Goal: Task Accomplishment & Management: Manage account settings

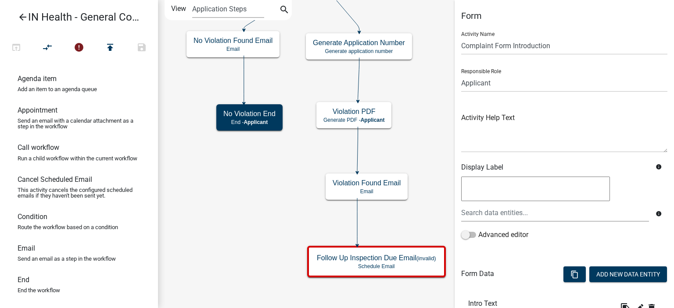
scroll to position [120, 0]
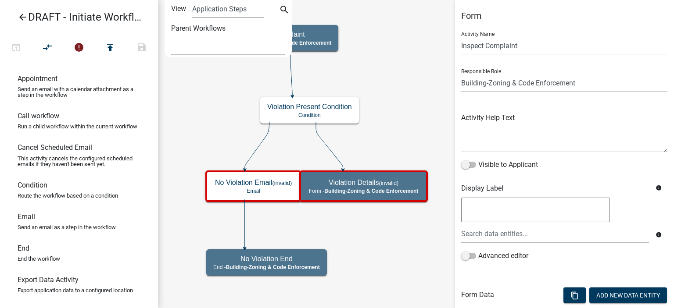
select select
select select "AA0F0E89-27AD-4056-A8DF-C2D0F55E2258"
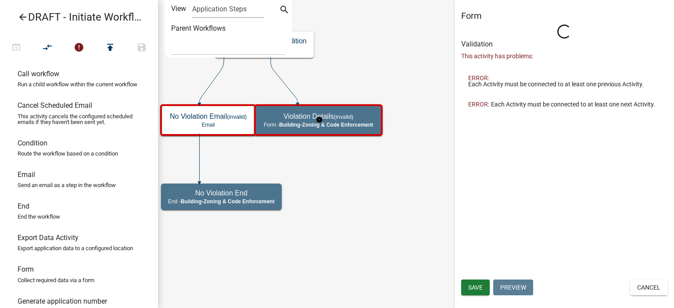
select select "AA0F0E89-27AD-4056-A8DF-C2D0F55E2258"
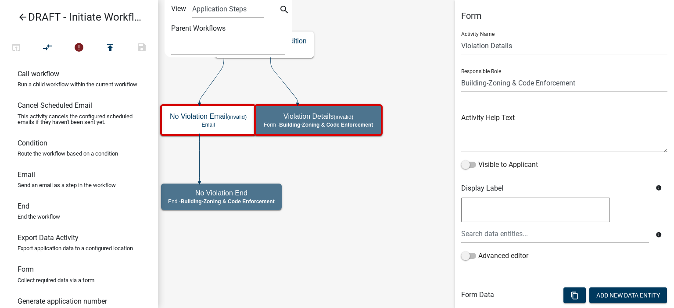
scroll to position [115, 0]
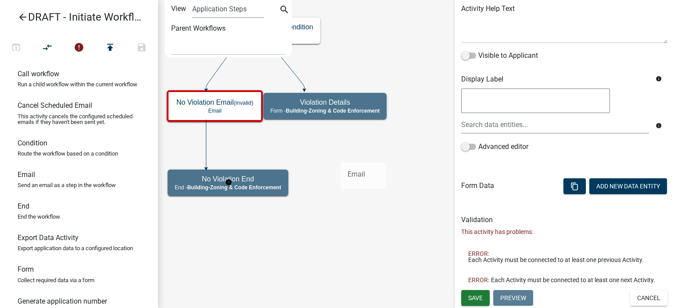
drag, startPoint x: 63, startPoint y: 192, endPoint x: 340, endPoint y: 156, distance: 279.6
click at [340, 156] on div "arrow_back DRAFT - Initiate Workflow Test for Code Enforcement open_in_browser …" at bounding box center [337, 154] width 674 height 308
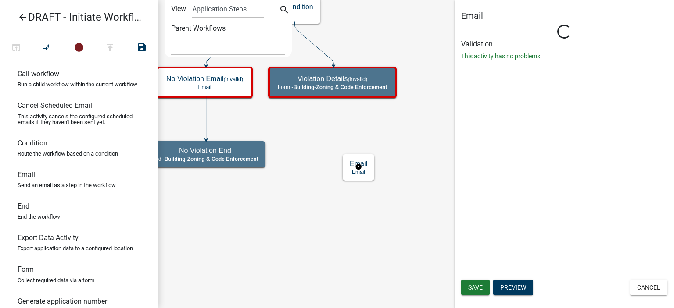
scroll to position [0, 0]
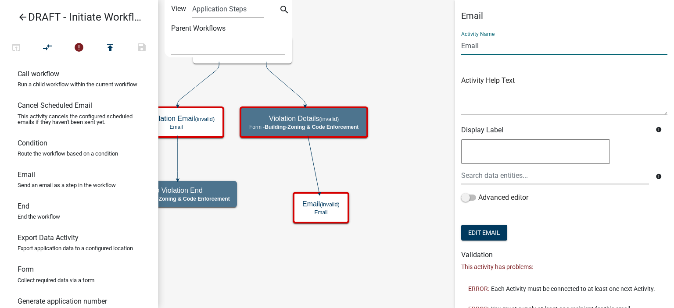
click at [497, 49] on input "Email" at bounding box center [564, 46] width 206 height 18
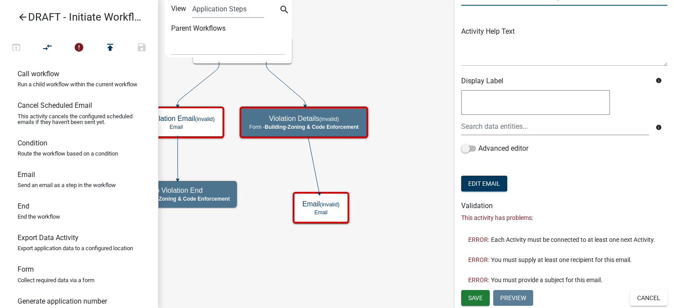
scroll to position [55, 0]
type input "Violation Found Email - to Complainant"
click at [485, 295] on button "Save" at bounding box center [475, 298] width 29 height 16
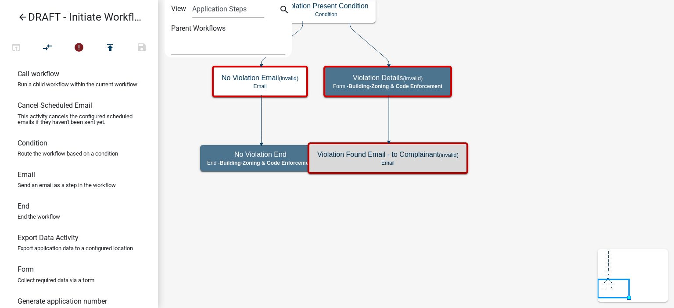
scroll to position [0, 0]
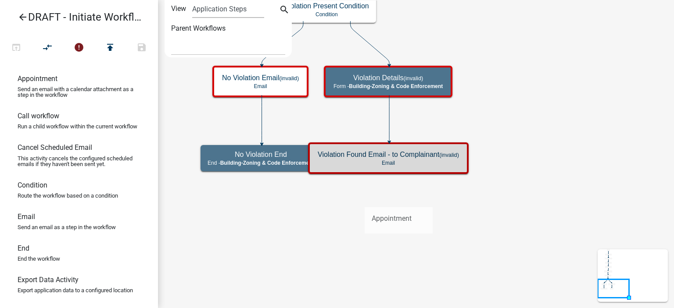
drag, startPoint x: 168, startPoint y: 136, endPoint x: 366, endPoint y: 202, distance: 209.5
click at [366, 202] on div "arrow_back DRAFT - Initiate Workflow Test for Code Enforcement open_in_browser …" at bounding box center [337, 154] width 674 height 308
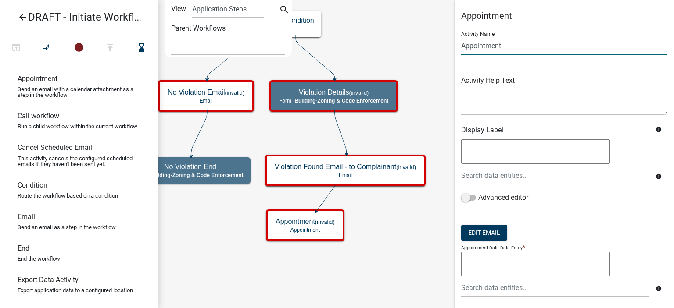
click at [462, 48] on input "Appointment" at bounding box center [564, 46] width 206 height 18
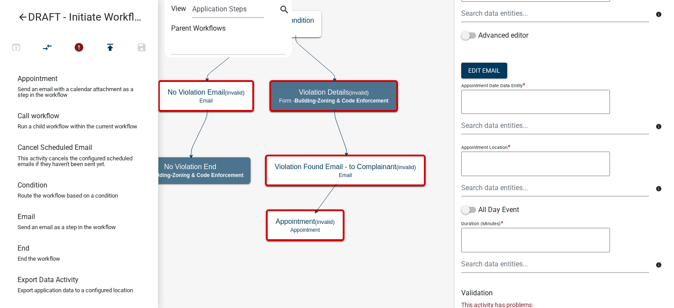
scroll to position [287, 0]
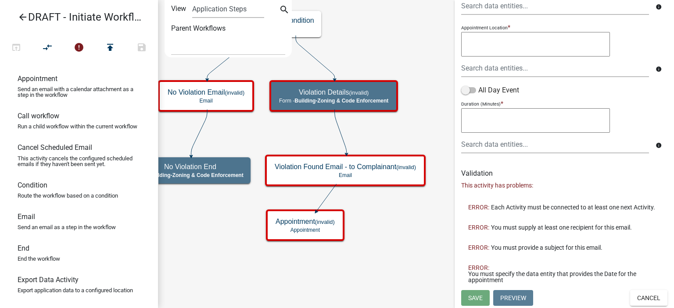
type input "Follow-up Appointment"
click at [647, 301] on button "Cancel" at bounding box center [648, 298] width 37 height 16
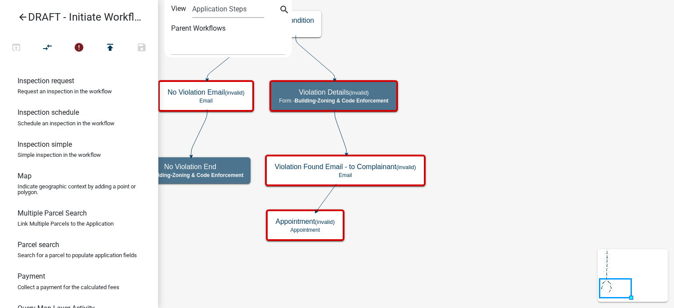
scroll to position [614, 0]
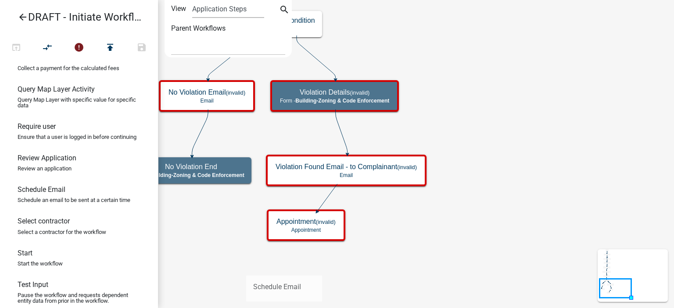
drag, startPoint x: 68, startPoint y: 244, endPoint x: 246, endPoint y: 268, distance: 179.7
click at [246, 268] on div "arrow_back DRAFT - Initiate Workflow Test for Code Enforcement open_in_browser …" at bounding box center [337, 154] width 674 height 308
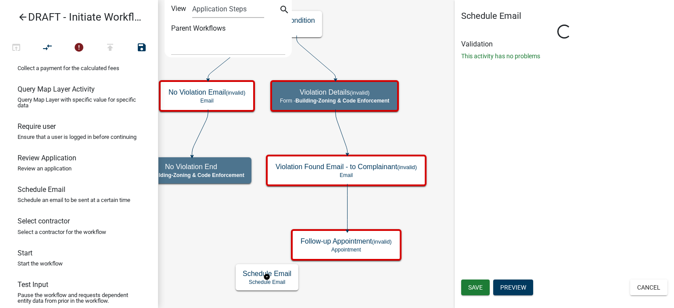
select select
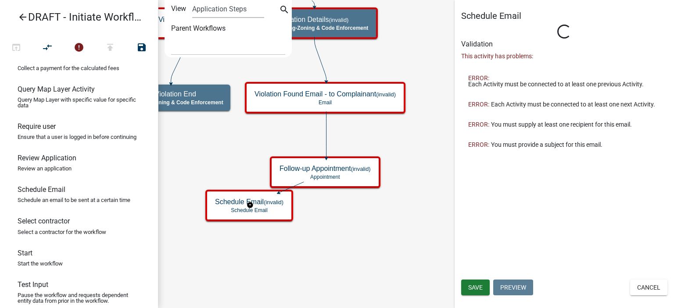
select select
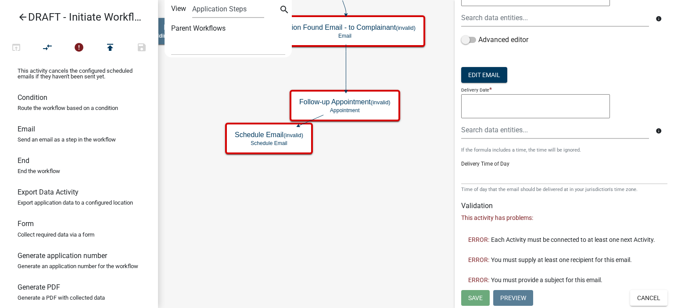
scroll to position [132, 0]
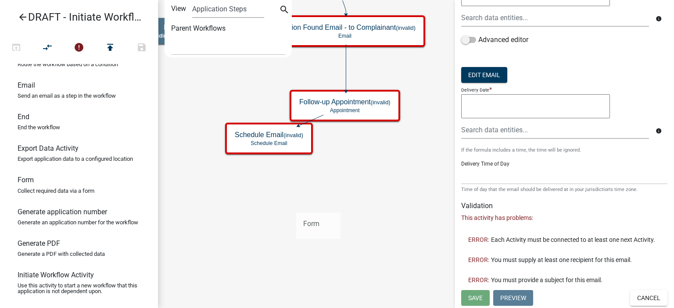
drag, startPoint x: 41, startPoint y: 193, endPoint x: 293, endPoint y: 201, distance: 251.9
click at [293, 201] on div "arrow_back DRAFT - Initiate Workflow Test for Code Enforcement open_in_browser …" at bounding box center [337, 154] width 674 height 308
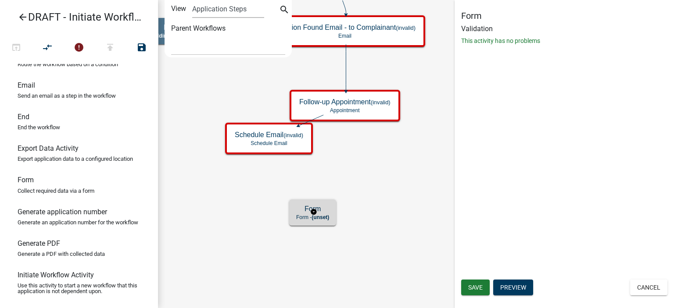
scroll to position [0, 0]
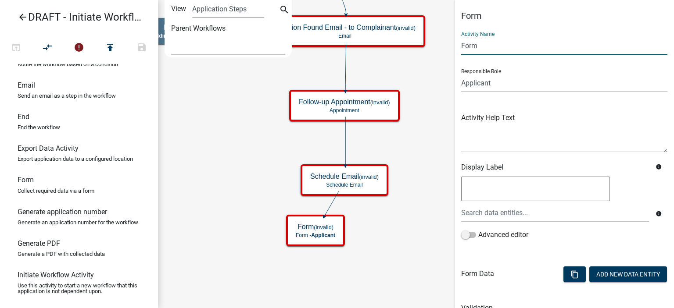
click at [462, 49] on input "Form" at bounding box center [564, 46] width 206 height 18
type input "Violation Follow-up"
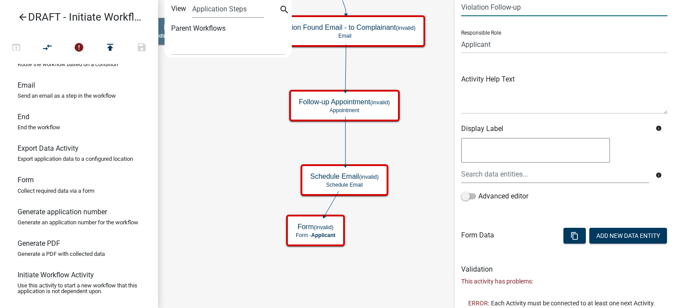
scroll to position [68, 0]
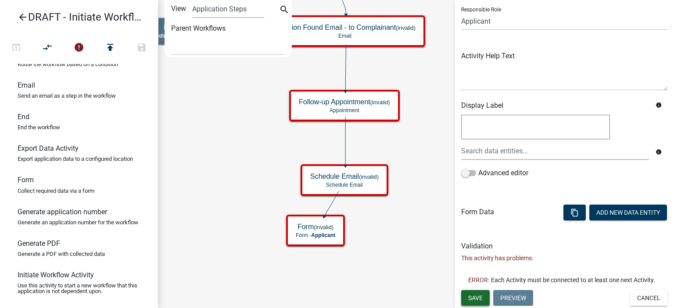
click at [481, 296] on span "Save" at bounding box center [475, 297] width 14 height 7
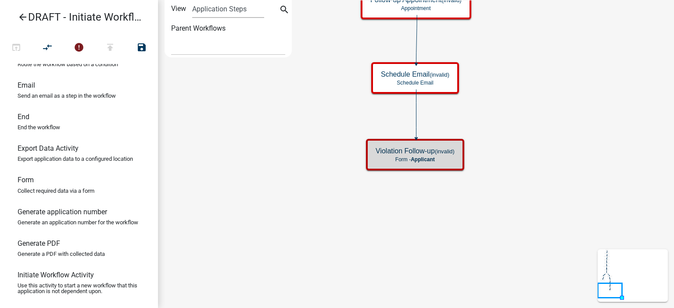
scroll to position [0, 0]
click at [490, 241] on icon "Start Start - Applicant Complainant Information Form - Front Office ([EMAIL_ADD…" at bounding box center [415, 153] width 515 height 307
click at [449, 166] on div "Violation Follow-up (invalid) Form - Applicant" at bounding box center [414, 155] width 93 height 26
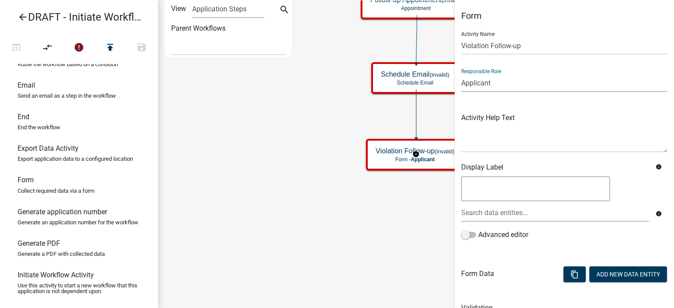
click at [517, 88] on select "Applicant Public Works City Clerk Water/Wastewater Department Admin Front Offic…" at bounding box center [564, 83] width 206 height 18
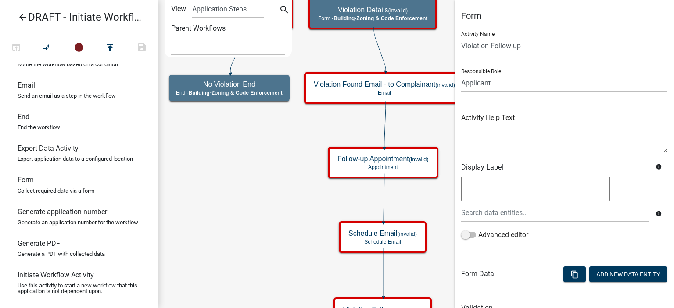
click at [489, 84] on select "Applicant Public Works City Clerk Water/Wastewater Department Admin Front Offic…" at bounding box center [564, 83] width 206 height 18
select select "AA0F0E89-27AD-4056-A8DF-C2D0F55E2258"
click at [461, 74] on select "Applicant Public Works City Clerk Water/Wastewater Department Admin Front Offic…" at bounding box center [564, 83] width 206 height 18
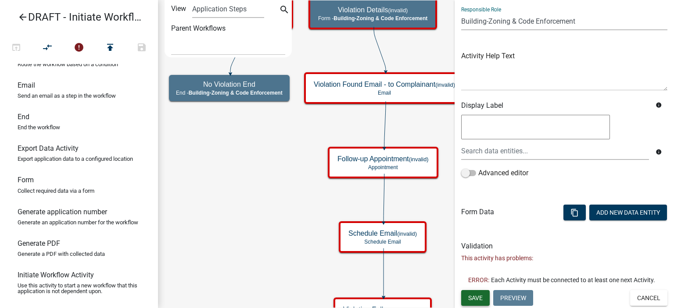
click at [474, 296] on span "Save" at bounding box center [475, 297] width 14 height 7
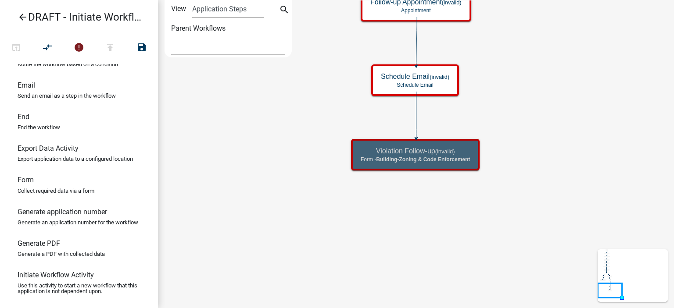
scroll to position [0, 0]
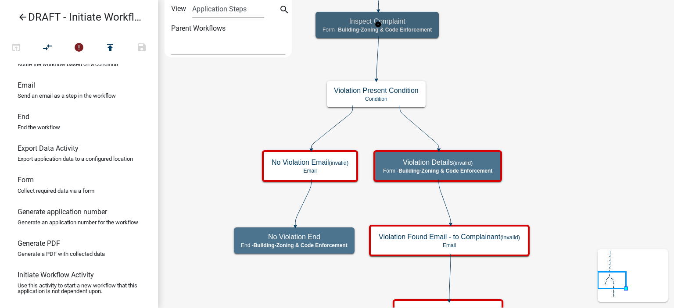
click at [435, 28] on div "Inspect Complaint Form - Building-Zoning & Code Enforcement" at bounding box center [376, 25] width 123 height 26
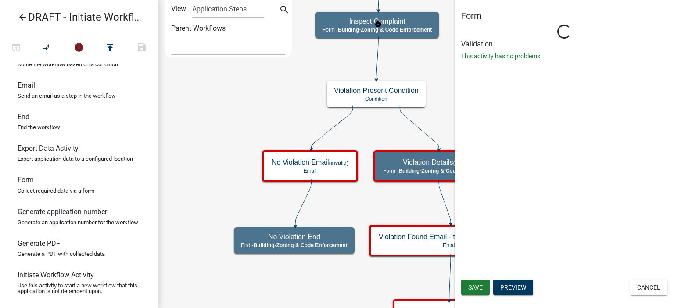
select select "AA0F0E89-27AD-4056-A8DF-C2D0F55E2258"
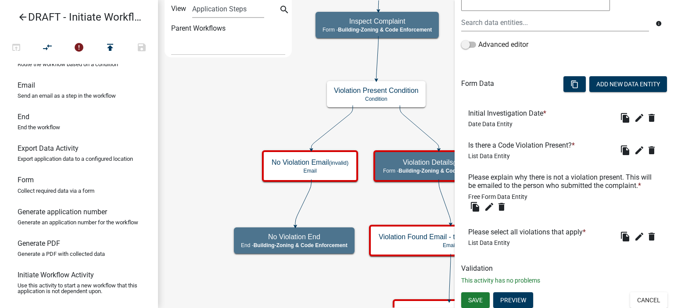
scroll to position [213, 0]
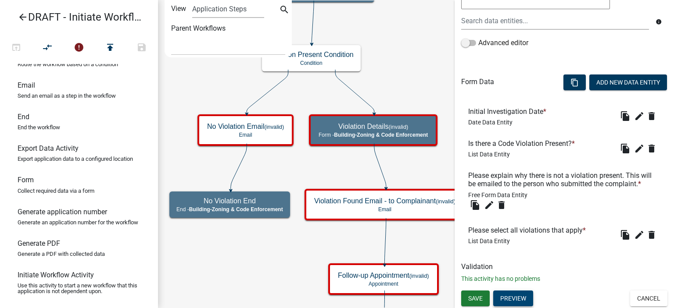
click at [512, 297] on button "Preview" at bounding box center [513, 299] width 40 height 16
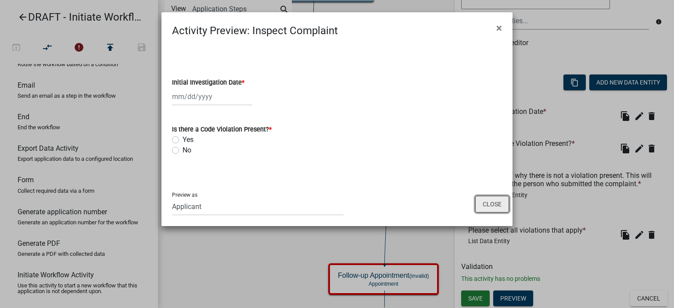
drag, startPoint x: 496, startPoint y: 203, endPoint x: 491, endPoint y: 187, distance: 16.4
click at [496, 203] on button "Close" at bounding box center [492, 204] width 34 height 17
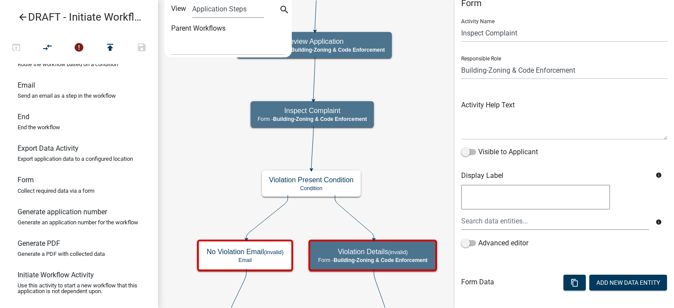
scroll to position [0, 0]
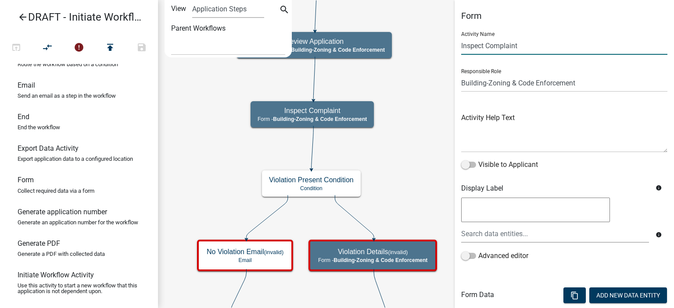
click at [496, 49] on input "Inspect Complaint" at bounding box center [564, 46] width 206 height 18
type input "Initial Investigation"
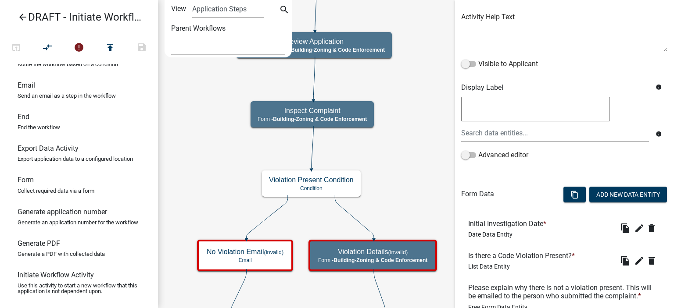
scroll to position [213, 0]
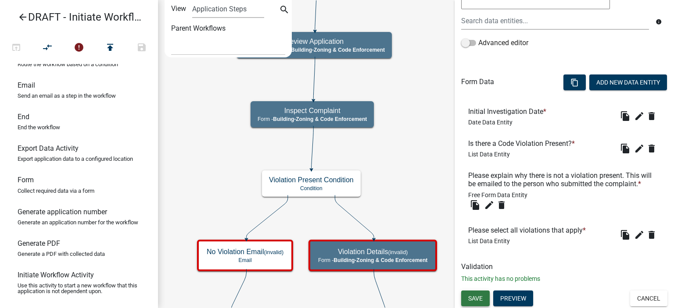
click at [473, 300] on span "Save" at bounding box center [475, 298] width 14 height 7
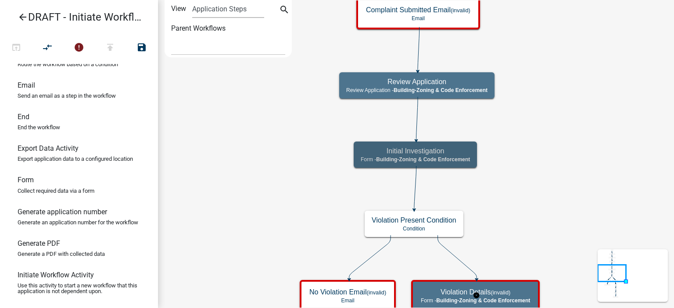
scroll to position [0, 0]
click at [513, 199] on icon "Start Start - Applicant Complainant Information Form - Front Office ([EMAIL_ADD…" at bounding box center [415, 304] width 515 height 609
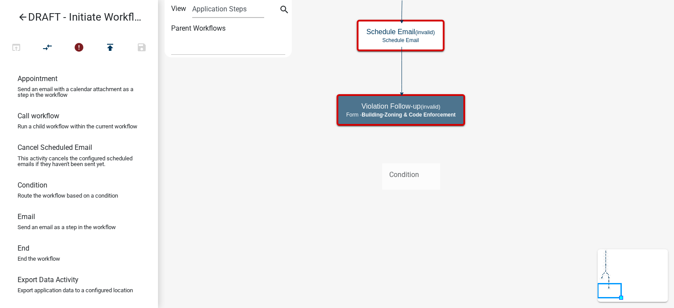
drag, startPoint x: 47, startPoint y: 202, endPoint x: 380, endPoint y: 155, distance: 336.7
click at [380, 155] on div "arrow_back DRAFT - Initiate Workflow Test for Code Enforcement open_in_browser …" at bounding box center [337, 154] width 674 height 308
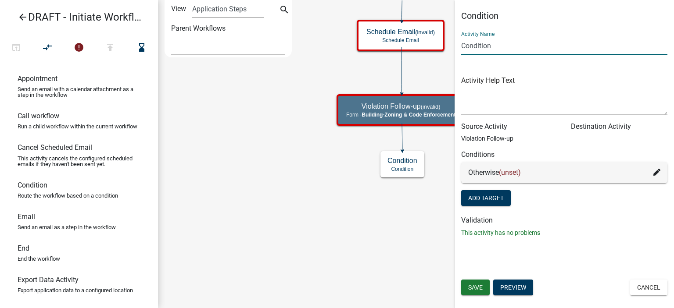
click at [461, 49] on input "Condition" at bounding box center [564, 46] width 206 height 18
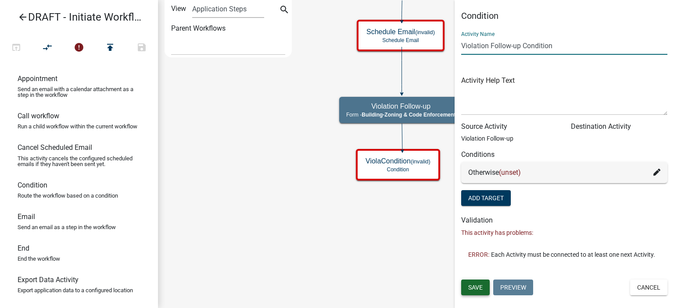
type input "Violation Follow-up Condition"
click at [477, 292] on button "Save" at bounding box center [475, 288] width 29 height 16
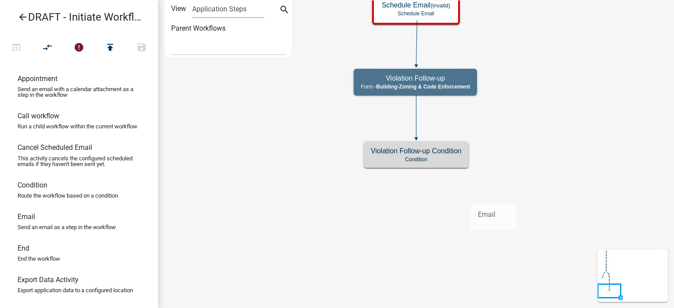
drag, startPoint x: 47, startPoint y: 232, endPoint x: 470, endPoint y: 196, distance: 424.4
click at [470, 196] on div "arrow_back DRAFT - Initiate Workflow Test for Code Enforcement open_in_browser …" at bounding box center [337, 154] width 674 height 308
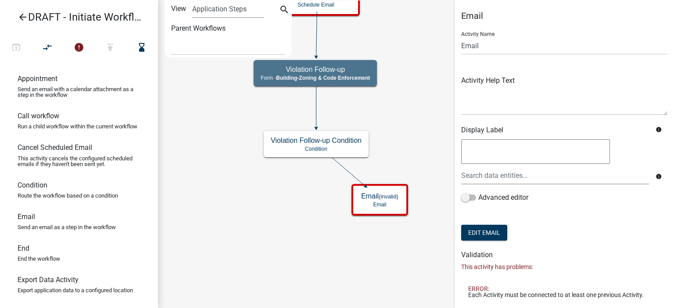
click at [458, 46] on div "Email Activity Name Email Activity Help Text Display Label info info Advanced e…" at bounding box center [563, 188] width 219 height 355
click at [461, 49] on input "Email" at bounding box center [564, 46] width 206 height 18
click at [565, 45] on input "Violation Resolved Email" at bounding box center [564, 46] width 206 height 18
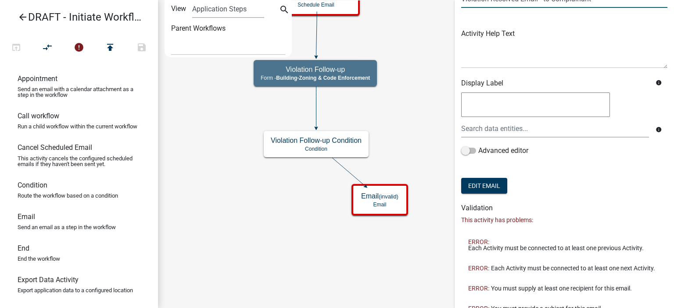
scroll to position [81, 0]
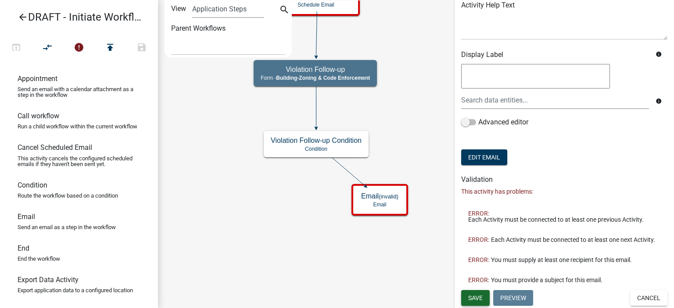
type input "Violation Resolved Email - to Complainant"
click at [468, 299] on span "Save" at bounding box center [475, 297] width 14 height 7
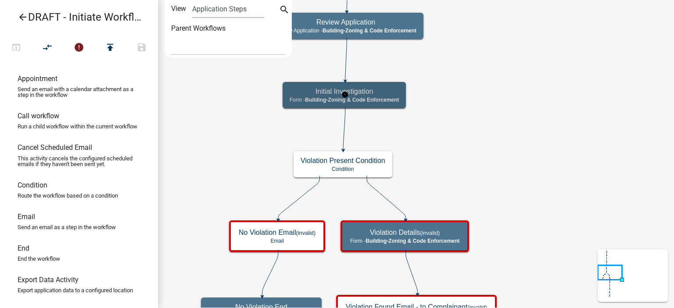
click at [370, 102] on p "Form - Building-Zoning & Code Enforcement" at bounding box center [343, 100] width 109 height 6
select select "AA0F0E89-27AD-4056-A8DF-C2D0F55E2258"
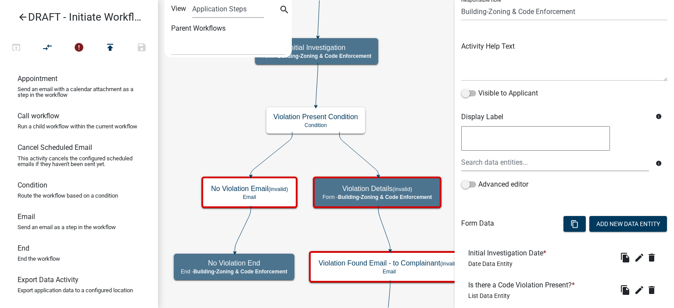
scroll to position [213, 0]
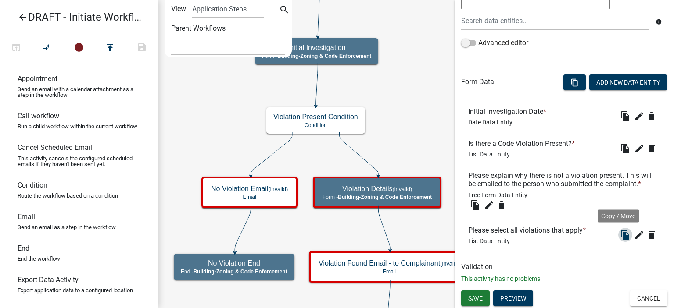
click at [620, 236] on icon "file_copy" at bounding box center [625, 235] width 11 height 11
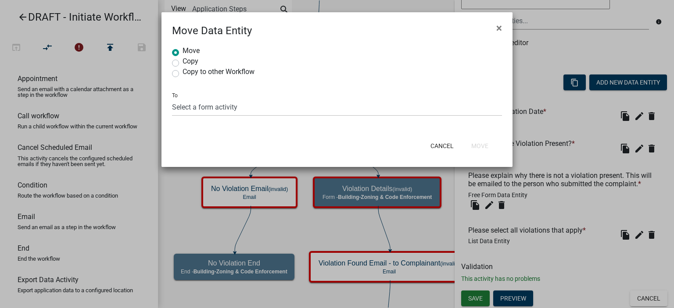
click at [195, 62] on label "Copy" at bounding box center [190, 61] width 16 height 7
click at [188, 62] on input "Copy" at bounding box center [185, 61] width 6 height 6
radio input "true"
click at [190, 50] on label "Move" at bounding box center [190, 50] width 17 height 7
click at [188, 50] on input "Move" at bounding box center [185, 50] width 6 height 6
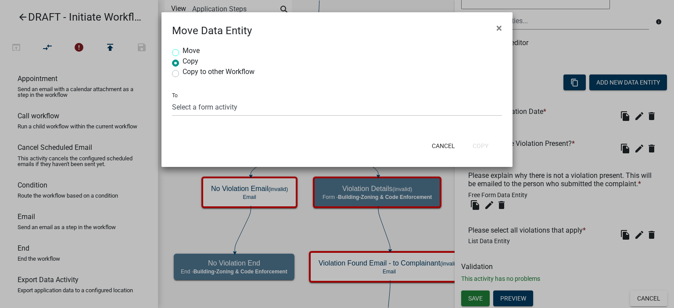
radio input "true"
click at [212, 103] on select "Select a form activity Complainant Information Complaint Information Initial In…" at bounding box center [337, 107] width 330 height 18
select select "dccad5e1-5402-4fb5-b78e-dfe8a8f94dab"
click at [172, 98] on select "Select a form activity Complainant Information Complaint Information Initial In…" at bounding box center [337, 107] width 330 height 18
click at [490, 142] on button "Move" at bounding box center [479, 146] width 31 height 16
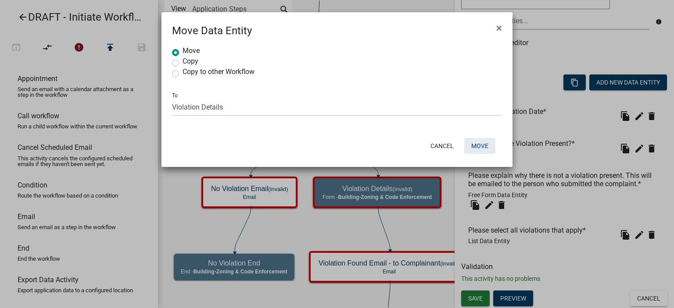
radio input "true"
select select
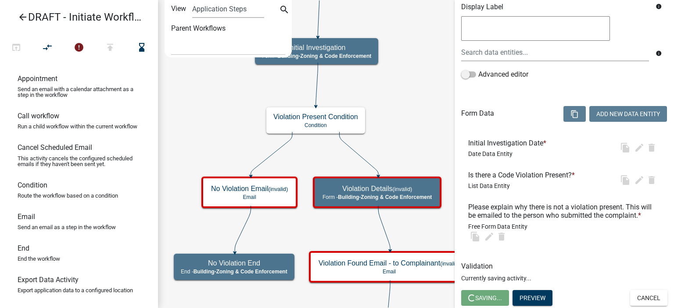
scroll to position [181, 0]
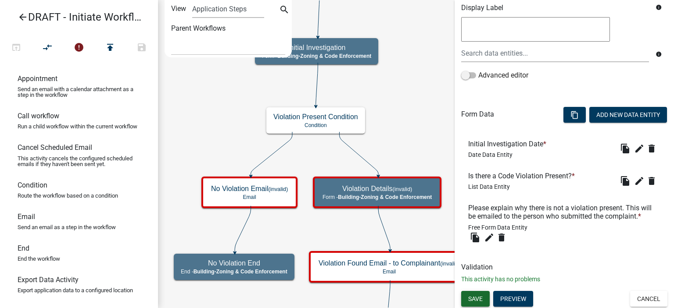
click at [475, 303] on button "Save" at bounding box center [475, 299] width 29 height 16
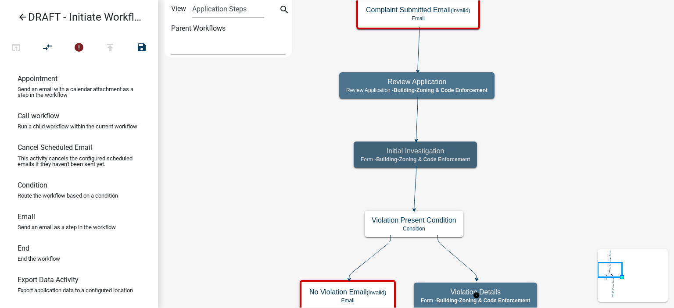
scroll to position [0, 0]
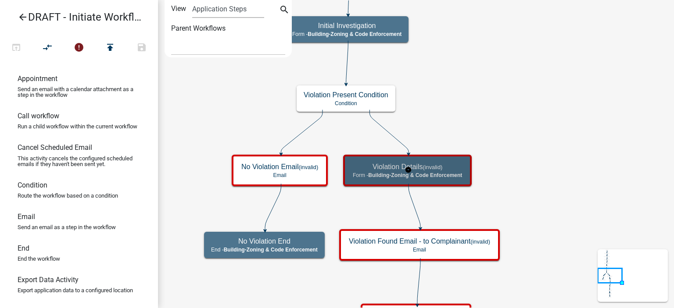
click at [461, 170] on h5 "Violation Details (invalid)" at bounding box center [407, 167] width 109 height 8
select select "AA0F0E89-27AD-4056-A8DF-C2D0F55E2258"
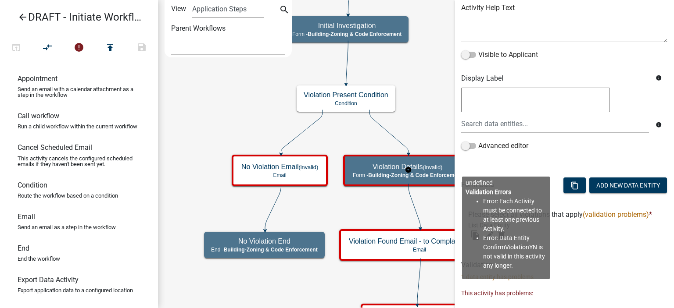
scroll to position [132, 0]
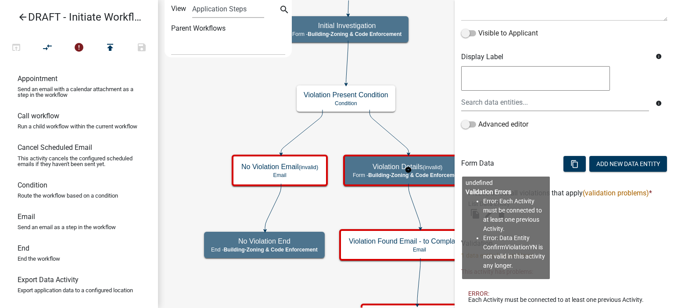
click at [608, 248] on h6 "Validation" at bounding box center [564, 243] width 206 height 8
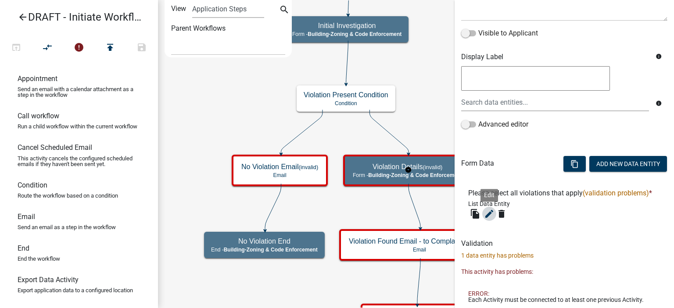
click at [489, 219] on icon "edit" at bounding box center [489, 214] width 11 height 11
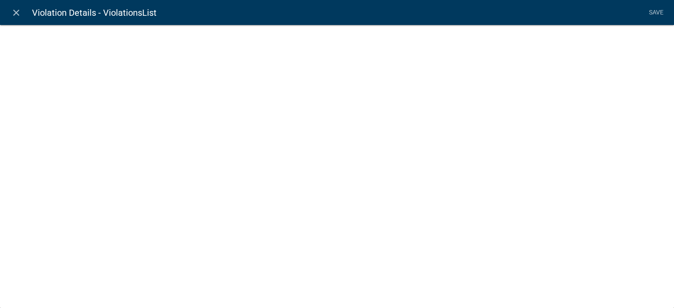
select select "list-data"
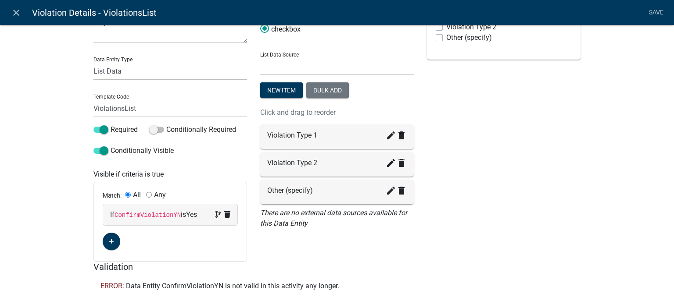
scroll to position [83, 0]
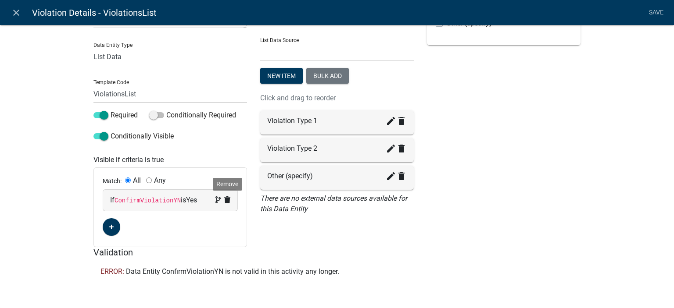
click at [225, 200] on icon at bounding box center [227, 200] width 6 height 7
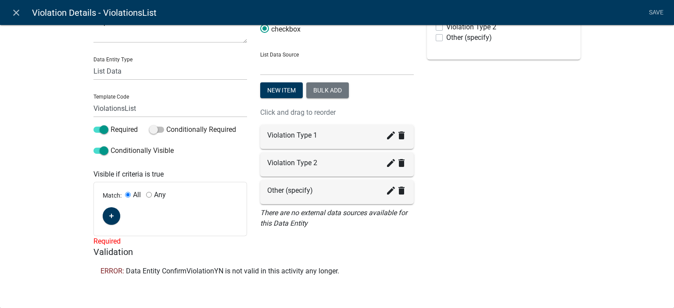
scroll to position [68, 0]
click at [100, 152] on span at bounding box center [100, 151] width 15 height 6
click at [111, 146] on input "Conditionally Visible" at bounding box center [111, 146] width 0 height 0
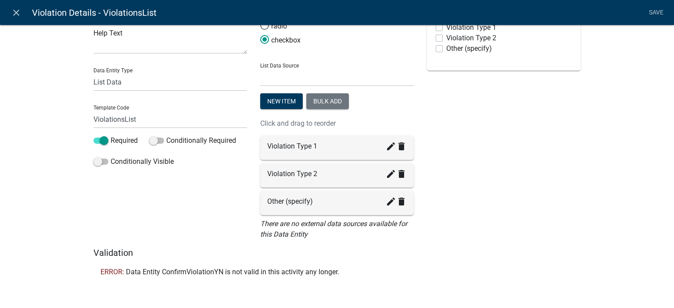
scroll to position [0, 0]
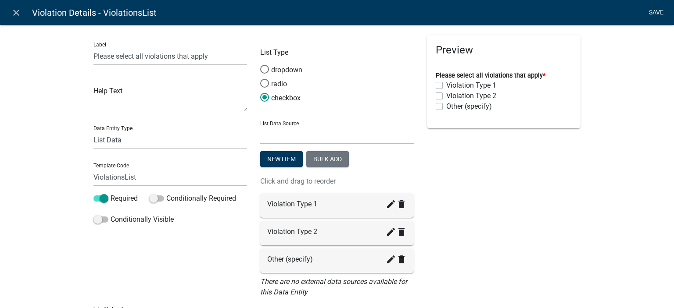
click at [649, 12] on link "Save" at bounding box center [656, 12] width 22 height 17
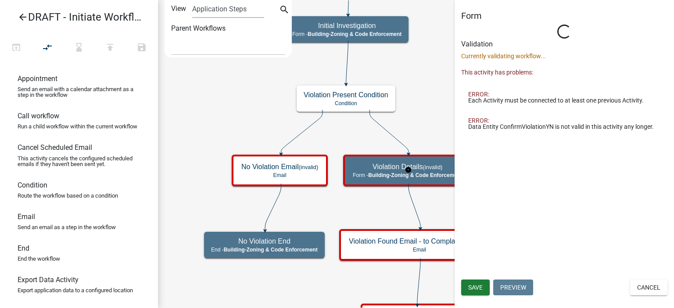
select select "AA0F0E89-27AD-4056-A8DF-C2D0F55E2258"
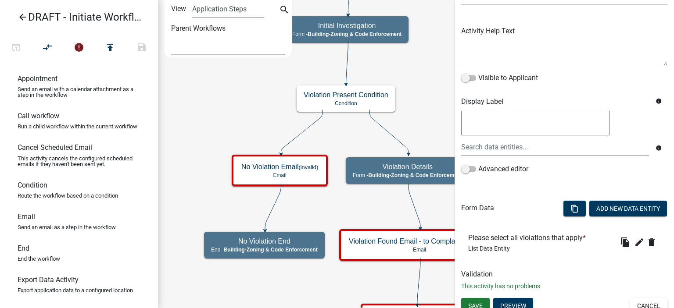
scroll to position [94, 0]
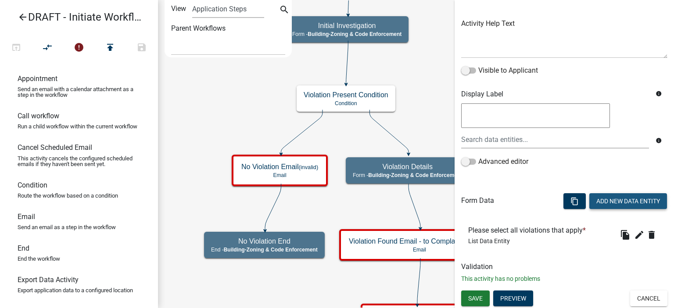
click at [630, 200] on button "Add New Data Entity" at bounding box center [628, 201] width 78 height 16
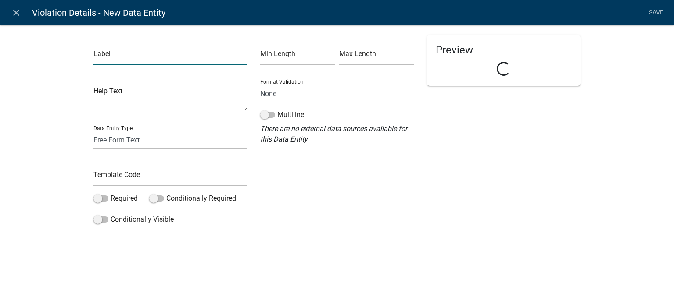
click at [173, 59] on input "text" at bounding box center [170, 56] width 154 height 18
click at [150, 55] on input "Violation Details HEader" at bounding box center [170, 56] width 154 height 18
type input "Violation Details Header"
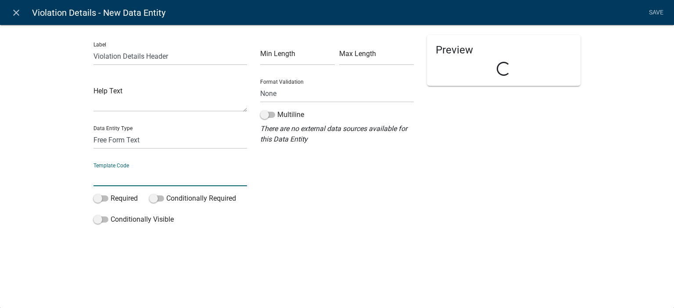
click at [140, 179] on input "text" at bounding box center [170, 177] width 154 height 18
type input "ViolationDetailsHeader"
click at [133, 137] on select "Free Form Text Document Display Entity Value Fee Numeric Data Date Map Sketch D…" at bounding box center [170, 140] width 154 height 18
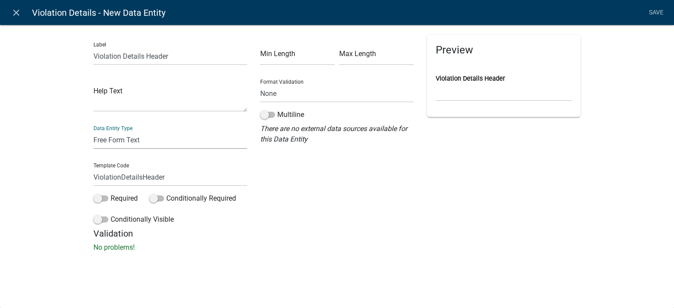
select select "rich-text"
click at [93, 131] on select "Free Form Text Document Display Entity Value Fee Numeric Data Date Map Sketch D…" at bounding box center [170, 140] width 154 height 18
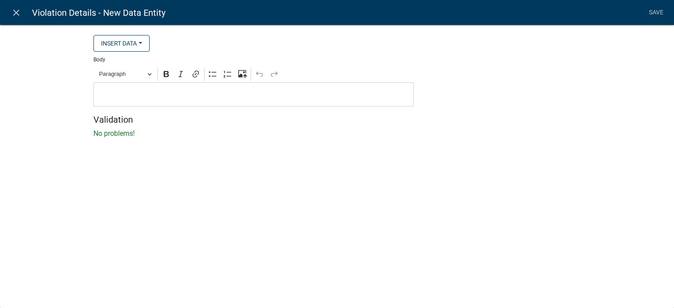
select select "rich-text"
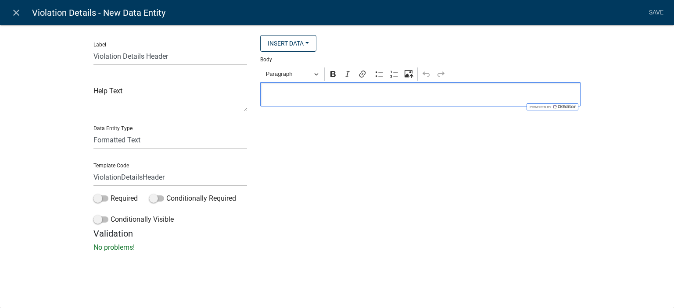
click at [287, 100] on p "Editor editing area: main. Press Alt+0 for help." at bounding box center [420, 94] width 311 height 11
click at [288, 98] on p "Violation Details" at bounding box center [420, 94] width 311 height 11
click at [289, 77] on span "Paragraph" at bounding box center [289, 74] width 46 height 11
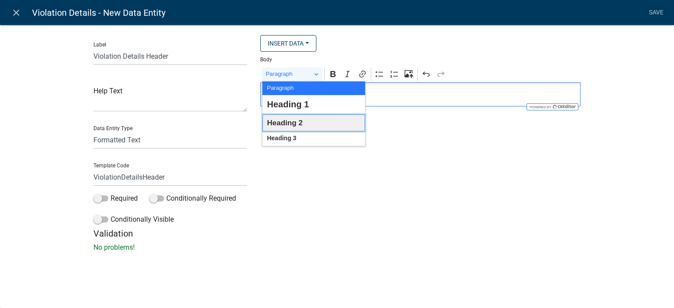
click at [305, 121] on button "Heading 2" at bounding box center [313, 122] width 103 height 17
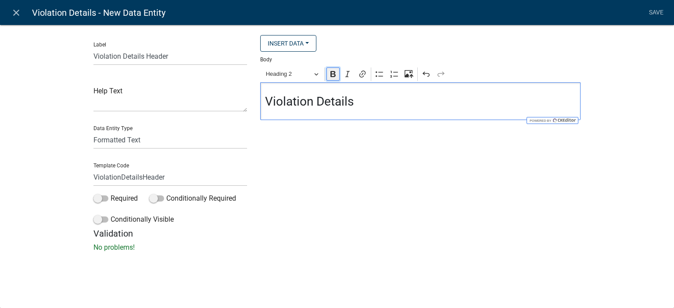
click at [331, 77] on icon "Editor toolbar" at bounding box center [332, 74] width 5 height 6
click at [309, 73] on span "Heading 2" at bounding box center [289, 74] width 46 height 11
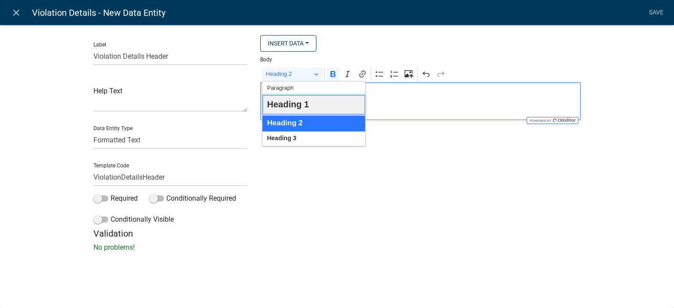
click at [299, 110] on span "Heading 1" at bounding box center [288, 104] width 42 height 16
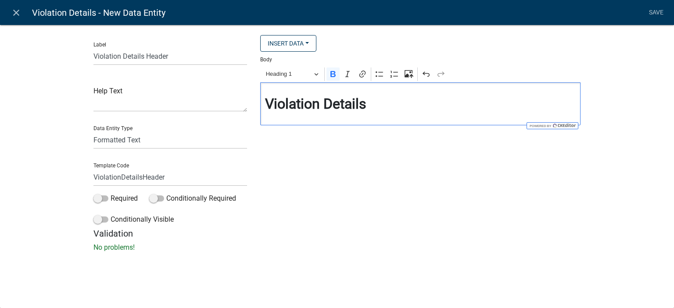
click at [361, 104] on strong "Violation Details" at bounding box center [315, 104] width 101 height 17
click at [381, 105] on h2 "Violation Details" at bounding box center [420, 104] width 311 height 17
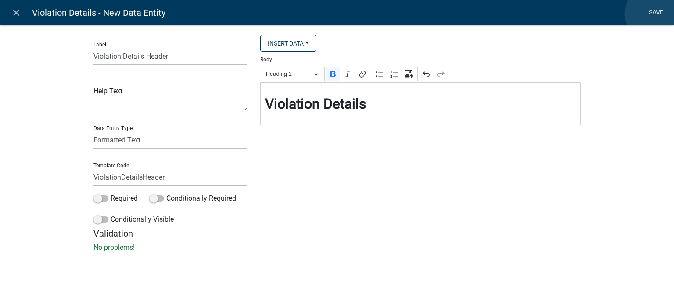
click at [652, 14] on link "Save" at bounding box center [656, 12] width 22 height 17
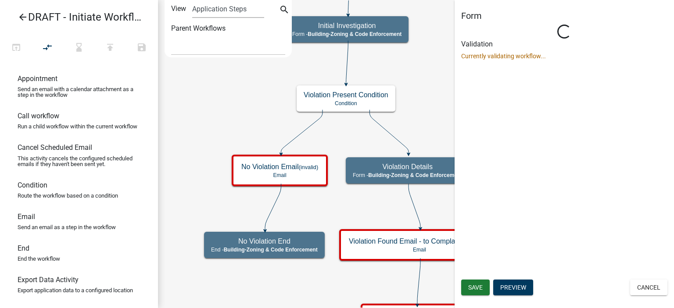
scroll to position [0, 0]
select select "AA0F0E89-27AD-4056-A8DF-C2D0F55E2258"
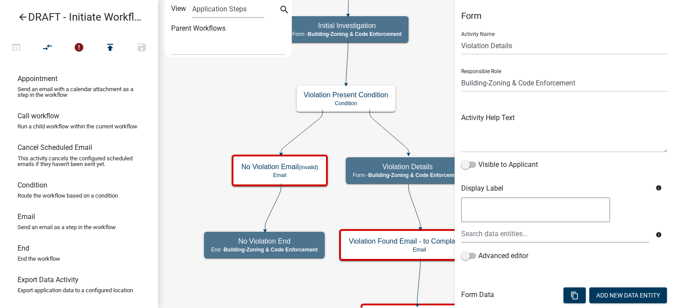
scroll to position [126, 0]
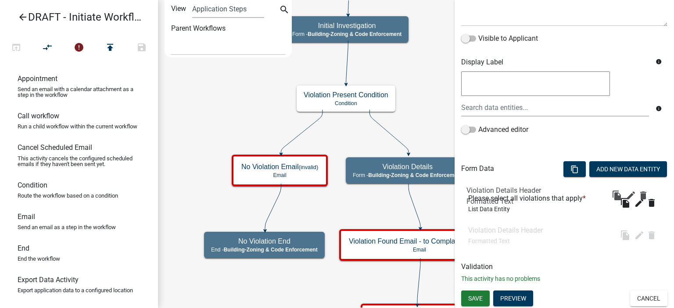
drag, startPoint x: 497, startPoint y: 243, endPoint x: 495, endPoint y: 204, distance: 40.0
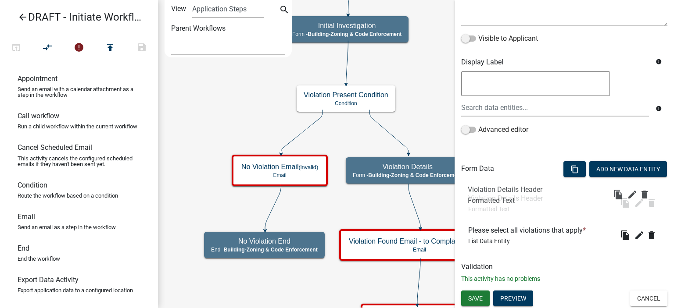
drag, startPoint x: 495, startPoint y: 231, endPoint x: 495, endPoint y: 186, distance: 45.6
click at [479, 295] on span "Save" at bounding box center [475, 298] width 14 height 7
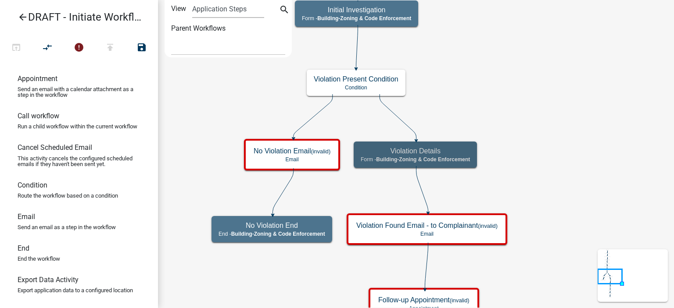
scroll to position [0, 0]
click at [511, 197] on icon "Start Start - Applicant Complainant Information Form - Front Office ([EMAIL_ADD…" at bounding box center [415, 305] width 515 height 611
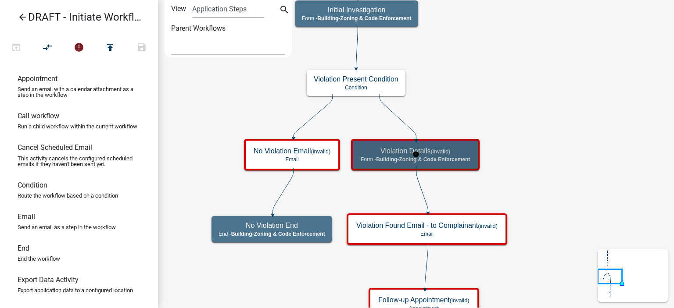
click at [460, 159] on span "Building-Zoning & Code Enforcement" at bounding box center [423, 160] width 94 height 6
select select "AA0F0E89-27AD-4056-A8DF-C2D0F55E2258"
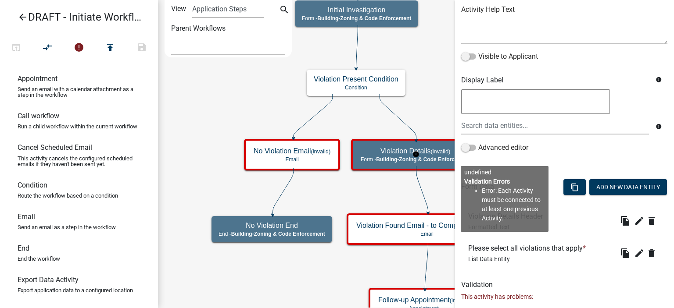
scroll to position [153, 0]
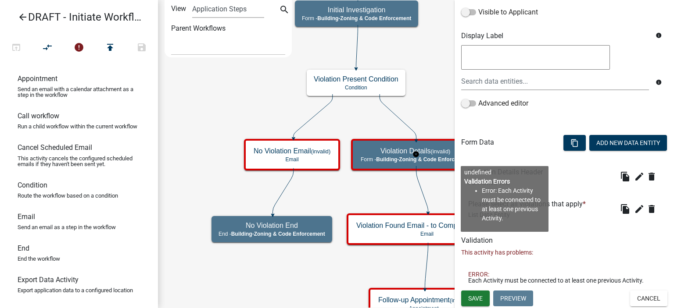
click at [584, 260] on div "Validation This activity has problems: ERROR: Each Activity must be connected t…" at bounding box center [564, 263] width 206 height 54
click at [641, 302] on button "Cancel" at bounding box center [648, 299] width 37 height 16
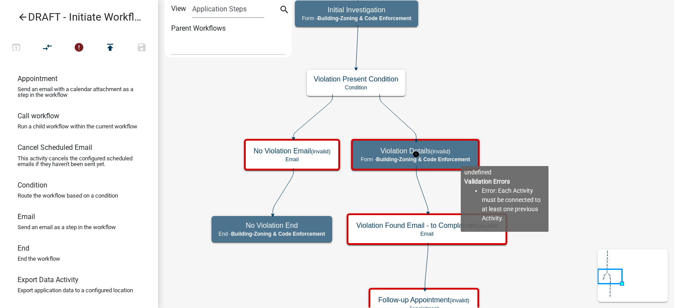
scroll to position [0, 0]
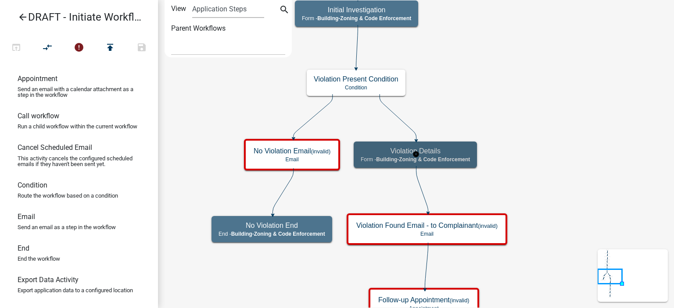
click at [439, 150] on h5 "Violation Details" at bounding box center [415, 151] width 109 height 8
select select "AA0F0E89-27AD-4056-A8DF-C2D0F55E2258"
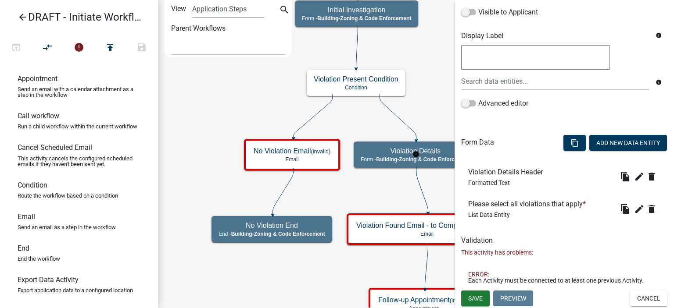
scroll to position [153, 0]
click at [595, 146] on button "Add New Data Entity" at bounding box center [628, 143] width 78 height 16
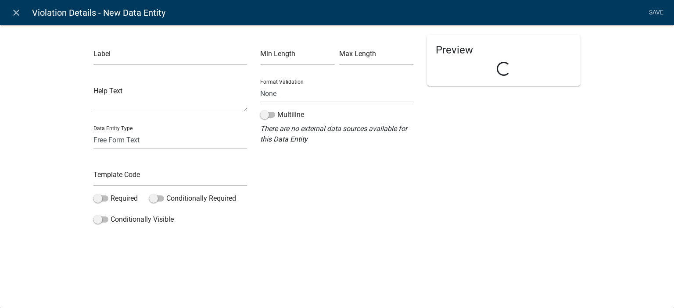
click at [166, 66] on div "Label Help Text Data Entity Type Free Form Text Document Display Entity Value F…" at bounding box center [170, 131] width 167 height 193
click at [164, 56] on input "text" at bounding box center [170, 56] width 154 height 18
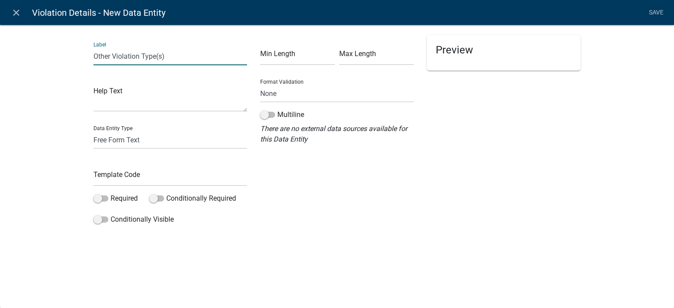
type input "Other Violation Type(s)"
click at [131, 175] on input "text" at bounding box center [170, 177] width 154 height 18
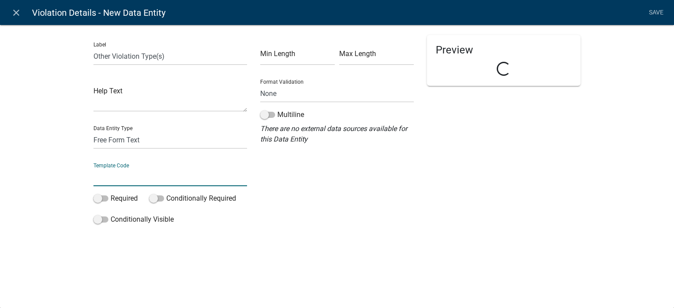
type input "P"
type input "OtherViolation"
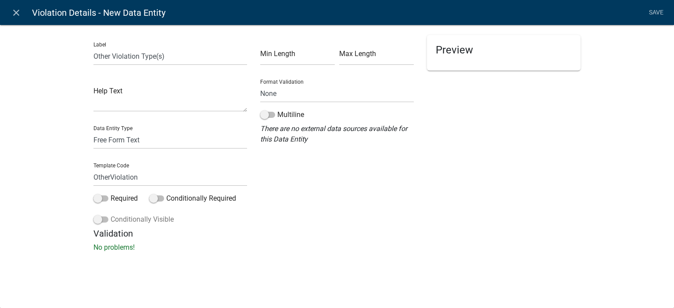
click at [119, 222] on label "Conditionally Visible" at bounding box center [133, 219] width 80 height 11
click at [111, 214] on input "Conditionally Visible" at bounding box center [111, 214] width 0 height 0
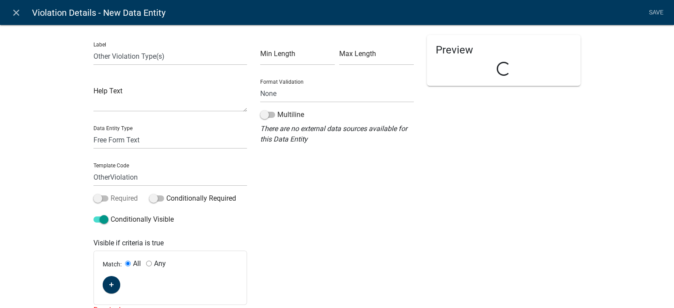
click at [120, 201] on label "Required" at bounding box center [115, 198] width 44 height 11
click at [111, 193] on input "Required" at bounding box center [111, 193] width 0 height 0
click at [113, 287] on button "button" at bounding box center [112, 285] width 18 height 18
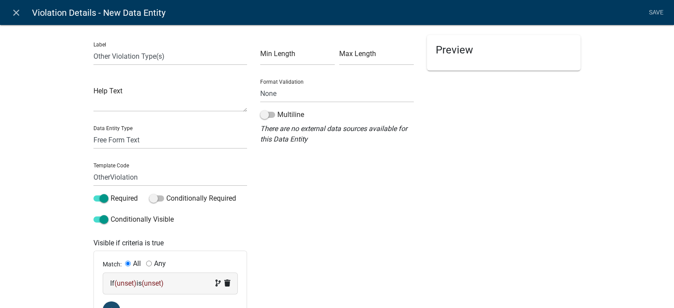
click at [123, 281] on span "(unset)" at bounding box center [125, 283] width 22 height 8
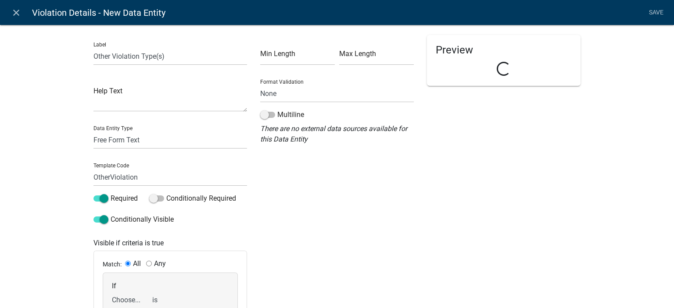
click at [126, 293] on select "Choose... ALL_FEE_RECIPIENTS APPLICATION_ID APPLICATION_NUMBER APPLICATION_STAT…" at bounding box center [130, 300] width 36 height 18
select select "23: ViolationsList"
click at [112, 291] on select "Choose... ALL_FEE_RECIPIENTS APPLICATION_ID APPLICATION_NUMBER APPLICATION_STAT…" at bounding box center [130, 300] width 36 height 18
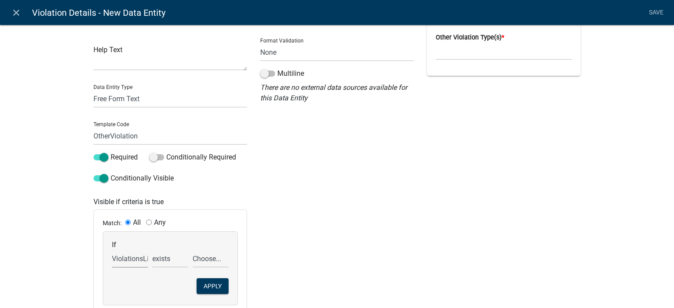
scroll to position [125, 0]
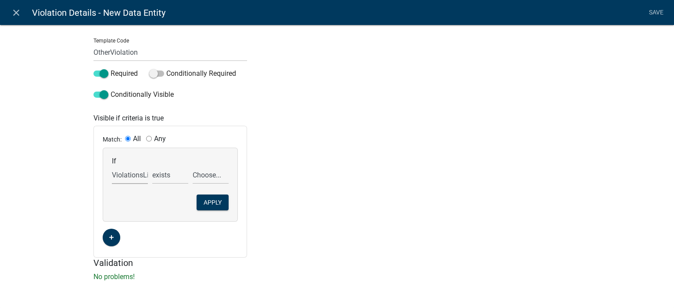
click at [160, 161] on div "If Choose... ALL_FEE_RECIPIENTS APPLICATION_ID APPLICATION_NUMBER APPLICATION_S…" at bounding box center [170, 170] width 121 height 27
click at [160, 172] on select "exists does not exist contains does not contain" at bounding box center [170, 175] width 36 height 18
select select "6: ~"
click at [152, 166] on select "exists does not exist contains does not contain" at bounding box center [170, 175] width 36 height 18
click at [206, 176] on select "Choose... Other (specify) Violation Type 1 Violation Type 2" at bounding box center [211, 175] width 36 height 18
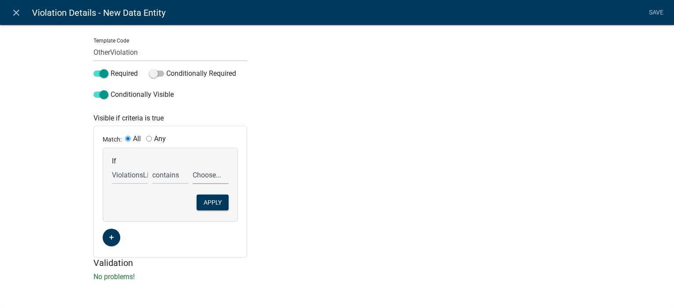
select select "1: Other (specify)"
click at [193, 166] on select "Choose... Other (specify) Violation Type 1 Violation Type 2" at bounding box center [211, 175] width 36 height 18
click at [211, 201] on button "Apply" at bounding box center [213, 203] width 32 height 16
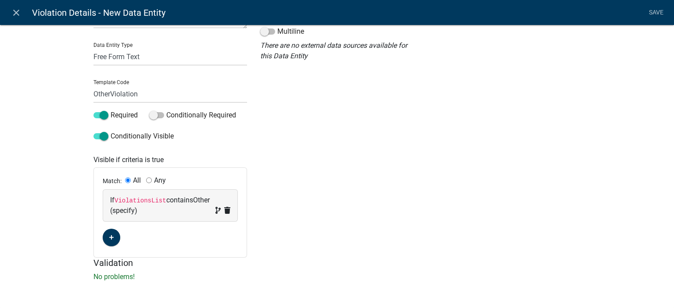
scroll to position [0, 0]
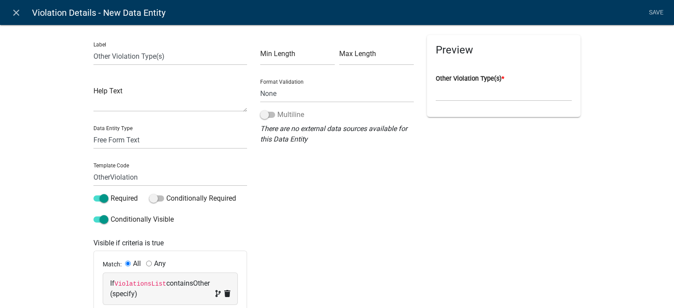
click at [271, 117] on label "Multiline" at bounding box center [282, 115] width 44 height 11
click at [277, 110] on input "Multiline" at bounding box center [277, 110] width 0 height 0
click at [656, 13] on link "Save" at bounding box center [656, 12] width 22 height 17
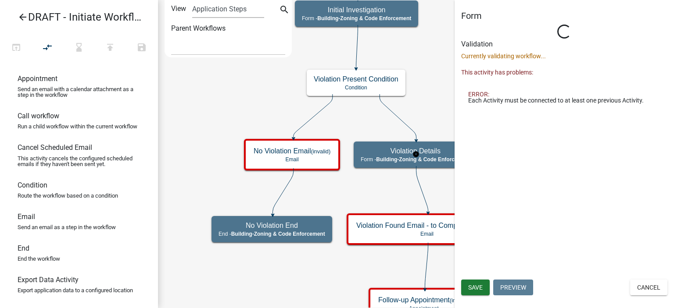
select select "AA0F0E89-27AD-4056-A8DF-C2D0F55E2258"
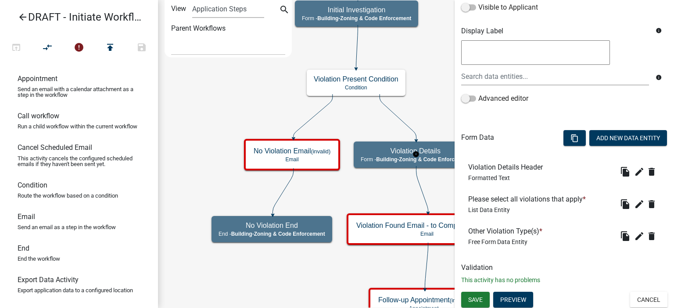
scroll to position [158, 0]
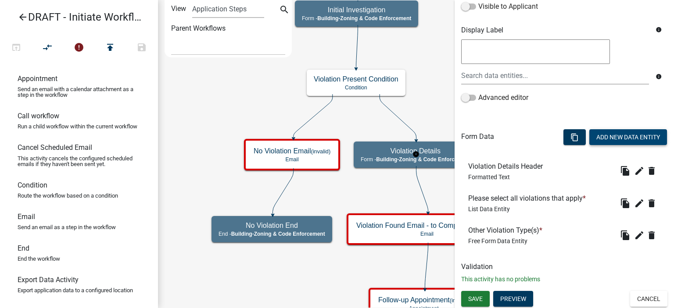
click at [632, 136] on button "Add New Data Entity" at bounding box center [628, 137] width 78 height 16
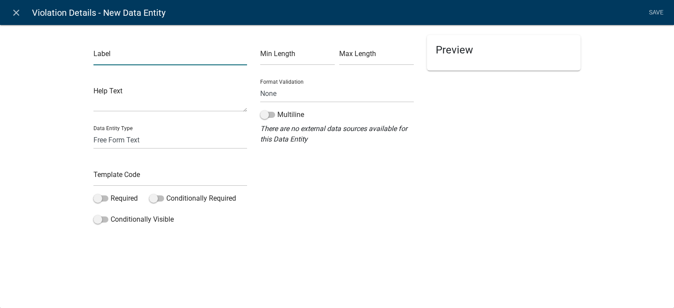
click at [153, 54] on input "text" at bounding box center [170, 56] width 154 height 18
type input "Upload Photos and/or other Documents"
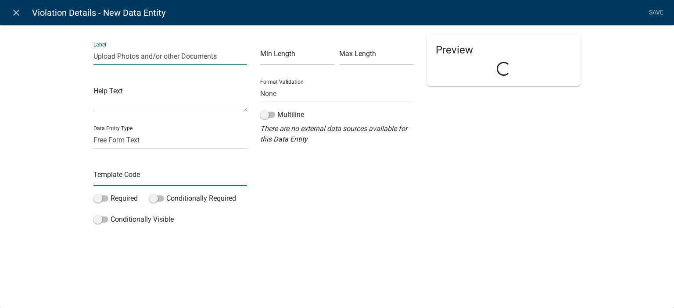
click at [140, 181] on input "text" at bounding box center [170, 177] width 154 height 18
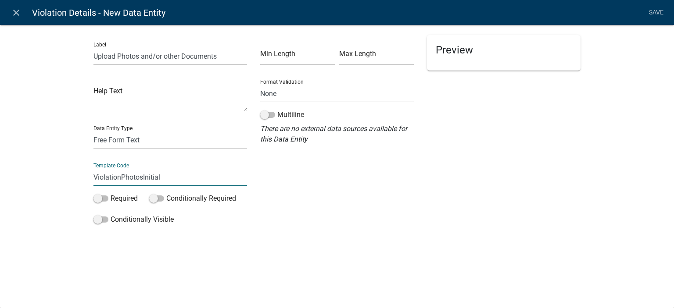
type input "ViolationPhotosInitial"
click at [32, 196] on div "Label Upload Photos and/or other Documents Help Text Data Entity Type Free Form…" at bounding box center [337, 141] width 674 height 261
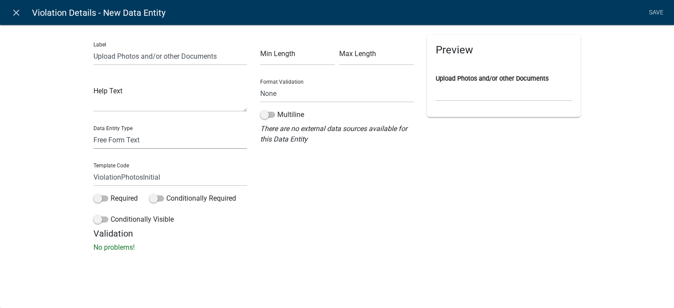
click at [132, 131] on select "Free Form Text Document Display Entity Value Fee Numeric Data Date Map Sketch D…" at bounding box center [170, 140] width 154 height 18
select select "document"
click at [93, 131] on select "Free Form Text Document Display Entity Value Fee Numeric Data Date Map Sketch D…" at bounding box center [170, 140] width 154 height 18
select select "document"
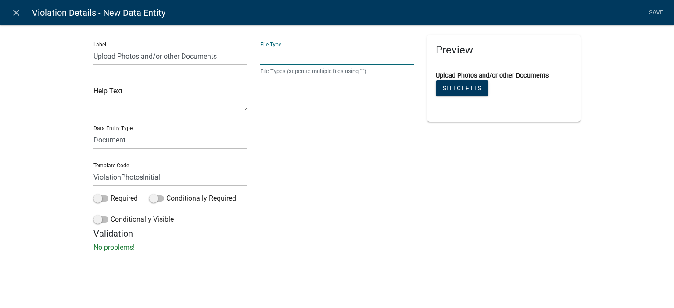
click at [290, 55] on input "text" at bounding box center [337, 56] width 154 height 18
type input "jpg,jpeg,bmp,gif,heic,png,tiff"
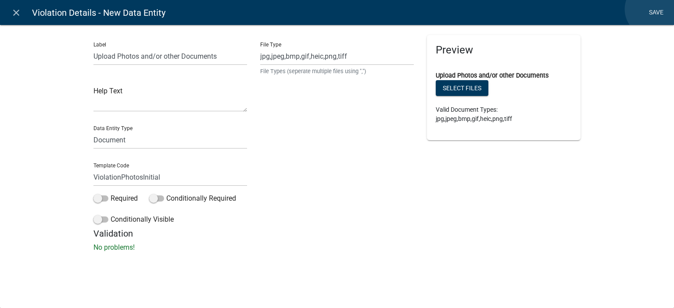
click at [652, 9] on link "Save" at bounding box center [656, 12] width 22 height 17
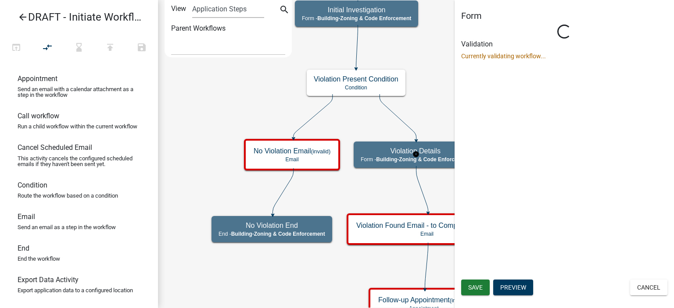
scroll to position [0, 0]
select select "AA0F0E89-27AD-4056-A8DF-C2D0F55E2258"
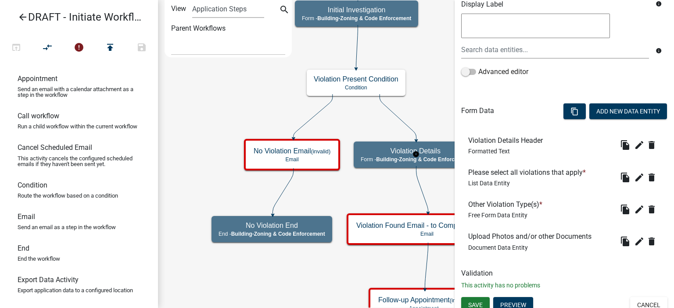
scroll to position [191, 0]
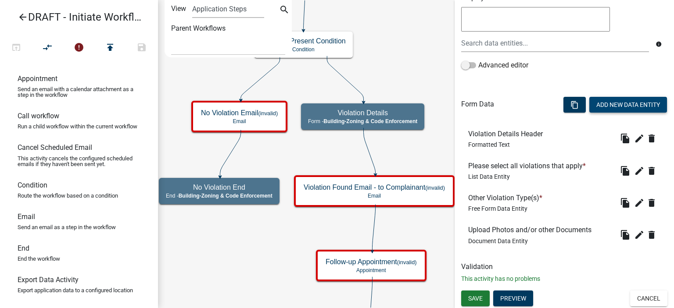
click at [605, 104] on button "Add New Data Entity" at bounding box center [628, 105] width 78 height 16
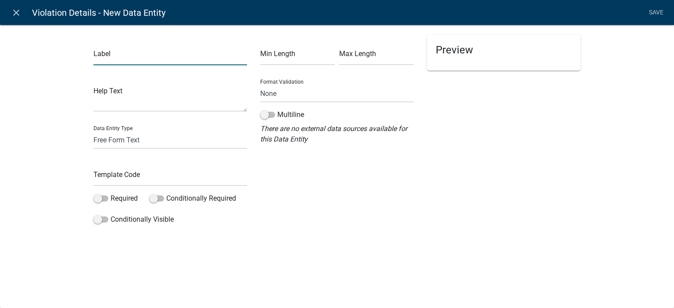
click at [174, 57] on input "text" at bounding box center [170, 56] width 154 height 18
type input "Narrative Description of Violation"
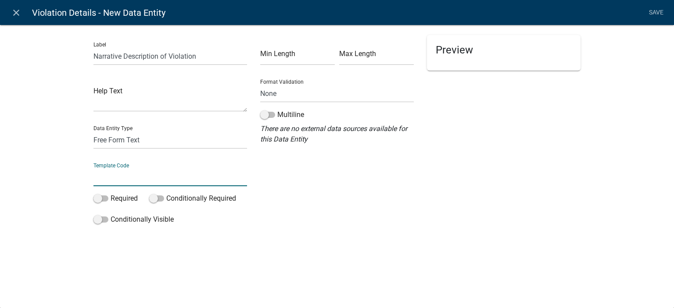
click at [160, 177] on input "text" at bounding box center [170, 177] width 154 height 18
type input "ViolationDescription"
click at [129, 201] on label "Required" at bounding box center [115, 198] width 44 height 11
click at [111, 193] on input "Required" at bounding box center [111, 193] width 0 height 0
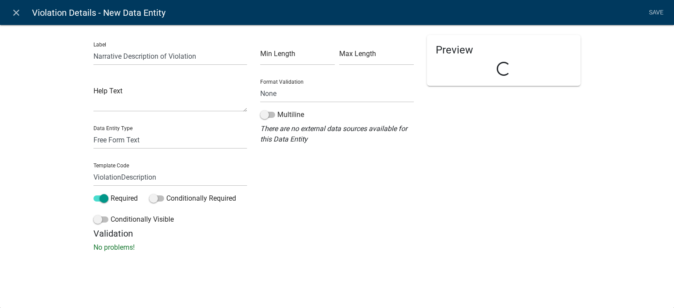
click at [292, 122] on div "Multiline" at bounding box center [337, 117] width 154 height 14
click at [290, 112] on label "Multiline" at bounding box center [282, 115] width 44 height 11
click at [277, 110] on input "Multiline" at bounding box center [277, 110] width 0 height 0
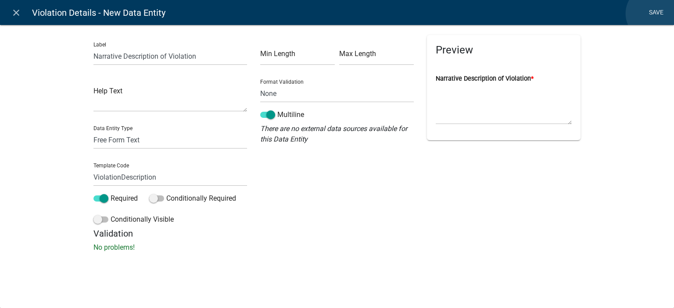
click at [653, 14] on link "Save" at bounding box center [656, 12] width 22 height 17
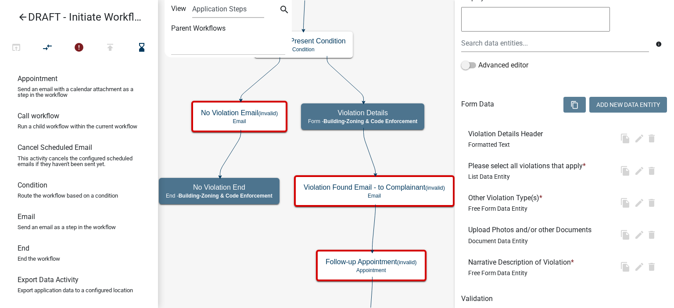
scroll to position [0, 0]
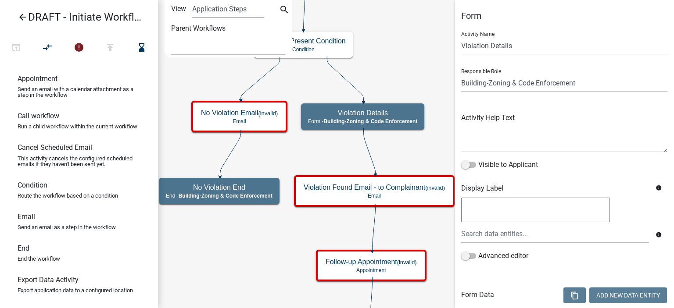
select select "AA0F0E89-27AD-4056-A8DF-C2D0F55E2258"
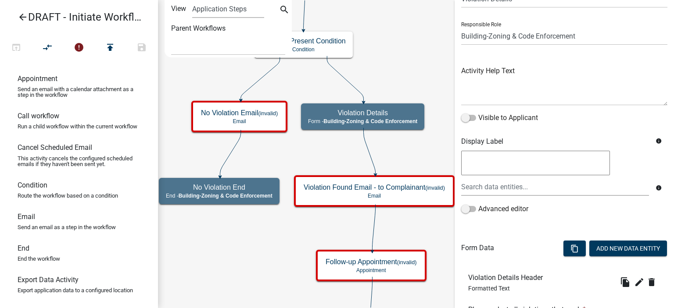
scroll to position [219, 0]
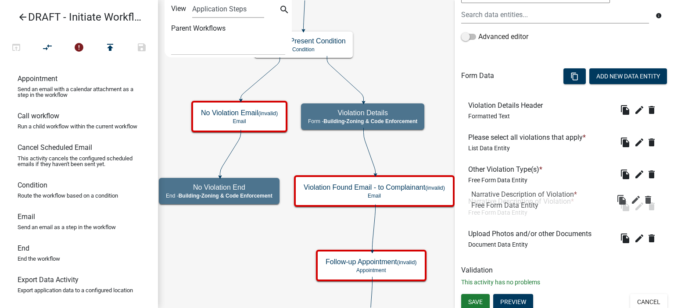
drag, startPoint x: 532, startPoint y: 243, endPoint x: 535, endPoint y: 203, distance: 39.6
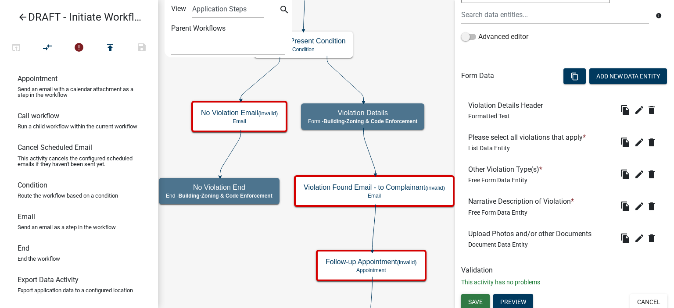
click at [481, 300] on span "Save" at bounding box center [475, 301] width 14 height 7
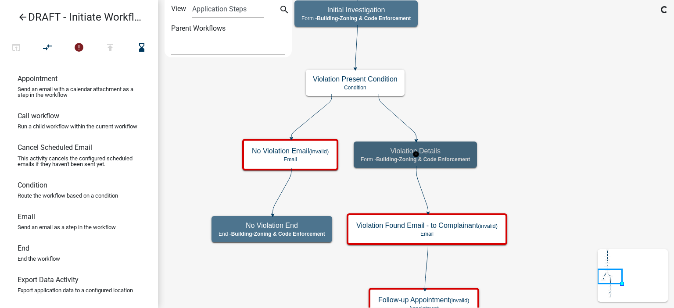
click at [461, 164] on div "Violation Details Form - Building-Zoning & Code Enforcement" at bounding box center [415, 155] width 123 height 26
select select "AA0F0E89-27AD-4056-A8DF-C2D0F55E2258"
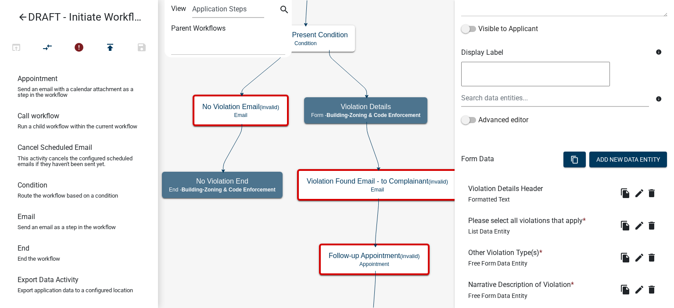
scroll to position [219, 0]
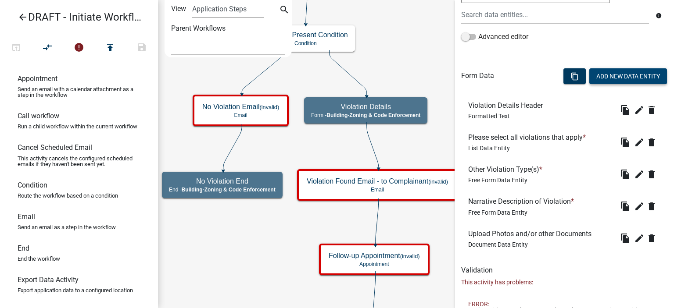
click at [621, 75] on button "Add New Data Entity" at bounding box center [628, 76] width 78 height 16
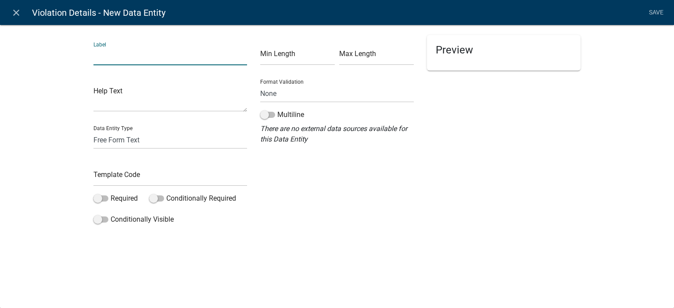
click at [151, 54] on input "text" at bounding box center [170, 56] width 154 height 18
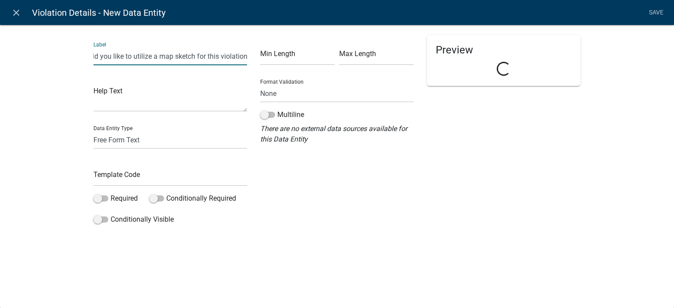
scroll to position [0, 18]
type input "Would you like to utilize a map sketch for this violation?"
click at [130, 182] on input "text" at bounding box center [170, 177] width 154 height 18
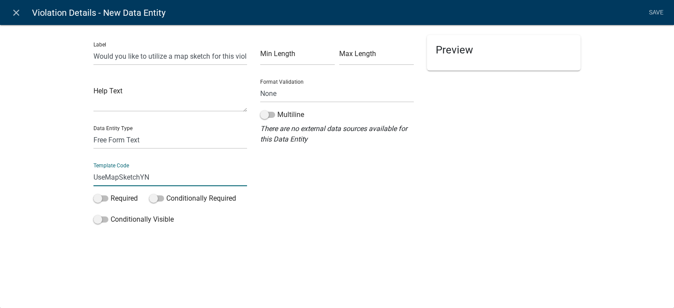
type input "UseMapSketchYN"
click at [133, 136] on select "Free Form Text Document Display Entity Value Fee Numeric Data Date Map Sketch D…" at bounding box center [170, 140] width 154 height 18
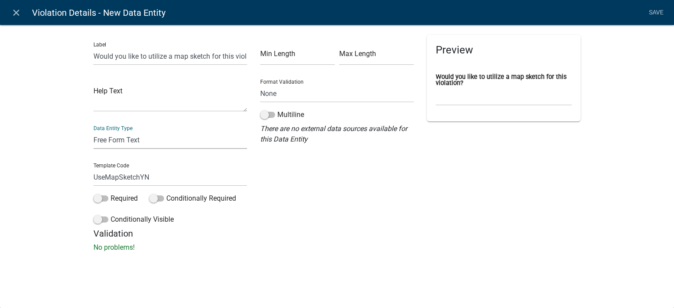
select select "list-data"
click at [93, 131] on select "Free Form Text Document Display Entity Value Fee Numeric Data Date Map Sketch D…" at bounding box center [170, 140] width 154 height 18
select select "list-data"
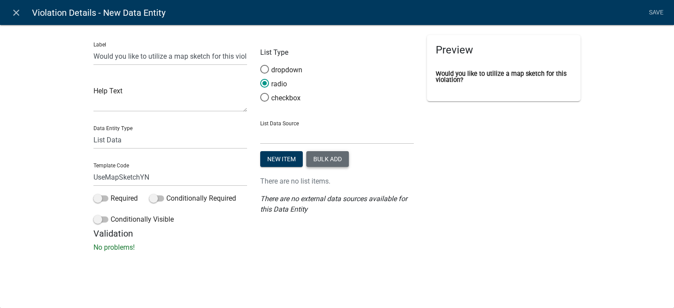
click at [315, 155] on button "Bulk add" at bounding box center [327, 159] width 43 height 16
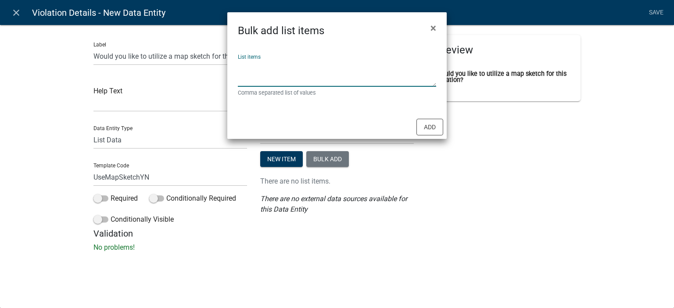
click at [310, 70] on textarea "List items" at bounding box center [337, 73] width 198 height 27
type textarea "Y"
type textarea "Use Map Sketch"
click at [447, 128] on ngb-modal-window "Bulk add list items × List items Use Map Sketch Comma separated list of values …" at bounding box center [337, 154] width 674 height 308
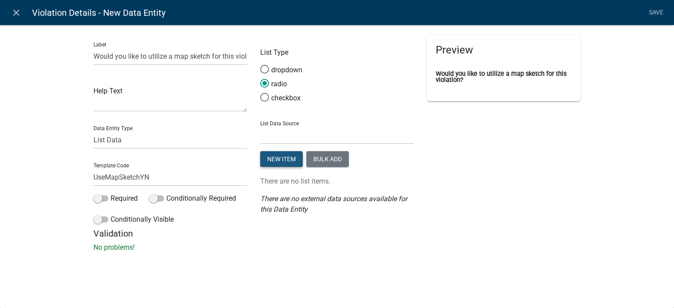
click at [291, 161] on button "New item" at bounding box center [281, 159] width 43 height 16
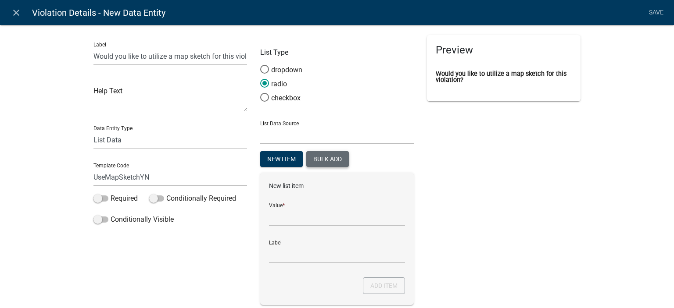
click at [321, 159] on button "Bulk add" at bounding box center [327, 159] width 43 height 16
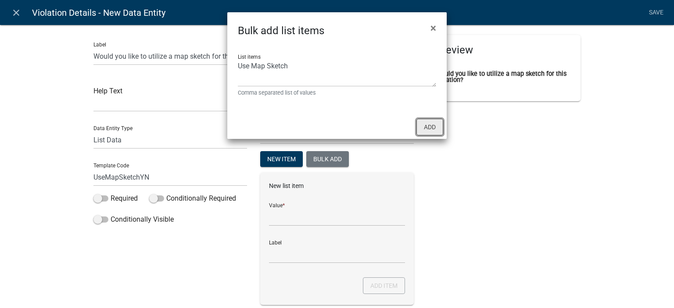
click at [425, 121] on button "Add" at bounding box center [429, 127] width 27 height 17
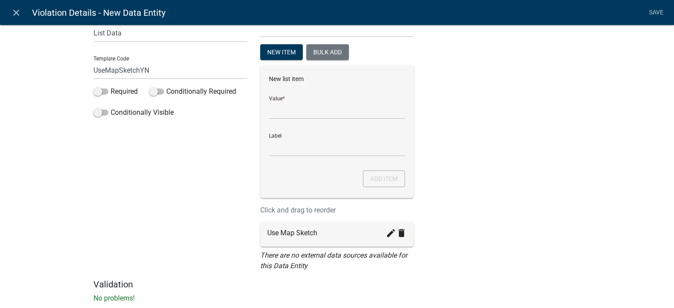
scroll to position [128, 0]
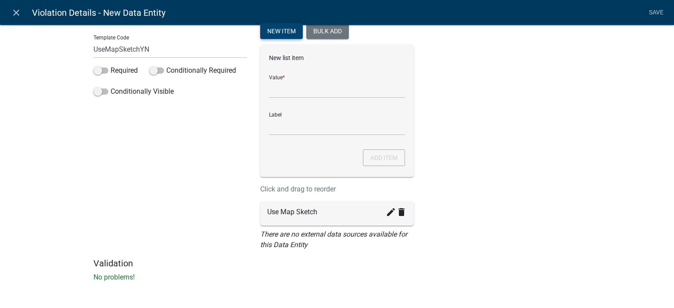
click at [285, 33] on button "New item" at bounding box center [281, 31] width 43 height 16
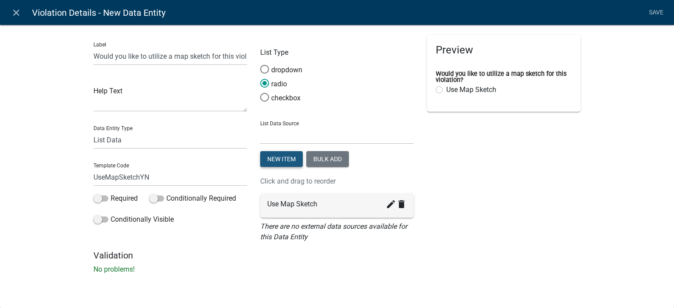
scroll to position [0, 0]
click at [275, 96] on label "checkbox" at bounding box center [280, 98] width 40 height 11
click at [260, 93] on input "checkbox" at bounding box center [260, 93] width 0 height 0
click at [139, 63] on input "Would you like to utilize a map sketch for this violation?" at bounding box center [170, 56] width 154 height 18
drag, startPoint x: 138, startPoint y: 60, endPoint x: 90, endPoint y: 58, distance: 47.8
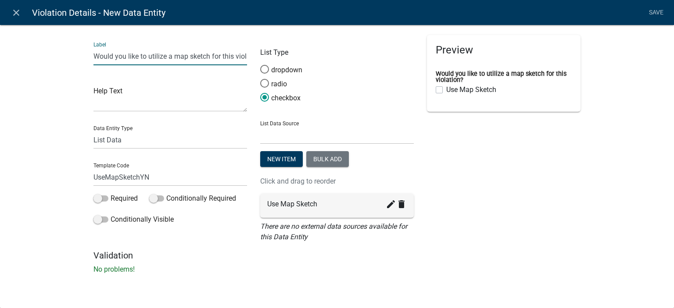
click at [90, 58] on div "Label Would you like to utilize a map sketch for this violation? Help Text Data…" at bounding box center [170, 142] width 167 height 215
click at [245, 57] on input "Check Here to utilize a map sketch for this violation?" at bounding box center [170, 56] width 154 height 18
type input "Check Here to utilize a map sketch for this violation"
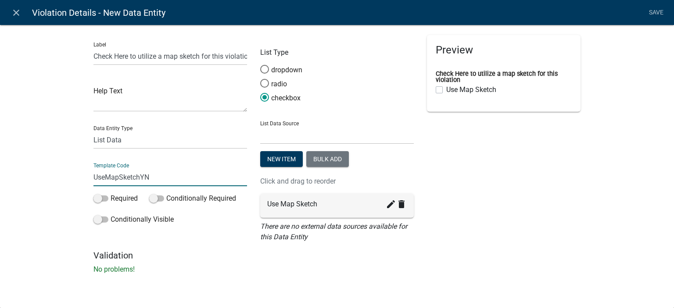
drag, startPoint x: 158, startPoint y: 175, endPoint x: 142, endPoint y: 179, distance: 16.7
click at [142, 179] on input "UseMapSketchYN" at bounding box center [170, 177] width 154 height 18
type input "UseMapSketchCheck"
click at [4, 212] on div "Label Check Here to utilize a map sketch for this violation Help Text Data Enti…" at bounding box center [337, 152] width 674 height 283
click at [657, 7] on link "Save" at bounding box center [656, 12] width 22 height 17
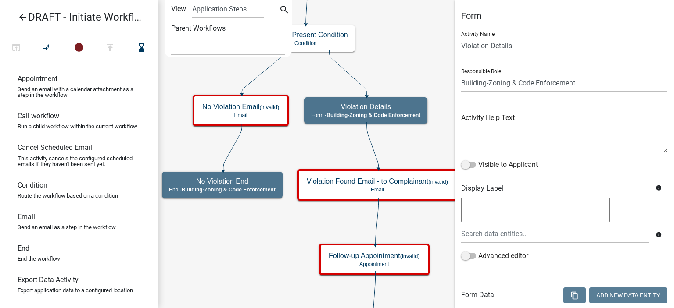
select select "AA0F0E89-27AD-4056-A8DF-C2D0F55E2258"
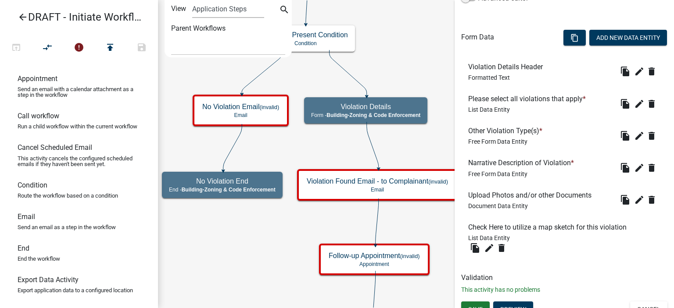
scroll to position [269, 0]
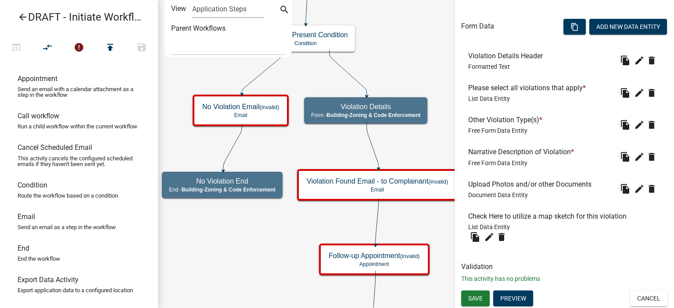
click at [514, 307] on div "Save Preview Cancel" at bounding box center [563, 300] width 219 height 18
click at [517, 301] on button "Preview" at bounding box center [513, 299] width 40 height 16
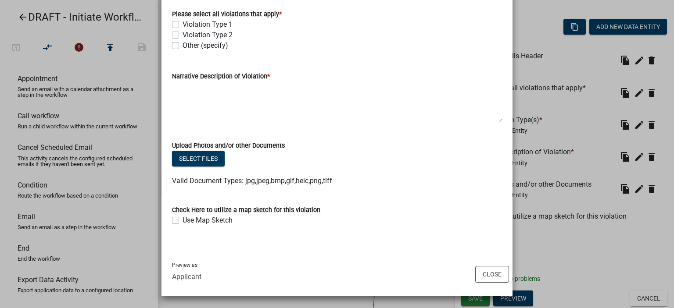
scroll to position [91, 0]
click at [491, 271] on button "Close" at bounding box center [492, 274] width 34 height 17
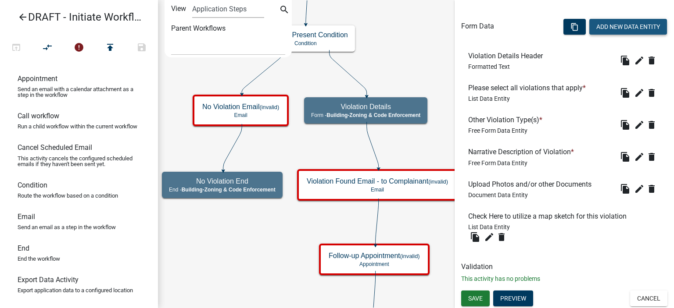
click at [603, 28] on button "Add New Data Entity" at bounding box center [628, 27] width 78 height 16
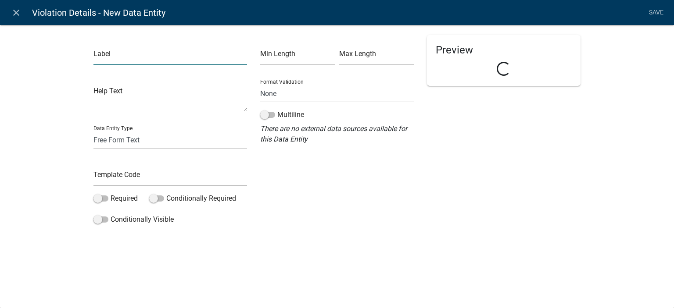
click at [126, 52] on input "text" at bounding box center [170, 56] width 154 height 18
type input "Map Sketch"
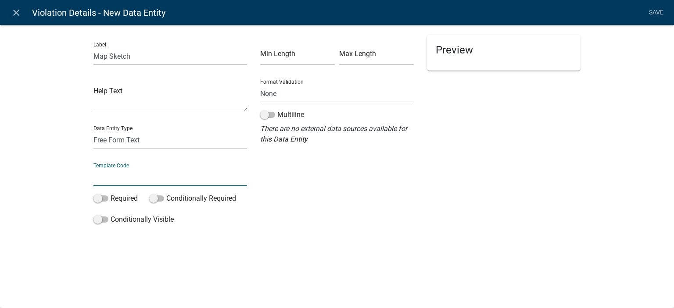
click at [130, 177] on input "text" at bounding box center [170, 177] width 154 height 18
click at [55, 198] on div "Label Map Sketch Help Text Data Entity Type Free Form Text Document Display Ent…" at bounding box center [337, 129] width 674 height 236
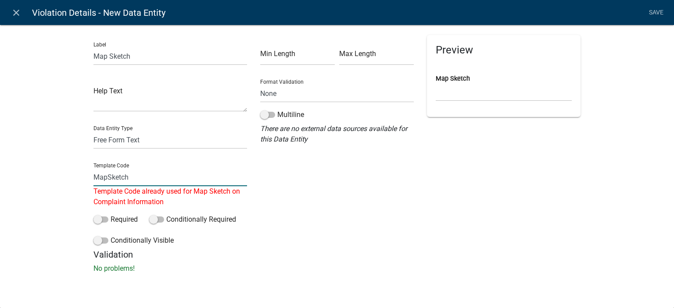
click at [149, 175] on input "MapSketch" at bounding box center [170, 177] width 154 height 18
type input "MapSketchInitialInvestiagtion"
click at [68, 210] on div "Label Map Sketch Help Text Data Entity Type Free Form Text Document Display Ent…" at bounding box center [337, 152] width 674 height 282
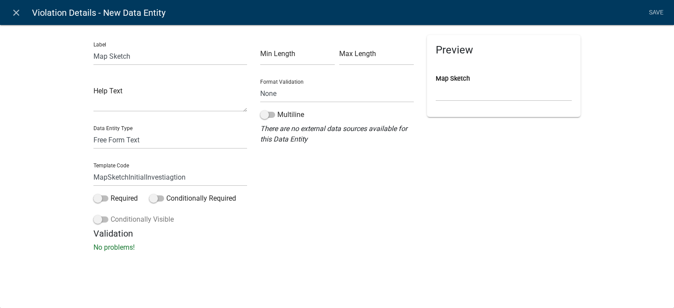
click at [160, 221] on label "Conditionally Visible" at bounding box center [133, 219] width 80 height 11
click at [111, 214] on input "Conditionally Visible" at bounding box center [111, 214] width 0 height 0
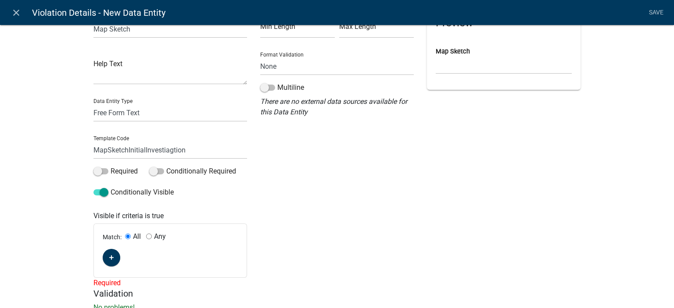
scroll to position [58, 0]
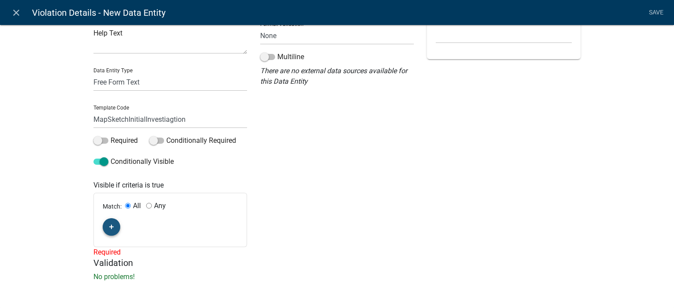
click at [109, 225] on icon "button" at bounding box center [111, 227] width 5 height 5
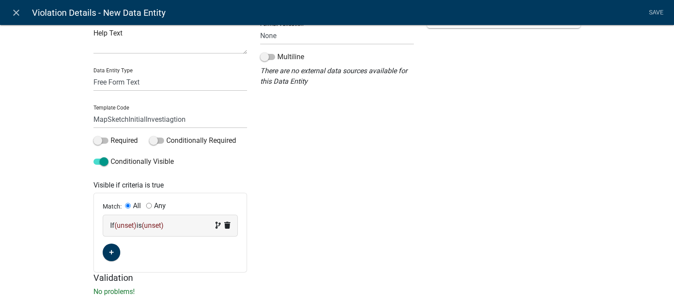
click at [131, 222] on span "(unset)" at bounding box center [125, 226] width 22 height 8
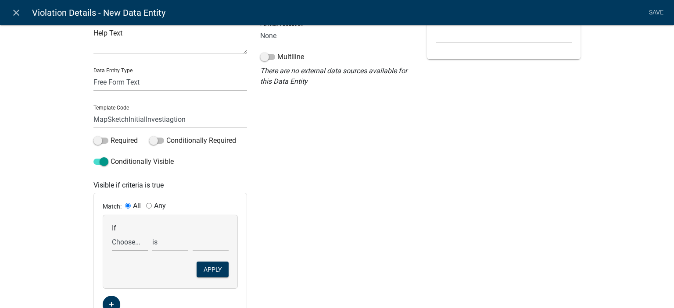
click at [130, 240] on select "Choose... ALL_FEE_RECIPIENTS APPLICATION_ID APPLICATION_NUMBER APPLICATION_STAT…" at bounding box center [130, 242] width 36 height 18
select select "23: UseMapSketchCheck"
click at [112, 233] on select "Choose... ALL_FEE_RECIPIENTS APPLICATION_ID APPLICATION_NUMBER APPLICATION_STAT…" at bounding box center [130, 242] width 36 height 18
select select "4: !!"
click at [198, 242] on select "Choose... Use Map Sketch" at bounding box center [211, 242] width 36 height 18
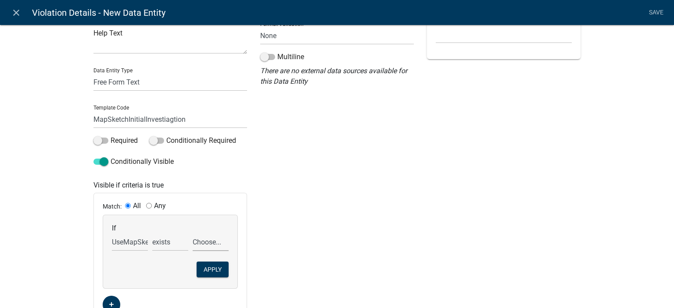
select select "1: Use Map Sketch"
click at [193, 233] on select "Choose... Use Map Sketch" at bounding box center [211, 242] width 36 height 18
click at [172, 240] on select "exists does not exist contains does not contain" at bounding box center [170, 242] width 36 height 18
select select "6: ~"
click at [152, 233] on select "exists does not exist contains does not contain" at bounding box center [170, 242] width 36 height 18
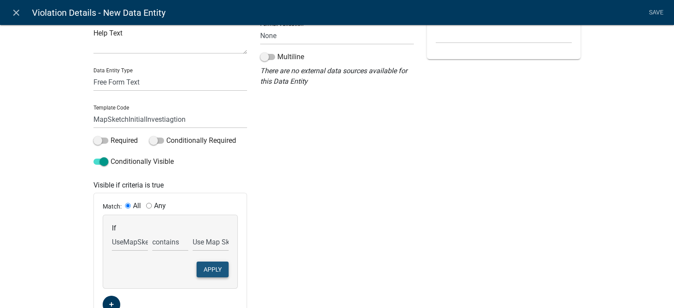
click at [209, 263] on button "Apply" at bounding box center [213, 270] width 32 height 16
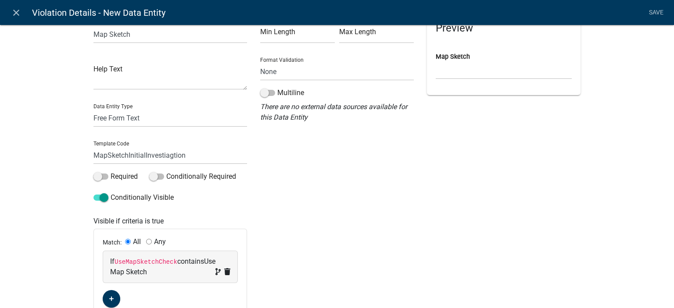
scroll to position [0, 0]
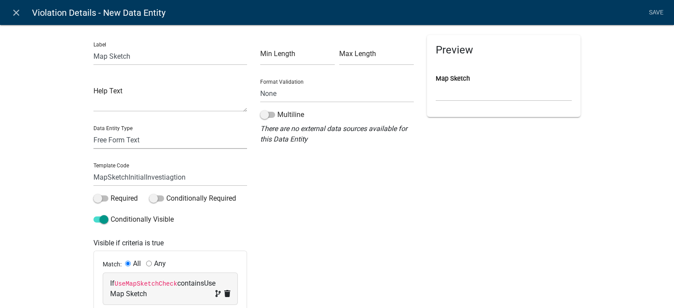
click at [140, 148] on select "Free Form Text Document Display Entity Value Fee Numeric Data Date Map Sketch D…" at bounding box center [170, 140] width 154 height 18
select select "mapsketch-data"
click at [93, 131] on select "Free Form Text Document Display Entity Value Fee Numeric Data Date Map Sketch D…" at bounding box center [170, 140] width 154 height 18
select select "mapsketch-data"
select select
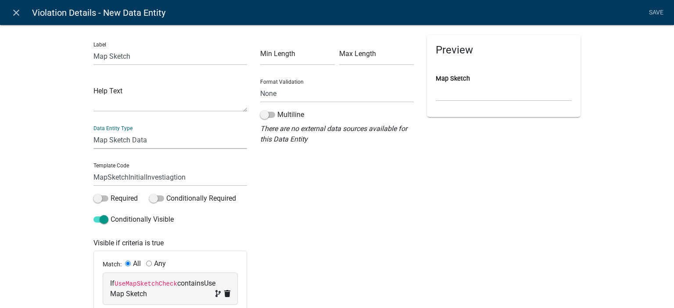
select select
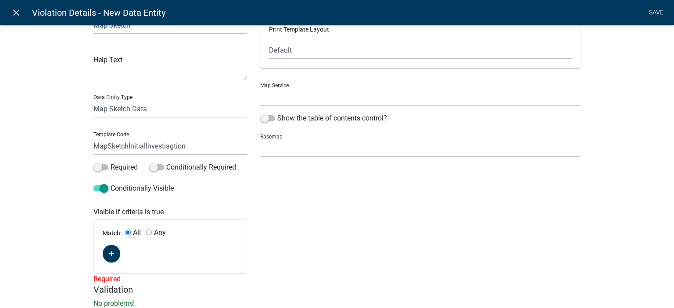
scroll to position [44, 0]
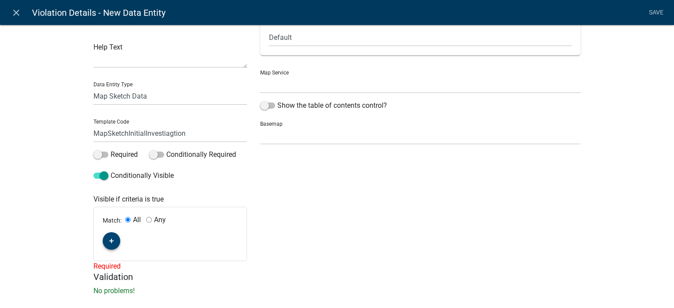
click at [110, 243] on icon "button" at bounding box center [111, 241] width 5 height 5
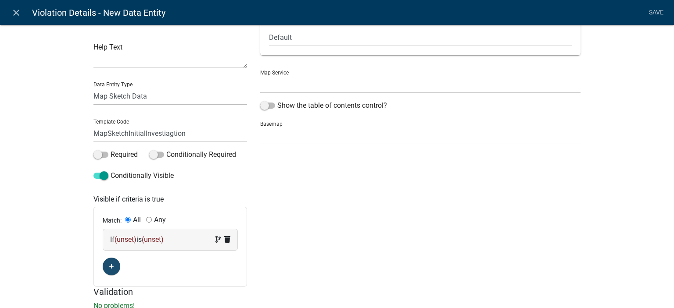
click at [118, 253] on div "Match: All Any If (unset) is (unset)" at bounding box center [170, 246] width 153 height 79
click at [122, 248] on div "If (unset) is (unset)" at bounding box center [170, 239] width 134 height 21
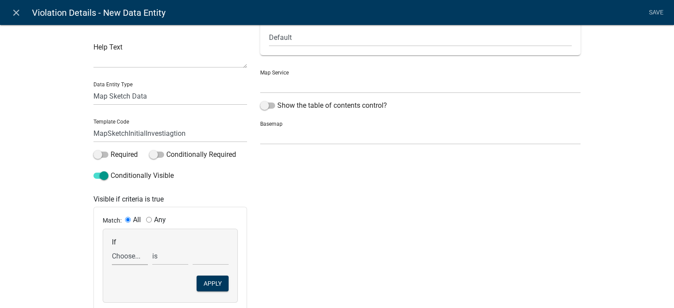
click at [128, 250] on select "Choose... ALL_FEE_RECIPIENTS APPLICATION_ID APPLICATION_NUMBER APPLICATION_STAT…" at bounding box center [130, 256] width 36 height 18
select select "23: UseMapSketchCheck"
click at [112, 247] on select "Choose... ALL_FEE_RECIPIENTS APPLICATION_ID APPLICATION_NUMBER APPLICATION_STAT…" at bounding box center [130, 256] width 36 height 18
click at [167, 256] on select "exists does not exist contains does not contain" at bounding box center [170, 256] width 36 height 18
select select "6: ~"
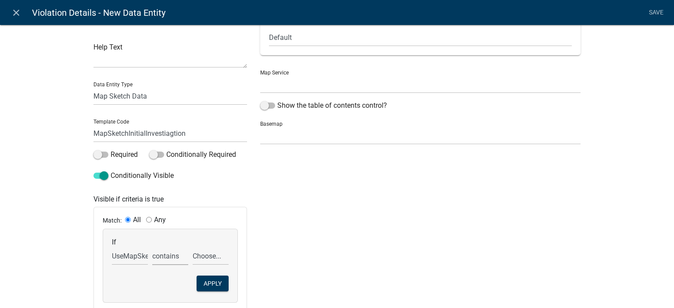
click at [152, 247] on select "exists does not exist contains does not contain" at bounding box center [170, 256] width 36 height 18
drag, startPoint x: 198, startPoint y: 255, endPoint x: 200, endPoint y: 261, distance: 6.9
click at [198, 255] on select "Choose... Use Map Sketch" at bounding box center [211, 256] width 36 height 18
select select "1: Use Map Sketch"
click at [193, 247] on select "Choose... Use Map Sketch" at bounding box center [211, 256] width 36 height 18
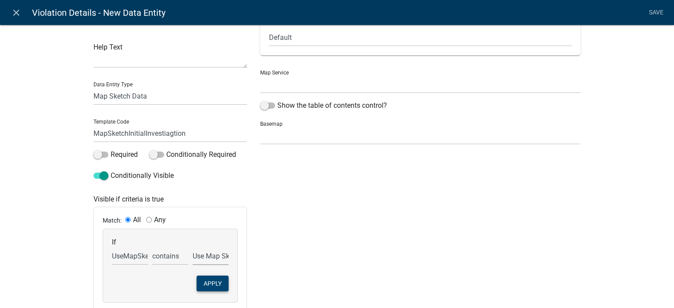
click at [207, 287] on button "Apply" at bounding box center [213, 284] width 32 height 16
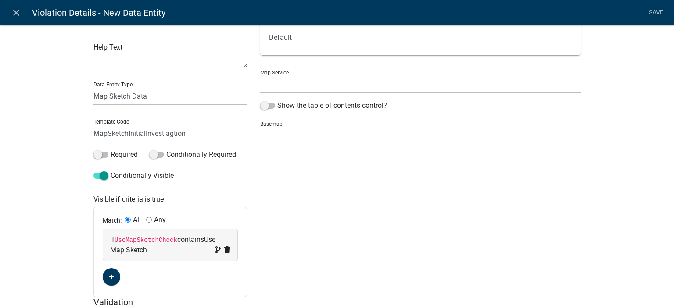
scroll to position [0, 0]
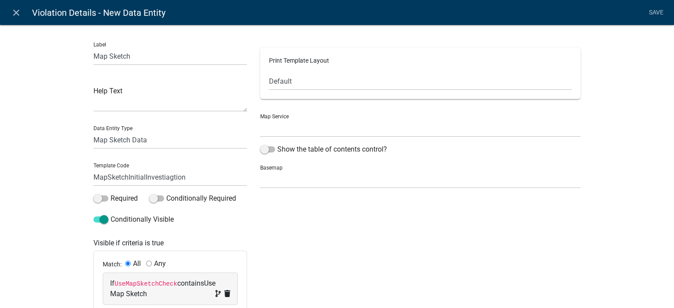
click at [337, 90] on div "Print Template Layout Default Landscape Portrait Square" at bounding box center [420, 73] width 320 height 52
click at [297, 129] on select "[PERSON_NAME] Permitting Map ([URL])" at bounding box center [420, 128] width 320 height 18
select select "0: Object"
click at [260, 119] on select "[PERSON_NAME] Permitting Map ([URL])" at bounding box center [420, 128] width 320 height 18
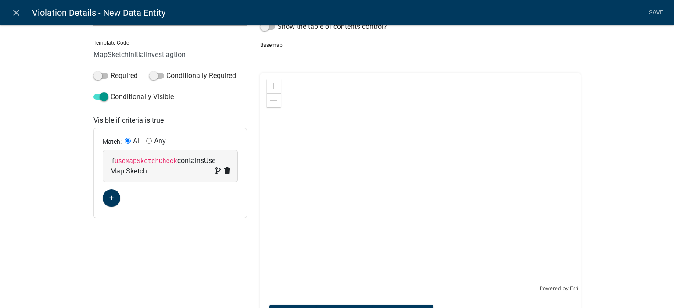
scroll to position [88, 0]
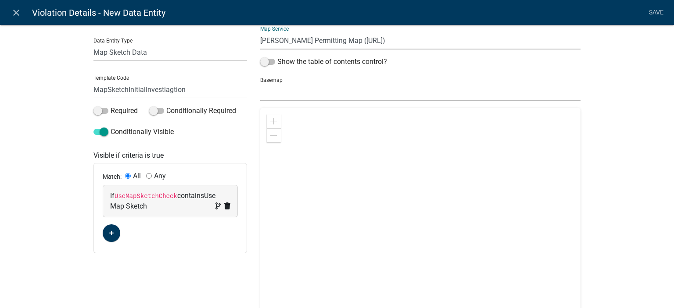
click at [290, 91] on select "no basemap topo satellite hybrid gray terrain osm topo-vector streets-relief-ve…" at bounding box center [420, 92] width 320 height 18
select select "topo"
click at [260, 83] on select "no basemap topo satellite hybrid gray terrain osm topo-vector streets-relief-ve…" at bounding box center [420, 92] width 320 height 18
click at [270, 120] on span at bounding box center [273, 121] width 7 height 7
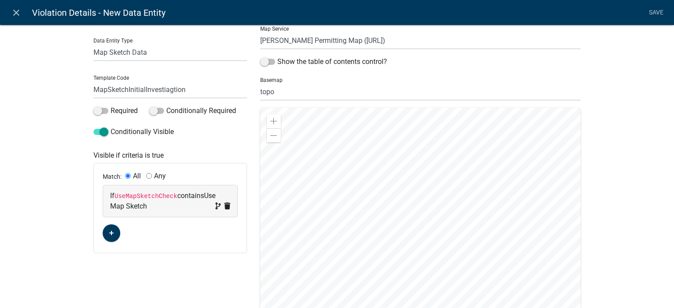
click at [356, 167] on div at bounding box center [420, 217] width 320 height 219
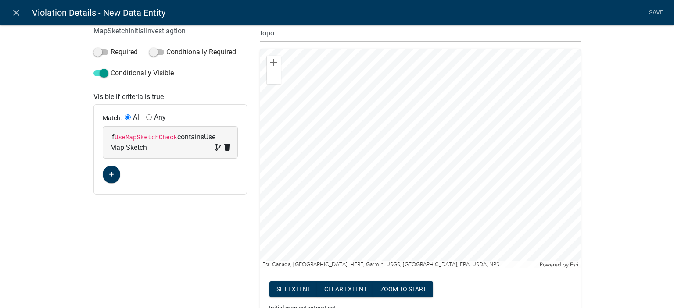
scroll to position [132, 0]
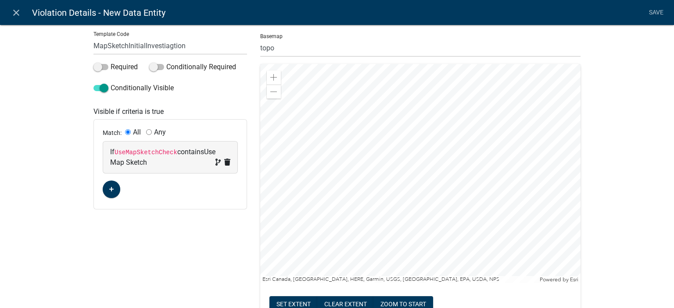
click at [497, 200] on div at bounding box center [420, 173] width 320 height 219
click at [270, 77] on span at bounding box center [273, 77] width 7 height 7
click at [411, 158] on div at bounding box center [420, 173] width 320 height 219
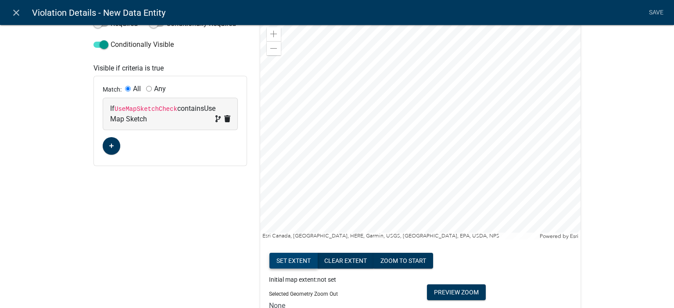
scroll to position [175, 0]
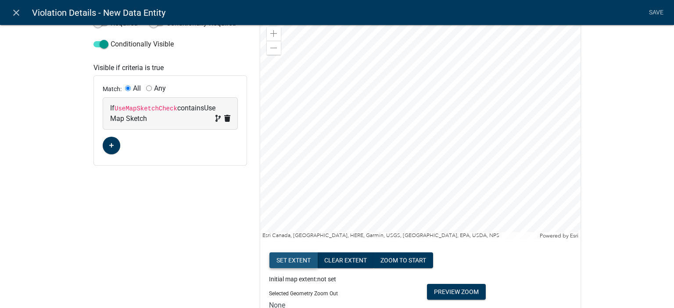
click at [273, 258] on button "Set extent" at bounding box center [293, 261] width 48 height 16
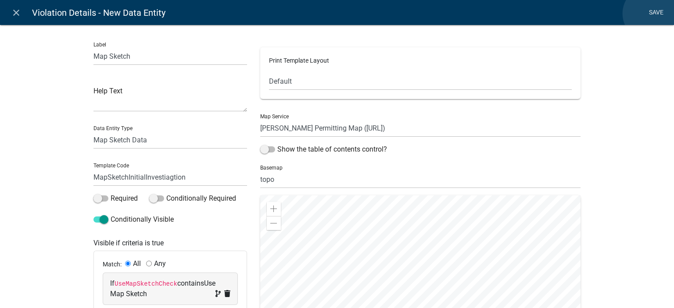
click at [650, 14] on link "Save" at bounding box center [656, 12] width 22 height 17
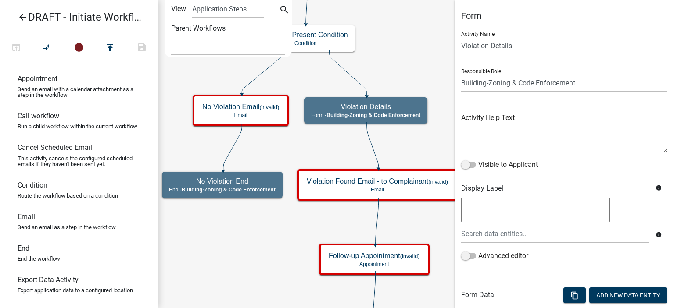
scroll to position [301, 0]
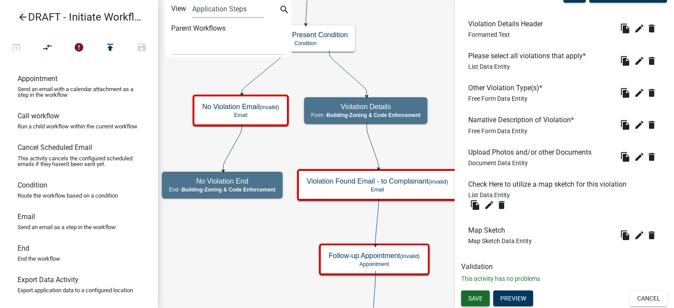
click at [473, 297] on span "Save" at bounding box center [475, 298] width 14 height 7
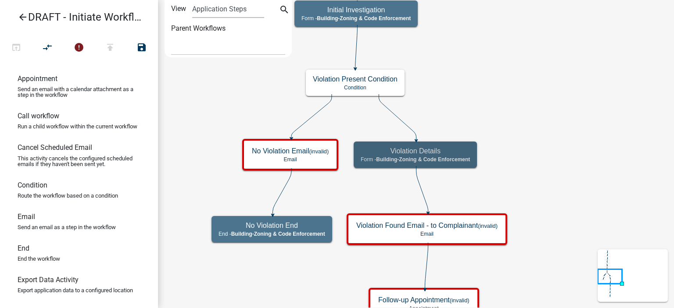
scroll to position [0, 0]
click at [509, 247] on icon "Start Start - Applicant Complainant Information Form - Front Office ([EMAIL_ADD…" at bounding box center [415, 305] width 515 height 611
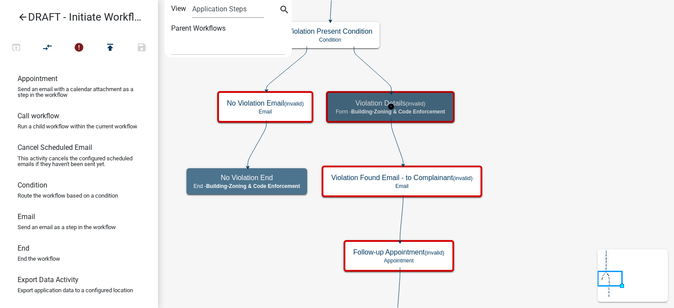
click at [434, 113] on span "Building-Zoning & Code Enforcement" at bounding box center [398, 112] width 94 height 6
select select "AA0F0E89-27AD-4056-A8DF-C2D0F55E2258"
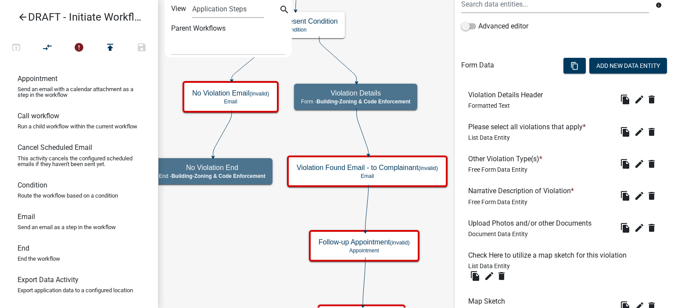
scroll to position [239, 0]
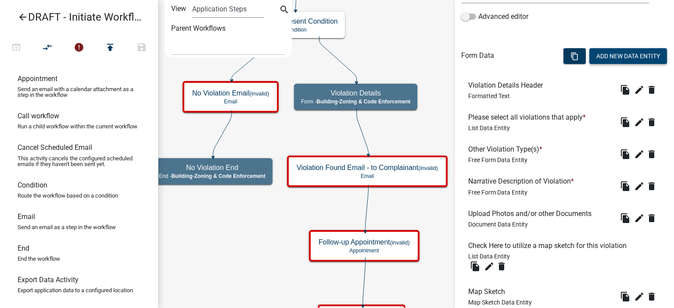
click at [594, 55] on button "Add New Data Entity" at bounding box center [628, 56] width 78 height 16
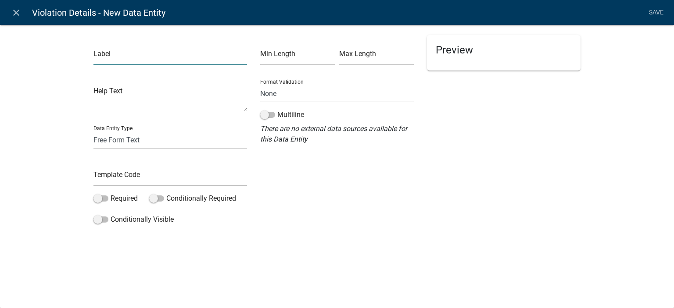
click at [174, 61] on input "text" at bounding box center [170, 56] width 154 height 18
type input "Corrective Action Required (this will be emailed to the applicant)"
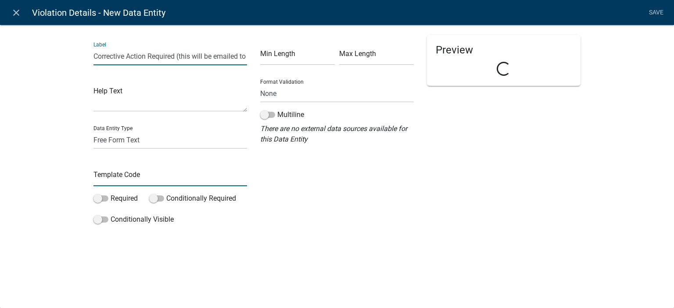
click at [142, 180] on input "text" at bounding box center [170, 177] width 154 height 18
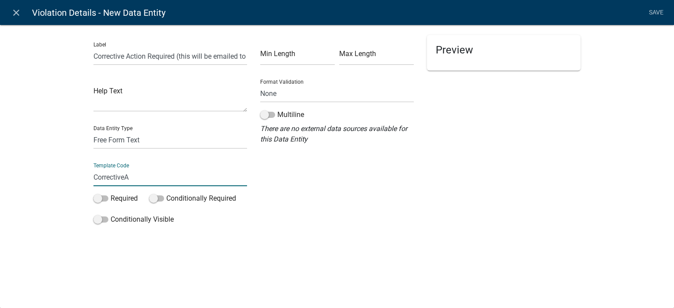
type input "CorrectiveAction"
click at [134, 198] on label "Required" at bounding box center [115, 198] width 44 height 11
click at [111, 193] on input "Required" at bounding box center [111, 193] width 0 height 0
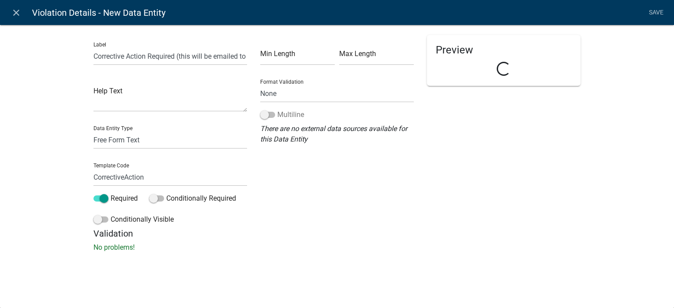
click at [289, 119] on label "Multiline" at bounding box center [282, 115] width 44 height 11
click at [277, 110] on input "Multiline" at bounding box center [277, 110] width 0 height 0
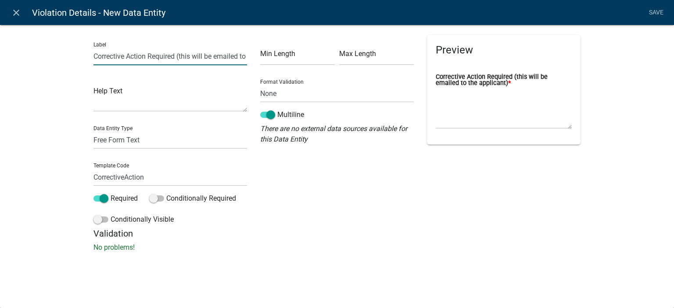
click at [211, 58] on input "Corrective Action Required (this will be emailed to the applicant)" at bounding box center [170, 56] width 154 height 18
drag, startPoint x: 179, startPoint y: 55, endPoint x: 281, endPoint y: 56, distance: 102.2
click at [281, 56] on div "Label Corrective Action Required (this will be emailed to the applicant) Help T…" at bounding box center [337, 131] width 500 height 193
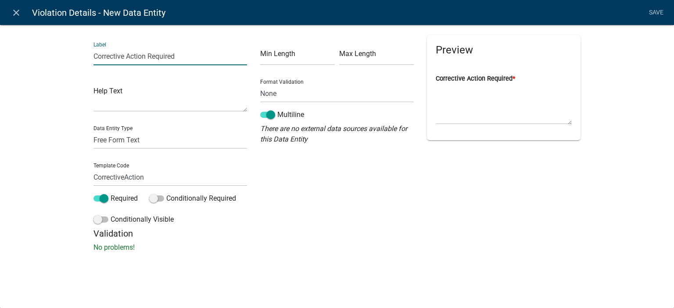
type input "Corrective Action Required"
click at [41, 131] on div "Label Corrective Action Required Help Text Data Entity Type Free Form Text Docu…" at bounding box center [337, 141] width 674 height 261
click at [658, 14] on link "Save" at bounding box center [656, 12] width 22 height 17
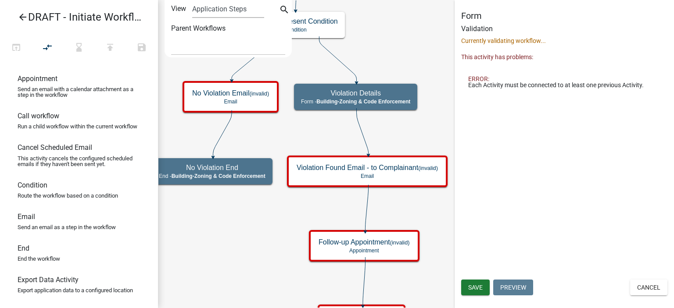
select select "AA0F0E89-27AD-4056-A8DF-C2D0F55E2258"
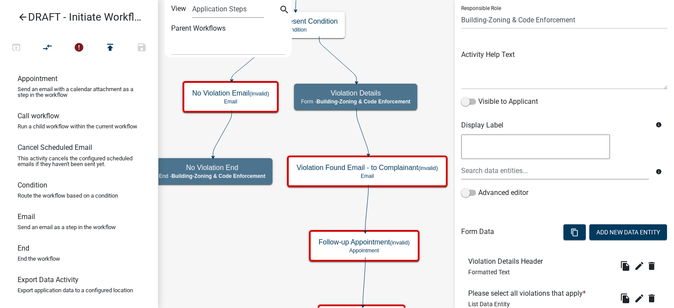
scroll to position [219, 0]
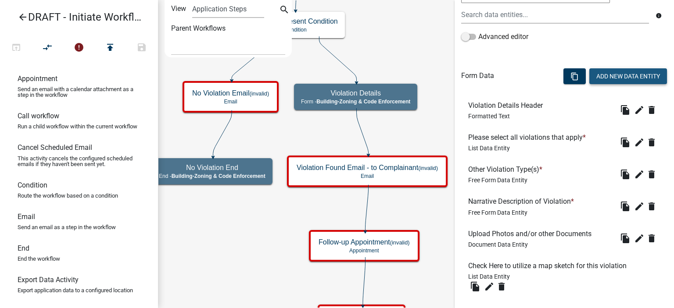
click at [621, 77] on button "Add New Data Entity" at bounding box center [628, 76] width 78 height 16
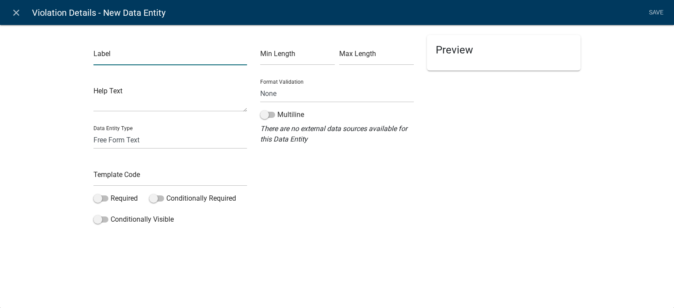
click at [163, 54] on input "text" at bounding box center [170, 56] width 154 height 18
type input "Corrective Action Deadline"
click at [140, 172] on input "text" at bounding box center [170, 177] width 154 height 18
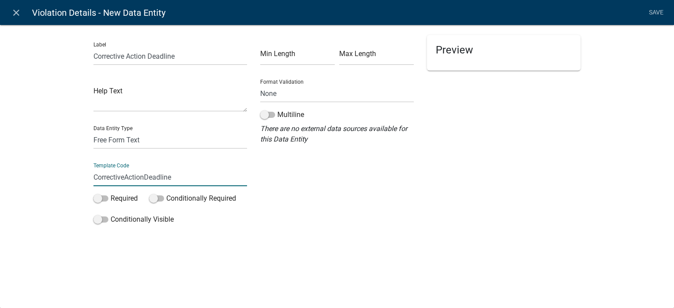
type input "CorrectiveActionDeadline"
click at [56, 194] on div "Label Corrective Action Deadline Help Text Data Entity Type Free Form Text Docu…" at bounding box center [337, 141] width 674 height 261
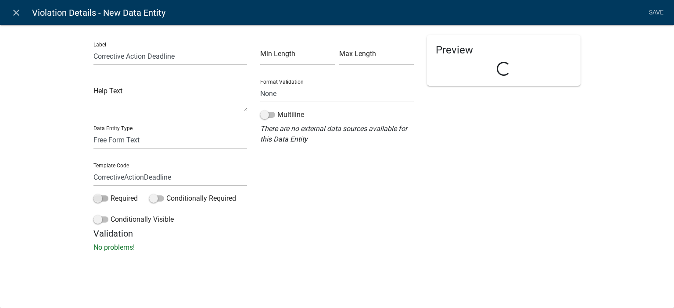
drag, startPoint x: 95, startPoint y: 196, endPoint x: 111, endPoint y: 154, distance: 44.3
click at [96, 196] on span at bounding box center [100, 199] width 15 height 6
click at [111, 193] on input "Required" at bounding box center [111, 193] width 0 height 0
click at [112, 138] on select "Free Form Text Document Display Entity Value Fee Numeric Data Date Map Sketch D…" at bounding box center [170, 140] width 154 height 18
select select "date"
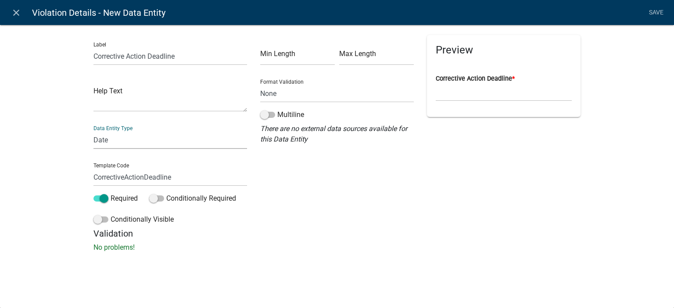
click at [93, 131] on select "Free Form Text Document Display Entity Value Fee Numeric Data Date Map Sketch D…" at bounding box center [170, 140] width 154 height 18
select select "date"
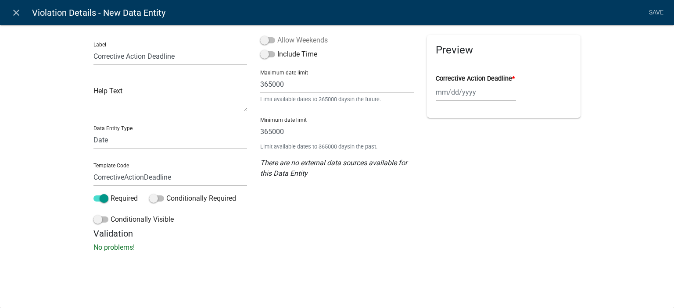
click at [297, 38] on label "Allow Weekends" at bounding box center [294, 40] width 68 height 11
click at [277, 35] on input "Allow Weekends" at bounding box center [277, 35] width 0 height 0
click at [661, 16] on link "Save" at bounding box center [656, 12] width 22 height 17
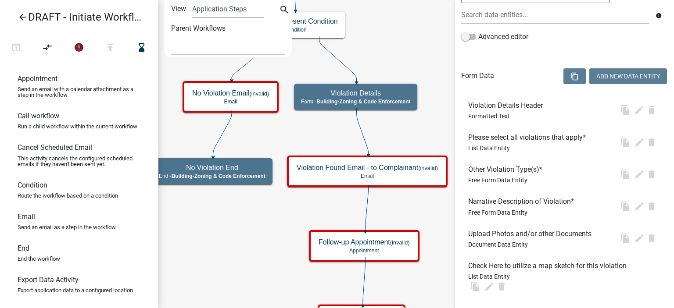
scroll to position [0, 0]
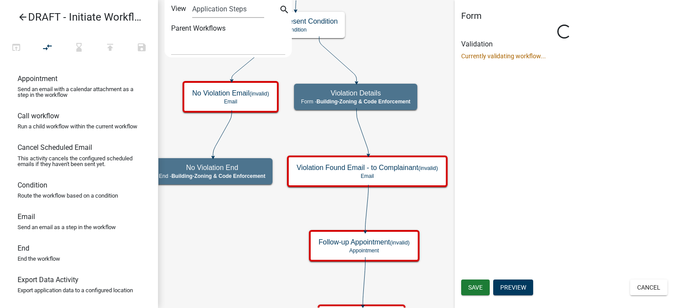
select select "AA0F0E89-27AD-4056-A8DF-C2D0F55E2258"
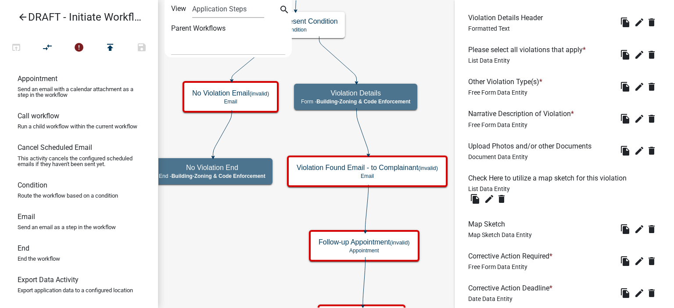
scroll to position [365, 0]
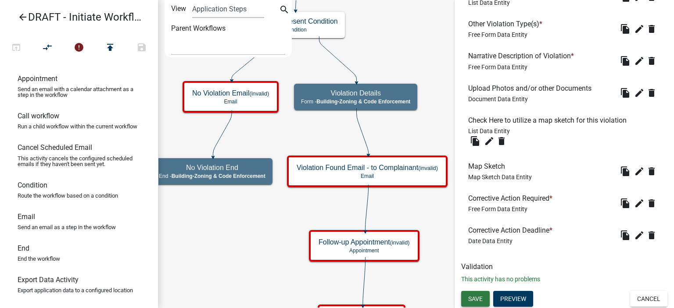
click at [481, 297] on span "Save" at bounding box center [475, 298] width 14 height 7
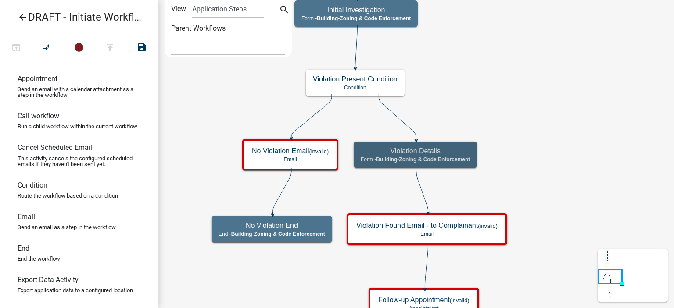
scroll to position [0, 0]
click at [550, 226] on icon "Start Start - Applicant Complainant Information Form - Front Office ([EMAIL_ADD…" at bounding box center [415, 305] width 515 height 611
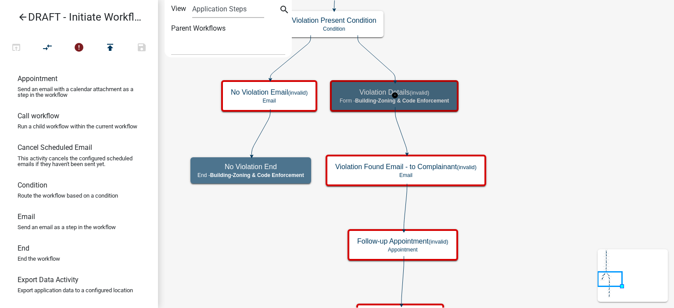
click at [450, 108] on div "Violation Details (invalid) Form - Building-Zoning & Code Enforcement" at bounding box center [393, 96] width 123 height 26
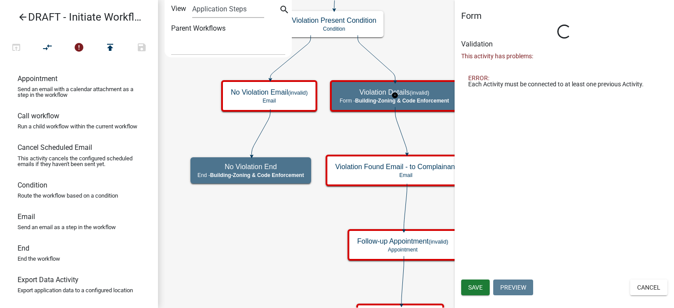
select select "AA0F0E89-27AD-4056-A8DF-C2D0F55E2258"
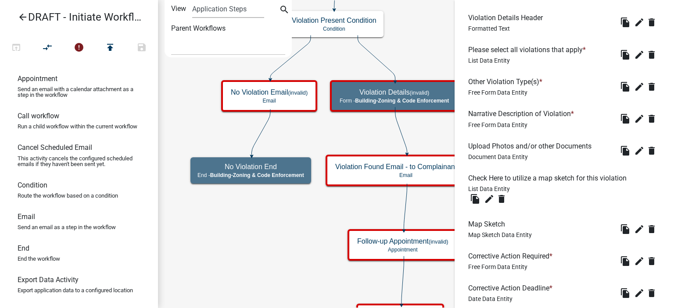
scroll to position [391, 0]
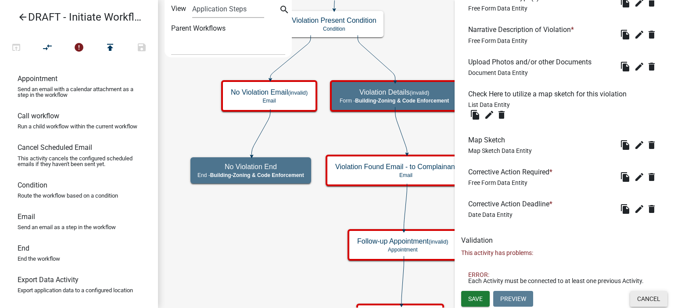
click at [643, 295] on button "Cancel" at bounding box center [648, 299] width 37 height 16
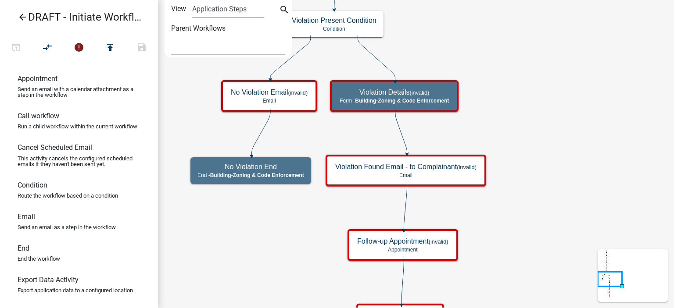
scroll to position [0, 0]
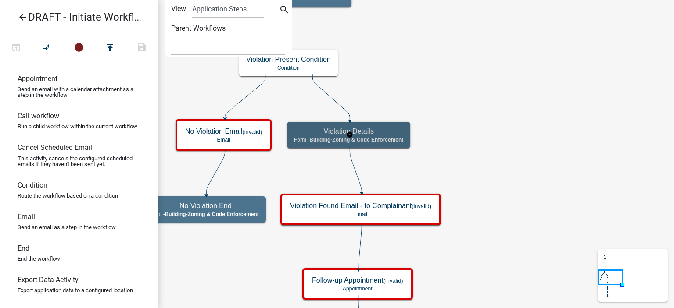
click at [387, 132] on h5 "Violation Details" at bounding box center [348, 131] width 109 height 8
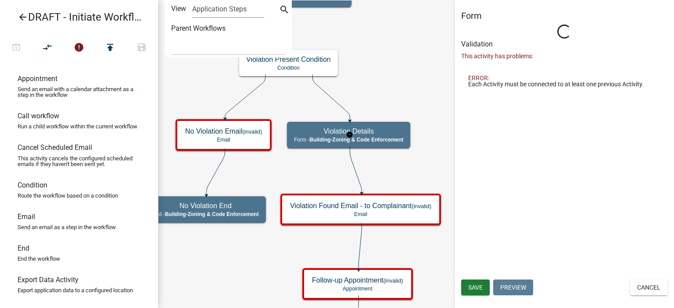
select select "AA0F0E89-27AD-4056-A8DF-C2D0F55E2258"
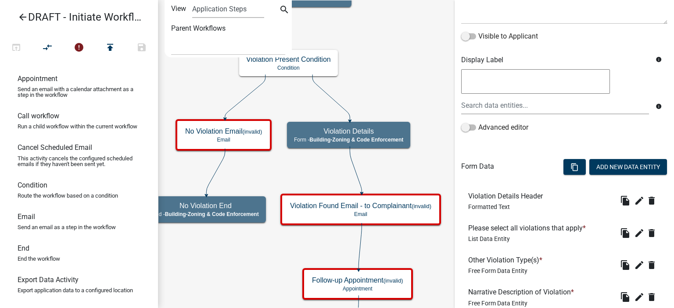
scroll to position [128, 0]
click at [601, 165] on button "Add New Data Entity" at bounding box center [628, 168] width 78 height 16
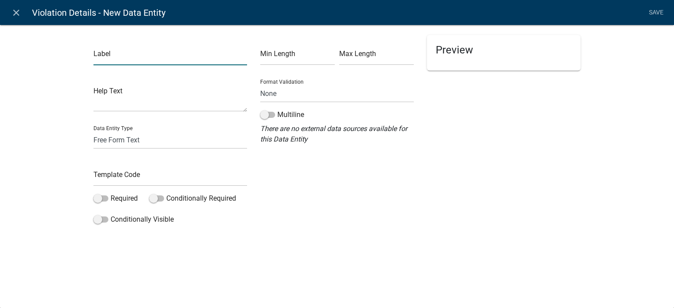
click at [164, 57] on input "text" at bounding box center [170, 56] width 154 height 18
drag, startPoint x: 174, startPoint y: 61, endPoint x: 145, endPoint y: 56, distance: 29.0
click at [145, 56] on input "Property Details Confirmation" at bounding box center [170, 56] width 154 height 18
type input "Property Details Header"
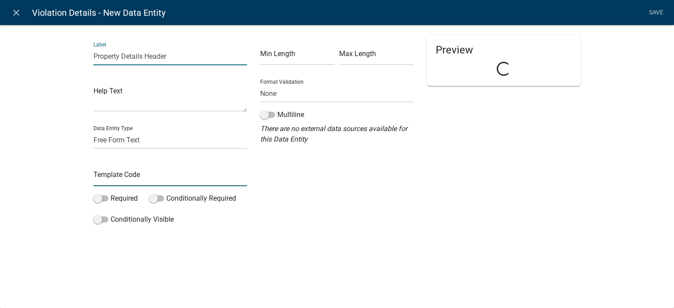
click at [157, 182] on input "text" at bounding box center [170, 177] width 154 height 18
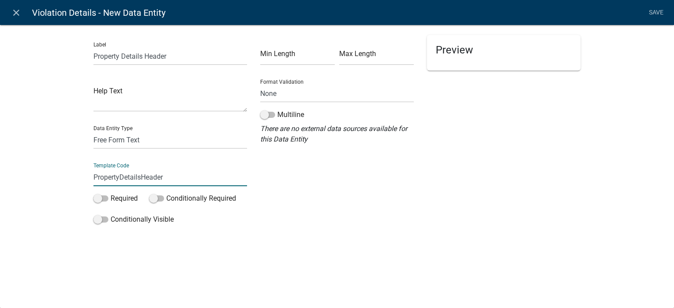
type input "PropertyDetailsHeader"
click at [128, 138] on select "Free Form Text Document Display Entity Value Fee Numeric Data Date Map Sketch D…" at bounding box center [170, 140] width 154 height 18
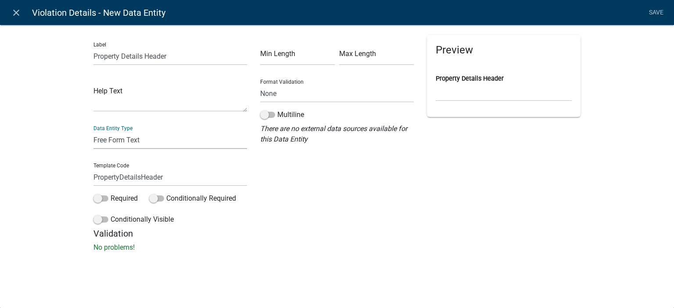
select select "rich-text"
click at [93, 131] on select "Free Form Text Document Display Entity Value Fee Numeric Data Date Map Sketch D…" at bounding box center [170, 140] width 154 height 18
select select "rich-text"
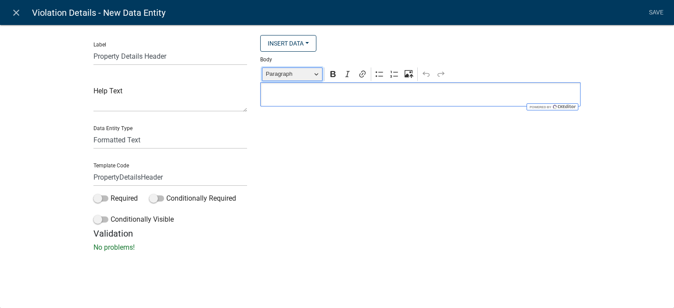
click at [307, 80] on button "Paragraph" at bounding box center [292, 75] width 61 height 14
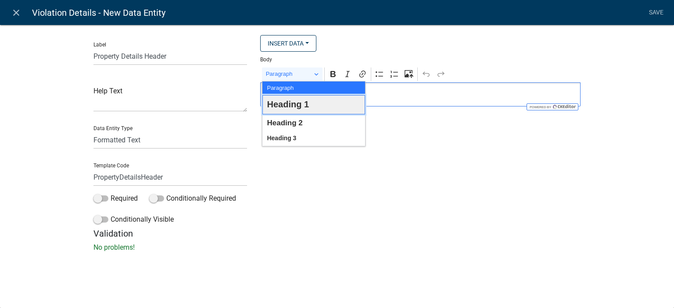
click at [302, 102] on span "Heading 1" at bounding box center [288, 104] width 42 height 16
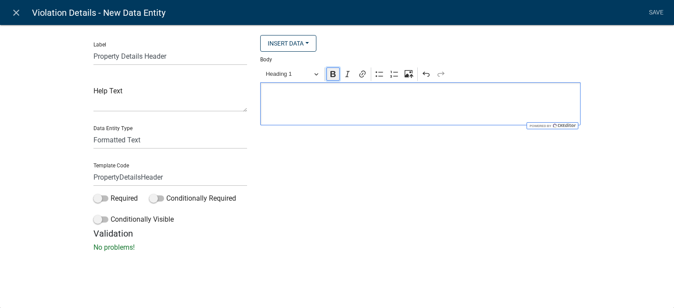
click at [327, 75] on button "Bold" at bounding box center [332, 74] width 13 height 13
click at [324, 98] on h2 "Editor editing area: main. Press Alt+0 for help." at bounding box center [420, 104] width 311 height 17
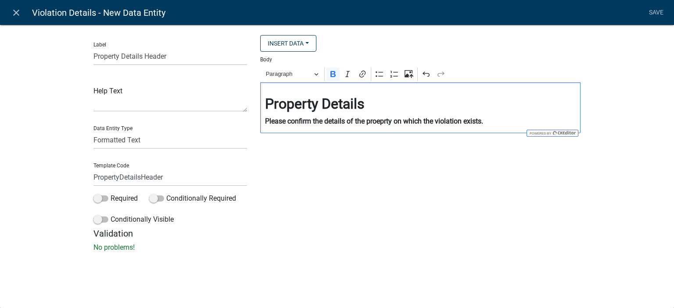
click at [382, 122] on strong "Please confirm the details of the proeprty on which the violation exists." at bounding box center [374, 121] width 218 height 8
click at [384, 124] on strong "Please confirm the details of the proeprty on which the violation exists." at bounding box center [374, 121] width 218 height 8
drag, startPoint x: 488, startPoint y: 122, endPoint x: 553, endPoint y: 87, distance: 74.0
click at [488, 122] on p "Please confirm the details of the property on which the violation exists." at bounding box center [420, 121] width 311 height 11
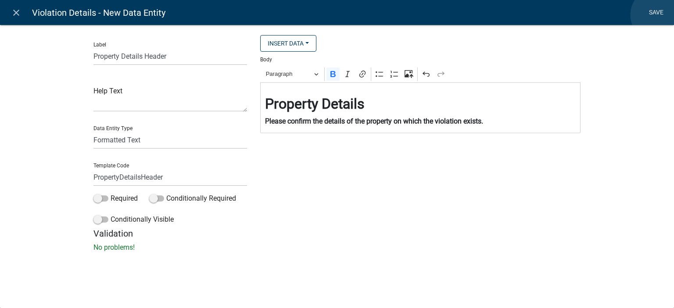
click at [658, 15] on link "Save" at bounding box center [656, 12] width 22 height 17
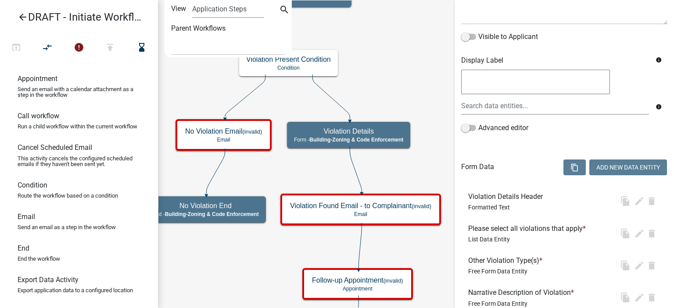
scroll to position [0, 0]
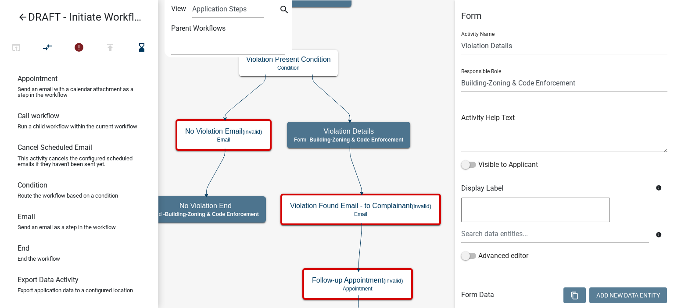
select select "AA0F0E89-27AD-4056-A8DF-C2D0F55E2258"
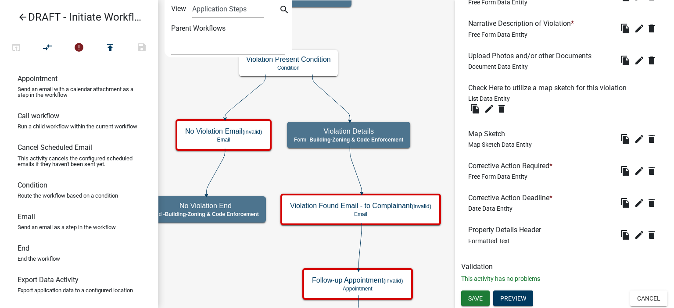
scroll to position [90, 0]
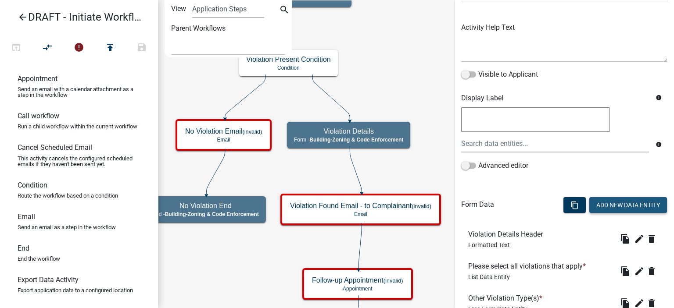
click at [607, 201] on button "Add New Data Entity" at bounding box center [628, 205] width 78 height 16
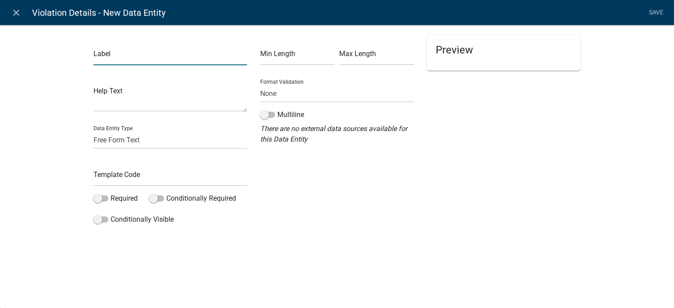
click at [147, 59] on input "text" at bounding box center [170, 56] width 154 height 18
type input "Property Address"
click at [133, 169] on input "text" at bounding box center [170, 177] width 154 height 18
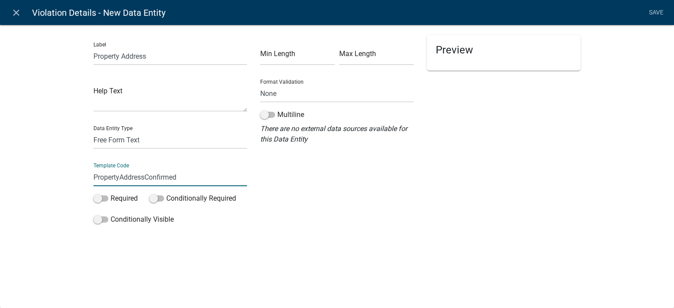
type input "PropertyAddressConfirmed"
click at [41, 191] on div "Label Property Address Help Text Data Entity Type Free Form Text Document Displ…" at bounding box center [337, 129] width 674 height 236
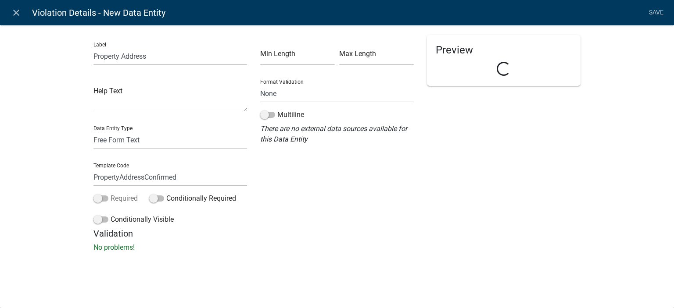
click at [105, 197] on span at bounding box center [100, 199] width 15 height 6
click at [111, 193] on input "Required" at bounding box center [111, 193] width 0 height 0
click at [307, 101] on select "None Email PhoneNumber" at bounding box center [337, 94] width 154 height 18
click at [295, 95] on select "None Email PhoneNumber" at bounding box center [337, 94] width 154 height 18
click at [660, 11] on link "Save" at bounding box center [656, 12] width 22 height 17
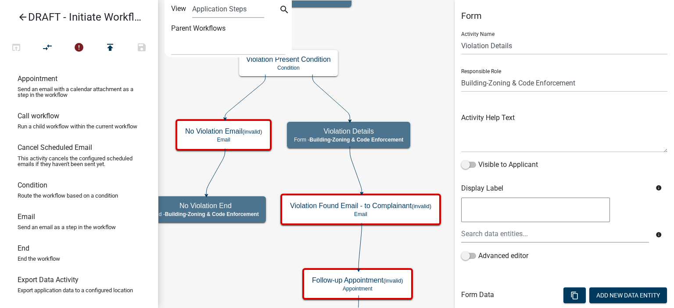
scroll to position [429, 0]
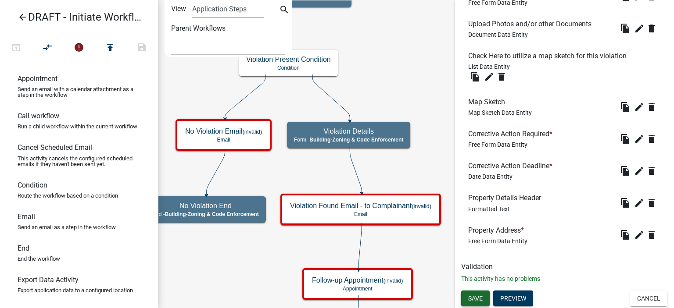
click at [477, 300] on span "Save" at bounding box center [475, 298] width 14 height 7
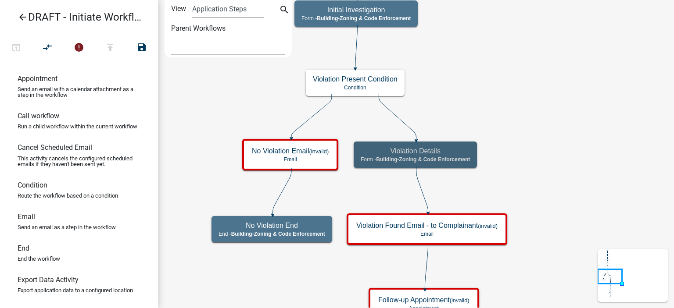
scroll to position [0, 0]
click at [539, 136] on icon "Start Start - Applicant Complainant Information Form - Front Office ([EMAIL_ADD…" at bounding box center [415, 305] width 515 height 611
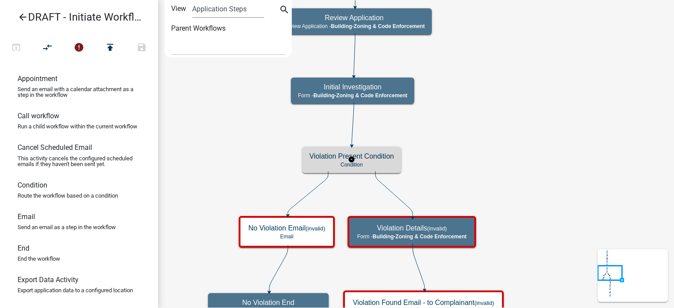
click at [346, 159] on h5 "Violation Present Condition" at bounding box center [351, 156] width 85 height 8
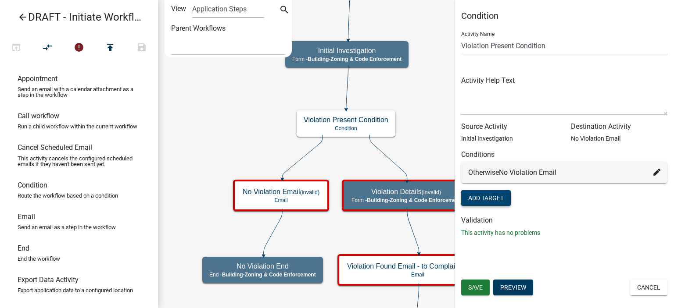
click at [495, 198] on button "Add Target" at bounding box center [486, 198] width 50 height 16
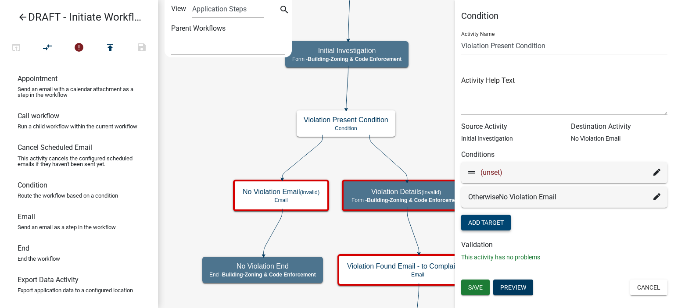
click at [655, 174] on icon at bounding box center [656, 172] width 7 height 7
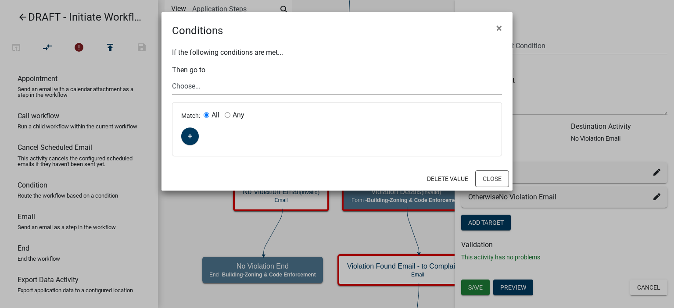
click at [208, 91] on select "Choose... Start Complainant Information Parcel search Complaint Information Com…" at bounding box center [337, 86] width 330 height 18
select select "9: dccad5e1-5402-4fb5-b78e-dfe8a8f94dab"
click at [172, 77] on select "Choose... Start Complainant Information Parcel search Complaint Information Com…" at bounding box center [337, 86] width 330 height 18
click at [191, 138] on icon "button" at bounding box center [190, 136] width 5 height 5
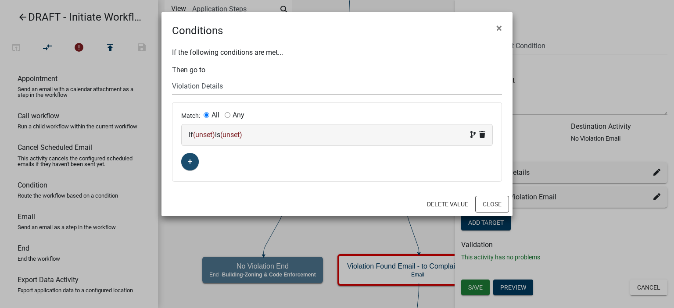
click at [208, 151] on div "Match: All Any If (unset) is (unset)" at bounding box center [336, 142] width 329 height 79
click at [207, 139] on span "(unset)" at bounding box center [204, 135] width 22 height 8
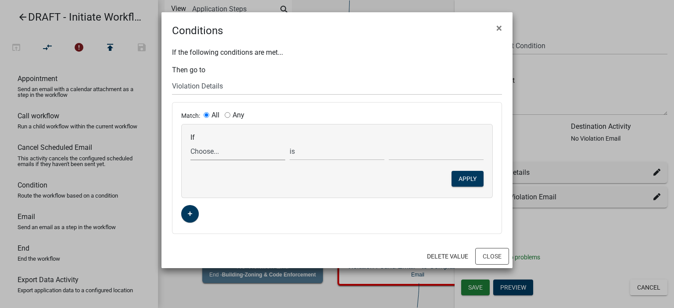
click at [205, 157] on select "Choose... ALL_FEE_RECIPIENTS APPLICATION_ID APPLICATION_NUMBER APPLICATION_STAT…" at bounding box center [237, 152] width 95 height 18
select select "7: ConfirmViolationYN"
click at [190, 143] on select "Choose... ALL_FEE_RECIPIENTS APPLICATION_ID APPLICATION_NUMBER APPLICATION_STAT…" at bounding box center [237, 152] width 95 height 18
click at [415, 151] on select "Choose... No Yes" at bounding box center [436, 152] width 95 height 18
select select "2: Yes"
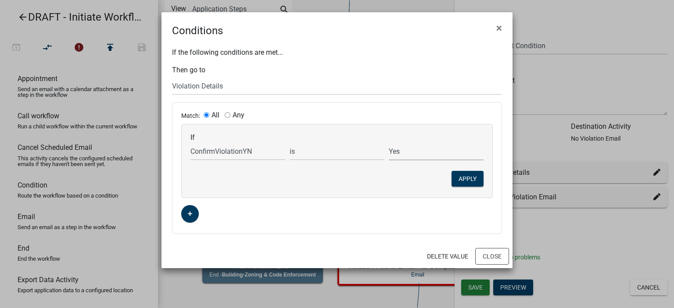
click at [389, 143] on select "Choose... No Yes" at bounding box center [436, 152] width 95 height 18
click at [466, 178] on button "Apply" at bounding box center [467, 179] width 32 height 16
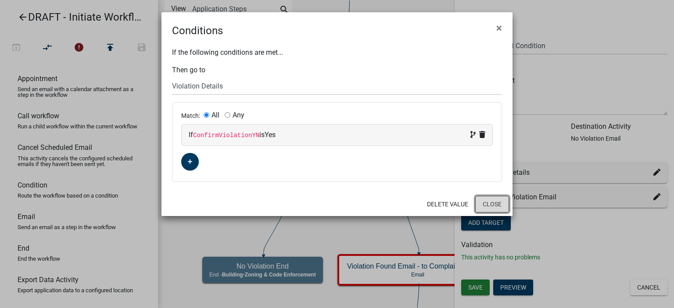
click at [482, 203] on button "Close" at bounding box center [492, 204] width 34 height 17
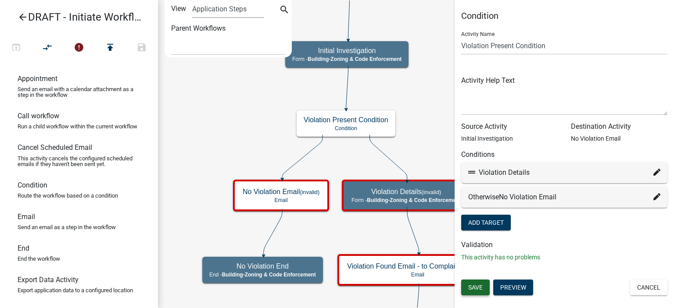
click at [472, 290] on span "Save" at bounding box center [475, 287] width 14 height 7
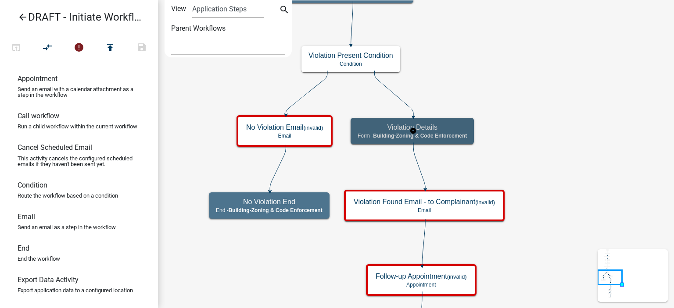
click at [444, 129] on h5 "Violation Details" at bounding box center [411, 127] width 109 height 8
select select "AA0F0E89-27AD-4056-A8DF-C2D0F55E2258"
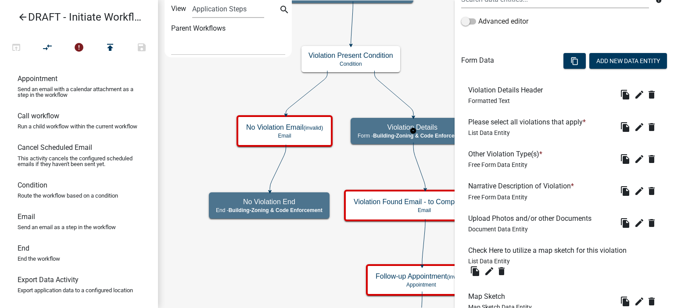
scroll to position [263, 0]
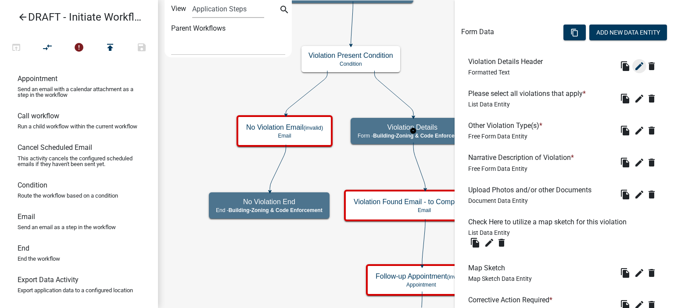
click at [635, 60] on button "edit" at bounding box center [639, 66] width 14 height 14
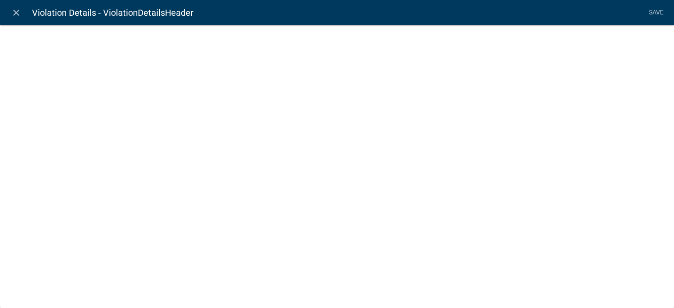
select select "rich-text"
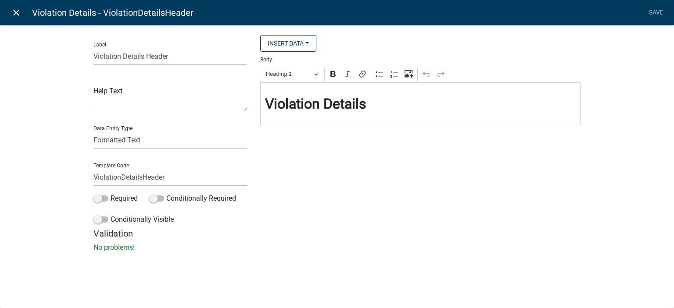
click at [14, 14] on icon "close" at bounding box center [16, 12] width 11 height 11
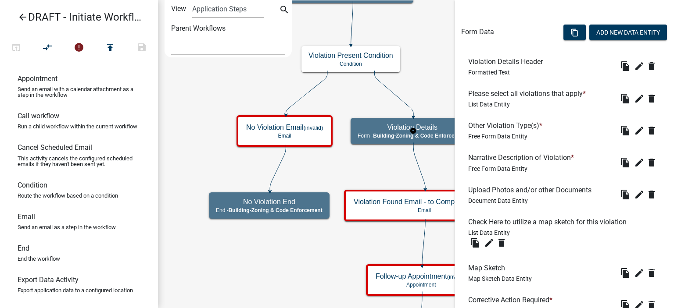
scroll to position [429, 0]
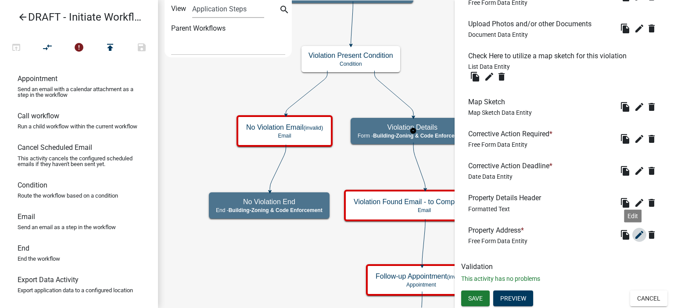
click at [634, 237] on icon "edit" at bounding box center [639, 235] width 11 height 11
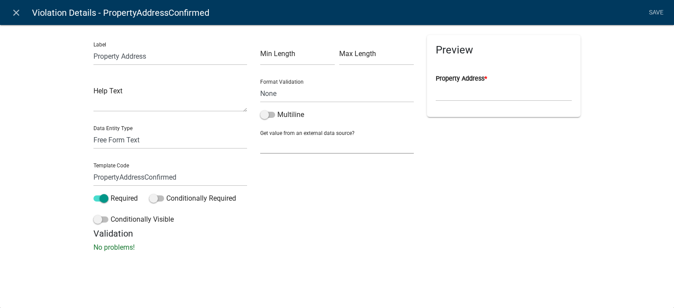
click at [334, 146] on select "None Parcel search" at bounding box center [337, 145] width 154 height 18
select select "1: Object"
click at [260, 136] on select "None Parcel search" at bounding box center [337, 145] width 154 height 18
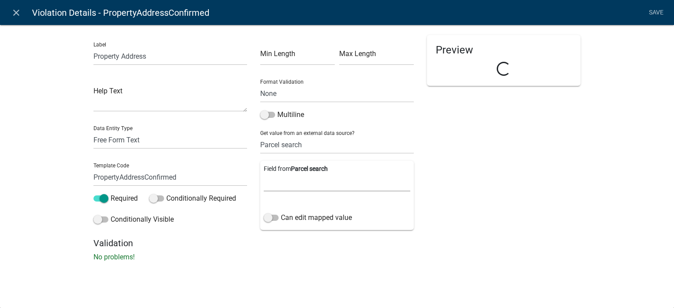
click at [301, 177] on select "Parcel ID Owner Name Owner City Owner State Owner Zip Owner Address 1 Owner Add…" at bounding box center [337, 183] width 147 height 18
select select "15: Object"
click at [264, 174] on select "Parcel ID Owner Name Owner City Owner State Owner Zip Owner Address 1 Owner Add…" at bounding box center [337, 183] width 147 height 18
click at [304, 220] on label "Can edit mapped value" at bounding box center [308, 218] width 88 height 11
click at [281, 213] on input "Can edit mapped value" at bounding box center [281, 213] width 0 height 0
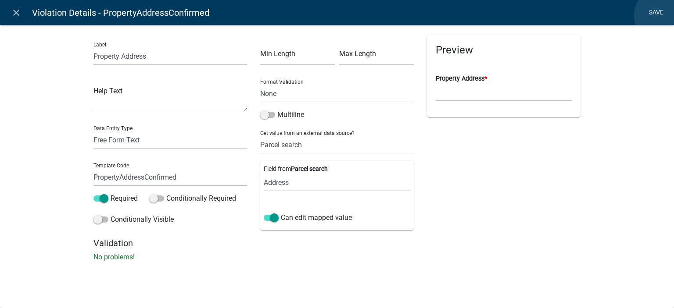
click at [661, 16] on link "Save" at bounding box center [656, 12] width 22 height 17
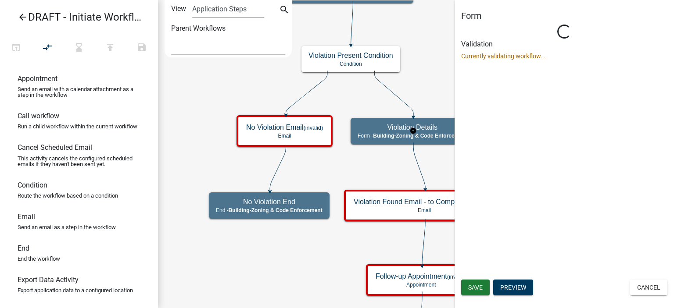
scroll to position [0, 0]
select select "AA0F0E89-27AD-4056-A8DF-C2D0F55E2258"
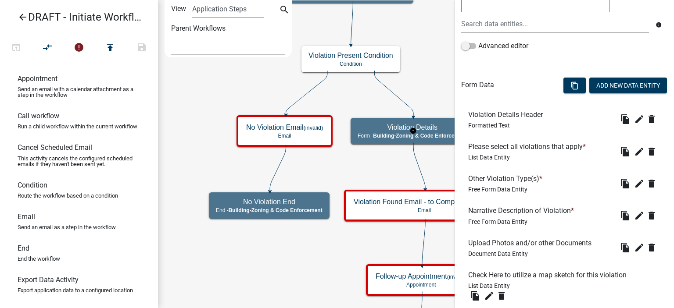
scroll to position [429, 0]
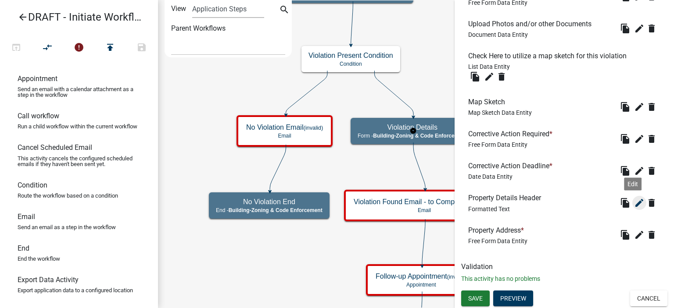
click at [634, 205] on icon "edit" at bounding box center [639, 203] width 11 height 11
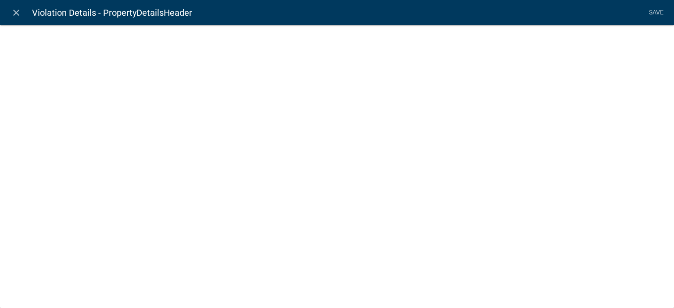
select select "rich-text"
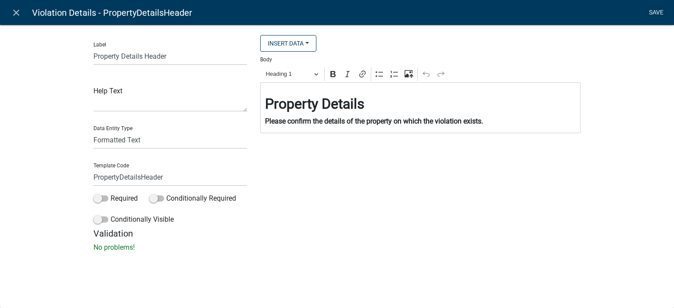
click at [654, 8] on link "Save" at bounding box center [656, 12] width 22 height 17
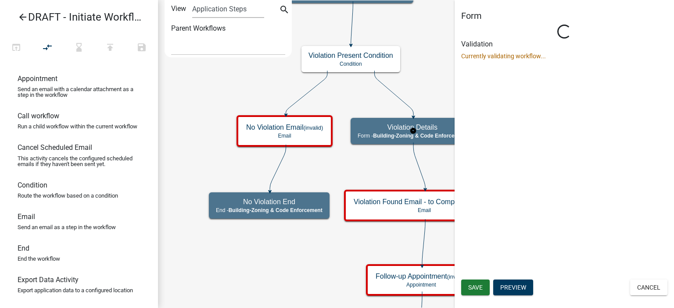
scroll to position [0, 0]
select select "AA0F0E89-27AD-4056-A8DF-C2D0F55E2258"
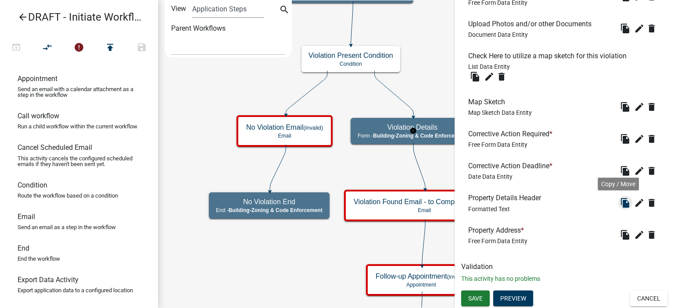
scroll to position [166, 0]
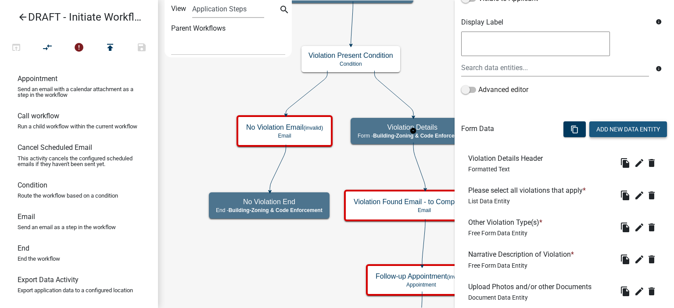
click at [613, 129] on button "Add New Data Entity" at bounding box center [628, 130] width 78 height 16
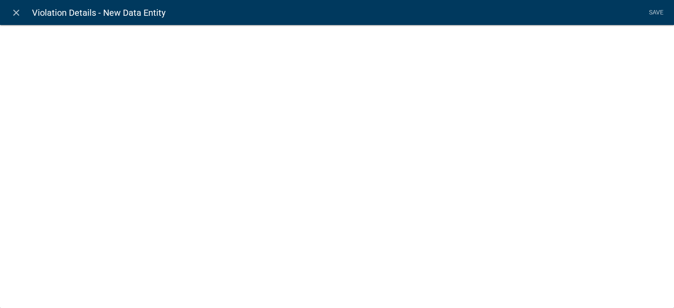
select select
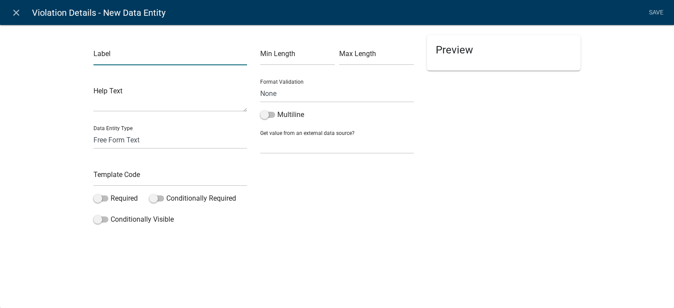
click at [138, 58] on input "text" at bounding box center [170, 56] width 154 height 18
type input "Owner Name"
click at [128, 177] on input "text" at bounding box center [170, 177] width 154 height 18
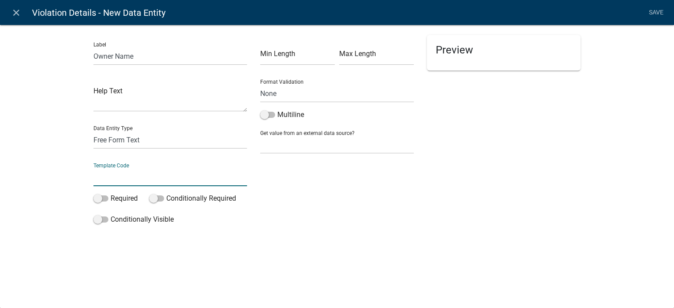
type input "P"
type input "OwnerNameConfirmed"
click at [308, 145] on select "None Parcel search" at bounding box center [337, 145] width 154 height 18
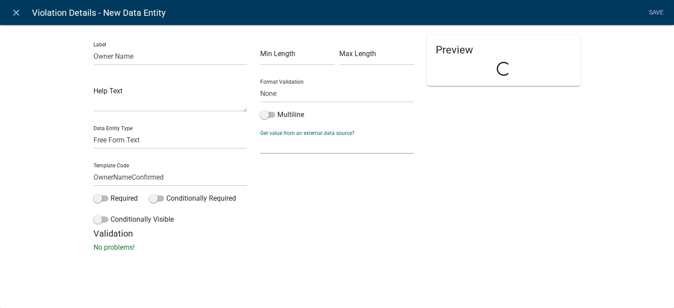
select select "1: Object"
click at [260, 136] on select "None Parcel search" at bounding box center [337, 145] width 154 height 18
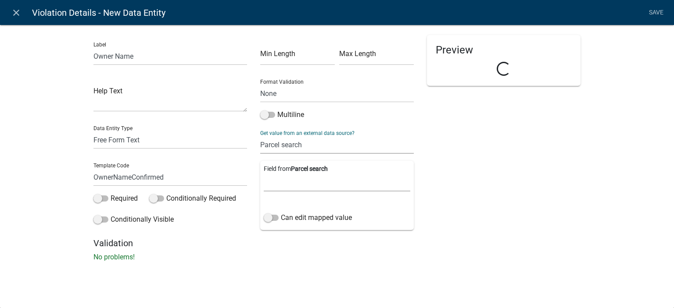
click at [308, 182] on select "Parcel ID Owner Name Owner City Owner State Owner Zip Owner Address 1 Owner Add…" at bounding box center [337, 183] width 147 height 18
select select "1: Object"
click at [264, 174] on select "Parcel ID Owner Name Owner City Owner State Owner Zip Owner Address 1 Owner Add…" at bounding box center [337, 183] width 147 height 18
click at [304, 218] on label "Can edit mapped value" at bounding box center [308, 218] width 88 height 11
click at [281, 213] on input "Can edit mapped value" at bounding box center [281, 213] width 0 height 0
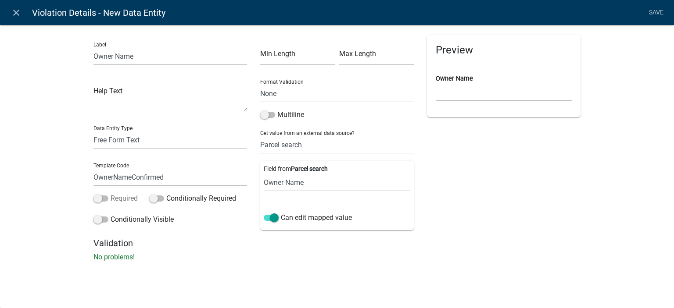
click at [108, 199] on label "Required" at bounding box center [115, 198] width 44 height 11
click at [111, 193] on input "Required" at bounding box center [111, 193] width 0 height 0
click at [659, 14] on link "Save" at bounding box center [656, 12] width 22 height 17
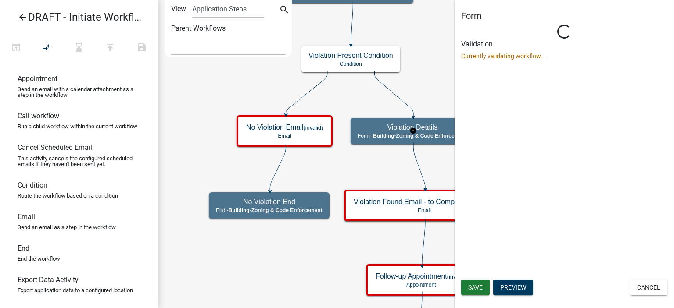
scroll to position [0, 0]
select select "AA0F0E89-27AD-4056-A8DF-C2D0F55E2258"
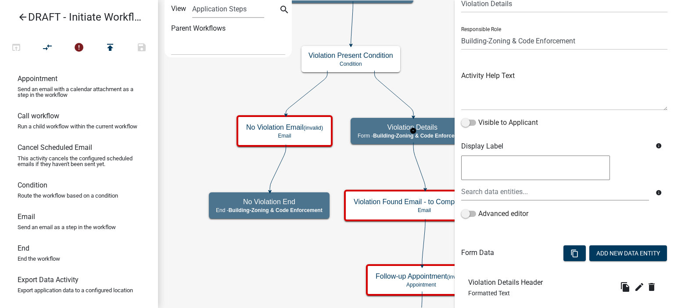
scroll to position [88, 0]
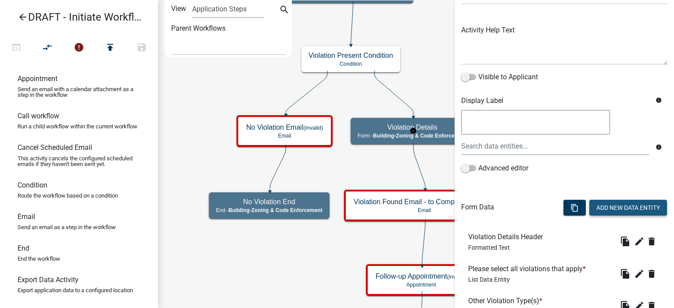
click at [618, 208] on button "Add New Data Entity" at bounding box center [628, 208] width 78 height 16
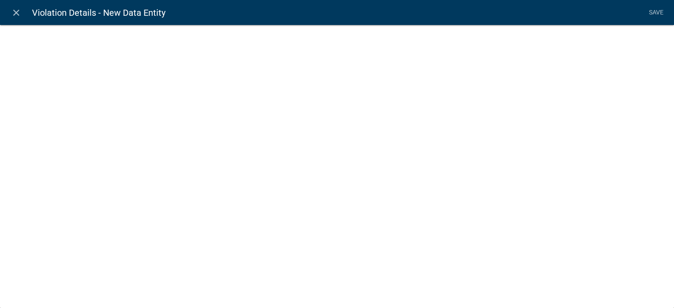
select select
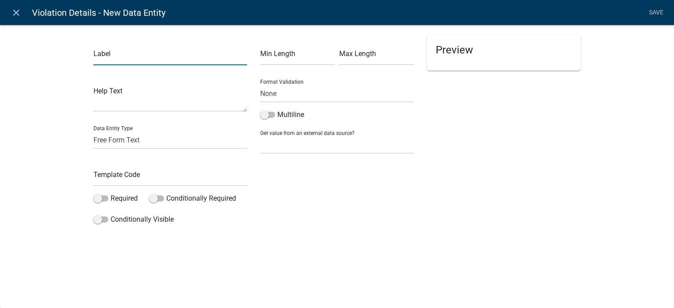
click at [135, 58] on input "text" at bounding box center [170, 56] width 154 height 18
type input "Owner Address"
click at [99, 186] on input "text" at bounding box center [170, 177] width 154 height 18
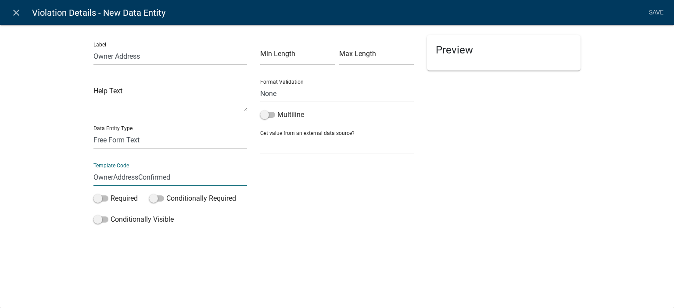
type input "OwnerAddressConfirmed"
click at [112, 207] on div "Required" at bounding box center [114, 200] width 43 height 14
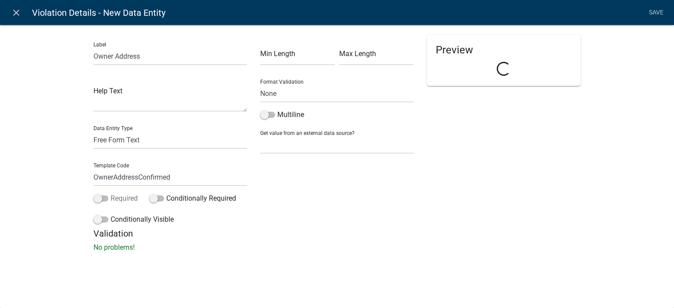
click at [116, 199] on label "Required" at bounding box center [115, 198] width 44 height 11
click at [111, 193] on input "Required" at bounding box center [111, 193] width 0 height 0
click at [290, 146] on select "None Parcel search" at bounding box center [337, 145] width 154 height 18
select select "1: Object"
click at [260, 136] on select "None Parcel search" at bounding box center [337, 145] width 154 height 18
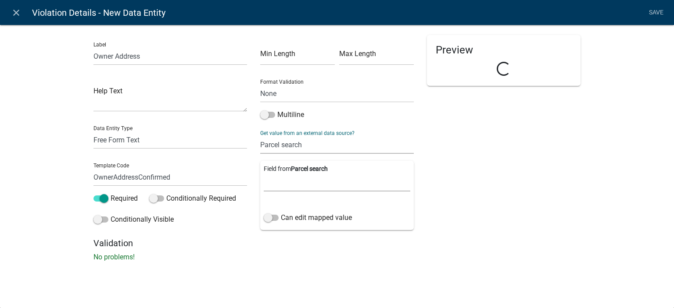
click at [311, 181] on select "Parcel ID Owner Name Owner City Owner State Owner Zip Owner Address 1 Owner Add…" at bounding box center [337, 183] width 147 height 18
select select "5: Object"
click at [264, 174] on select "Parcel ID Owner Name Owner City Owner State Owner Zip Owner Address 1 Owner Add…" at bounding box center [337, 183] width 147 height 18
click at [326, 220] on label "Can edit mapped value" at bounding box center [308, 218] width 88 height 11
click at [281, 213] on input "Can edit mapped value" at bounding box center [281, 213] width 0 height 0
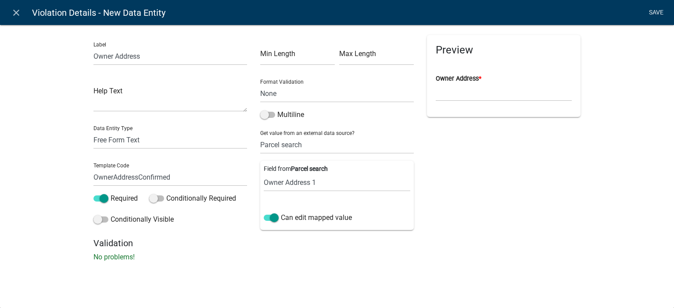
click at [658, 17] on link "Save" at bounding box center [656, 12] width 22 height 17
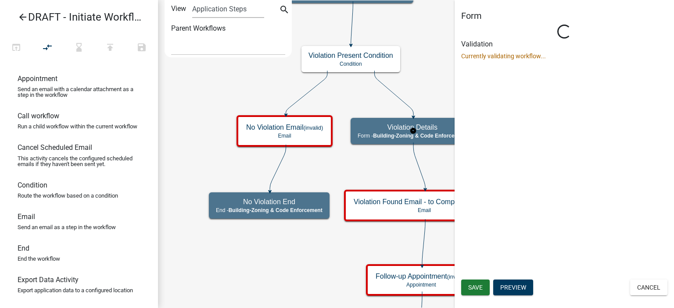
scroll to position [0, 0]
select select "AA0F0E89-27AD-4056-A8DF-C2D0F55E2258"
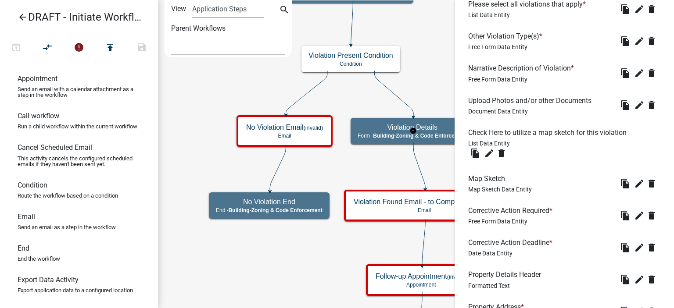
scroll to position [274, 0]
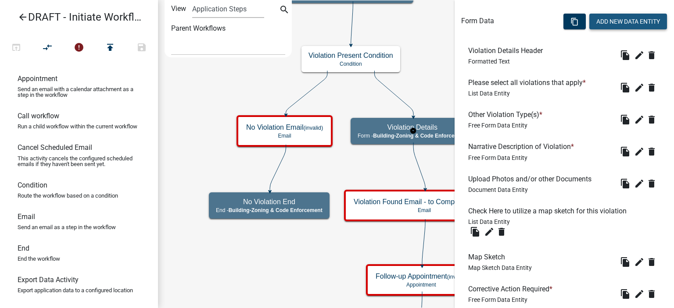
click at [626, 17] on button "Add New Data Entity" at bounding box center [628, 22] width 78 height 16
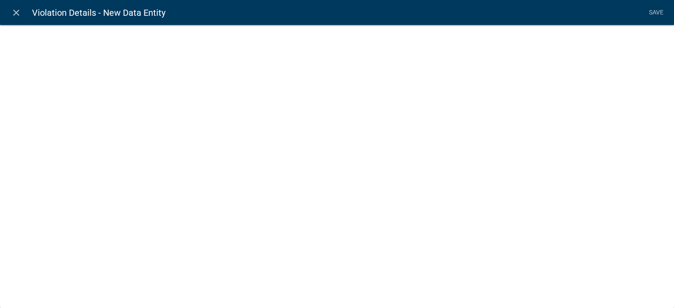
select select
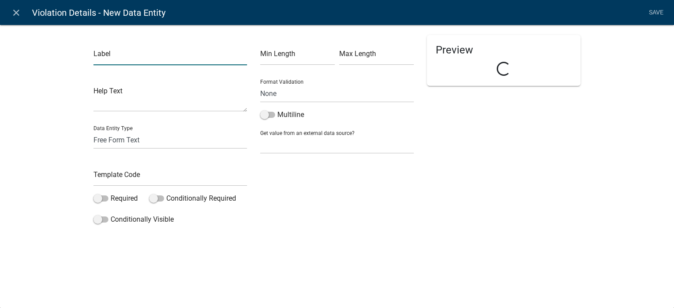
click at [140, 51] on input "text" at bounding box center [170, 56] width 154 height 18
type input "Owner Phone"
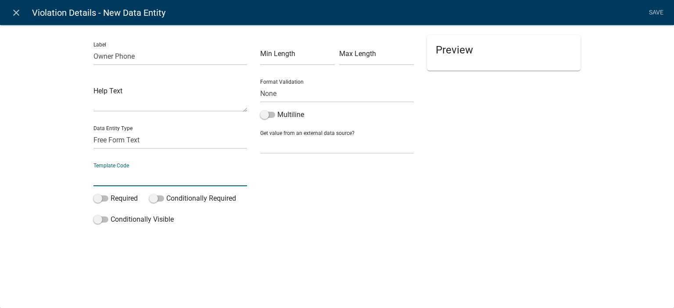
click at [104, 171] on input "text" at bounding box center [170, 177] width 154 height 18
type input "OwnerPhone"
click at [116, 94] on textarea at bounding box center [170, 98] width 154 height 27
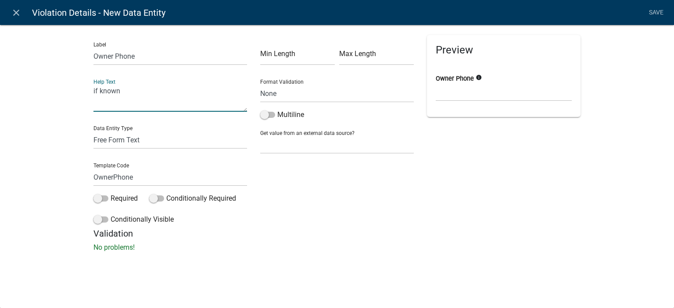
type textarea "if known"
click at [286, 91] on select "None Email PhoneNumber" at bounding box center [337, 94] width 154 height 18
select select "1"
click at [260, 85] on select "None Email PhoneNumber" at bounding box center [337, 94] width 154 height 18
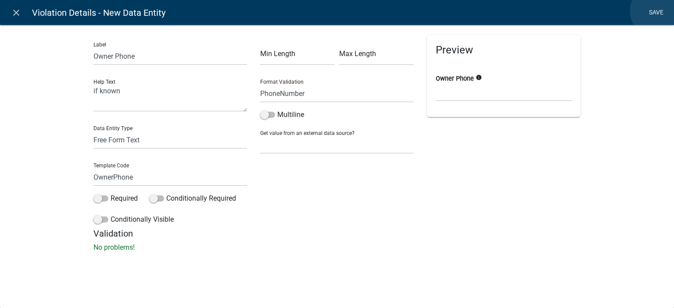
click at [658, 11] on link "Save" at bounding box center [656, 12] width 22 height 17
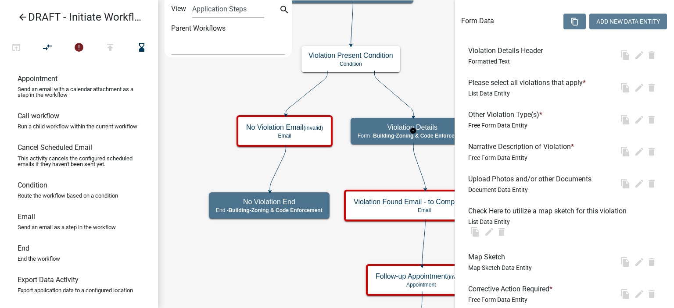
scroll to position [0, 0]
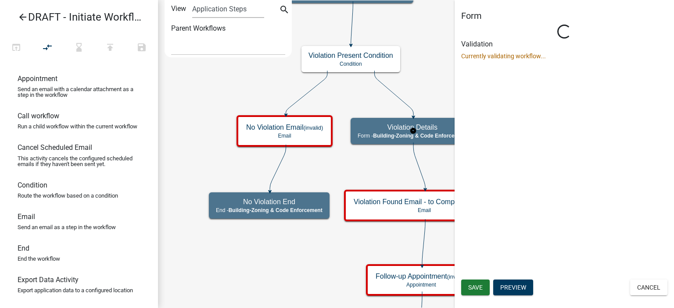
select select "AA0F0E89-27AD-4056-A8DF-C2D0F55E2258"
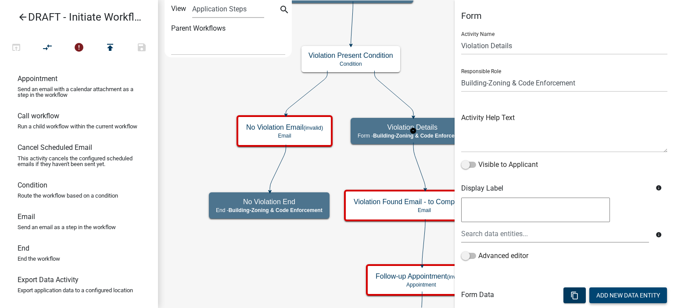
click at [604, 293] on button "Add New Data Entity" at bounding box center [628, 296] width 78 height 16
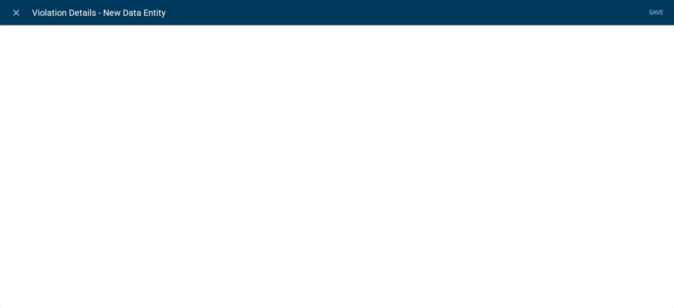
select select
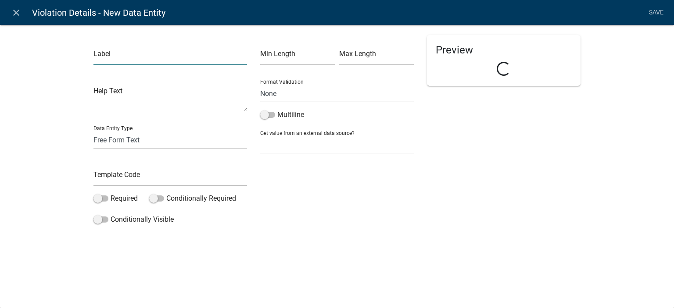
click at [102, 61] on input "text" at bounding box center [170, 56] width 154 height 18
type input "Owner Email"
click at [119, 114] on div "Label Owner Email Help Text Data Entity Type Free Form Text Document Display En…" at bounding box center [170, 131] width 167 height 193
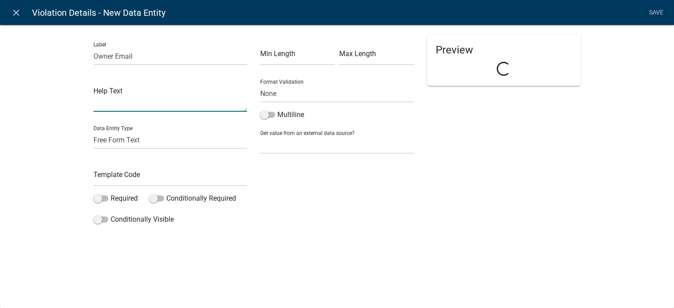
click at [121, 107] on textarea at bounding box center [170, 98] width 154 height 27
type textarea "if known"
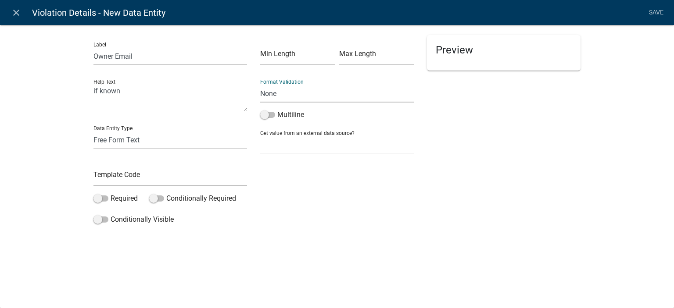
click at [288, 89] on select "None Email PhoneNumber" at bounding box center [337, 94] width 154 height 18
select select "0"
click at [260, 85] on select "None Email PhoneNumber" at bounding box center [337, 94] width 154 height 18
click at [149, 171] on input "text" at bounding box center [170, 177] width 154 height 18
type input "OwnerEmail"
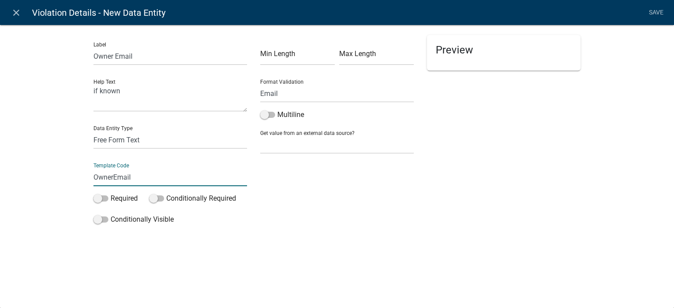
click at [21, 189] on div "Label Owner Email Help Text if known Data Entity Type Free Form Text Document D…" at bounding box center [337, 129] width 674 height 236
click at [656, 11] on link "Save" at bounding box center [656, 12] width 22 height 17
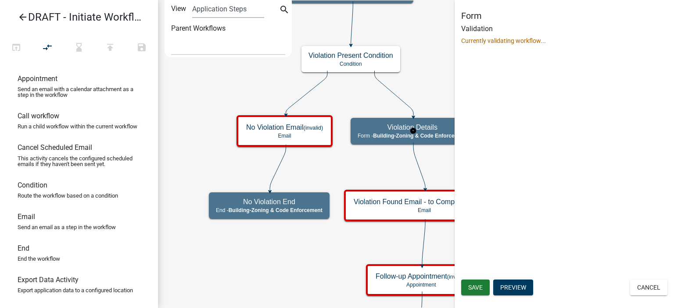
select select "AA0F0E89-27AD-4056-A8DF-C2D0F55E2258"
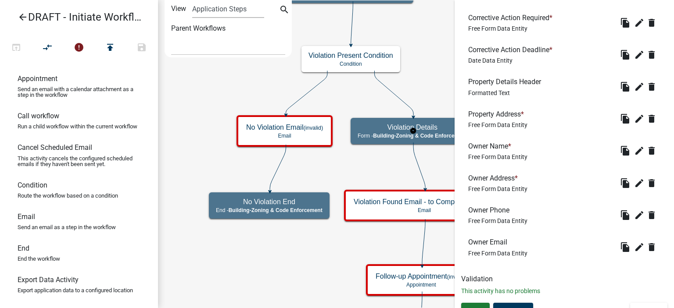
scroll to position [558, 0]
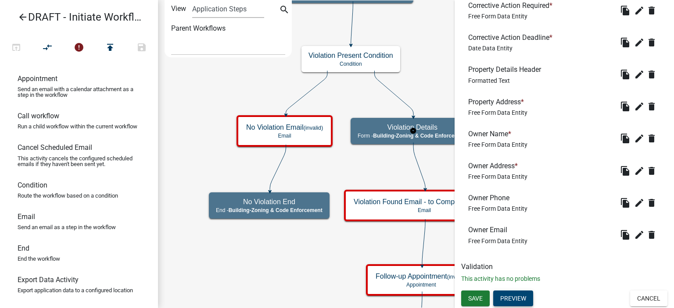
click at [532, 300] on button "Preview" at bounding box center [513, 299] width 40 height 16
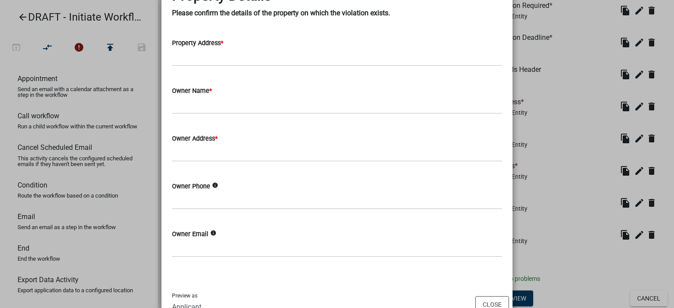
scroll to position [482, 0]
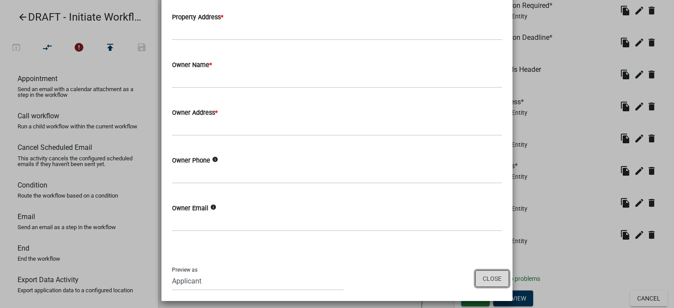
click at [486, 274] on button "Close" at bounding box center [492, 279] width 34 height 17
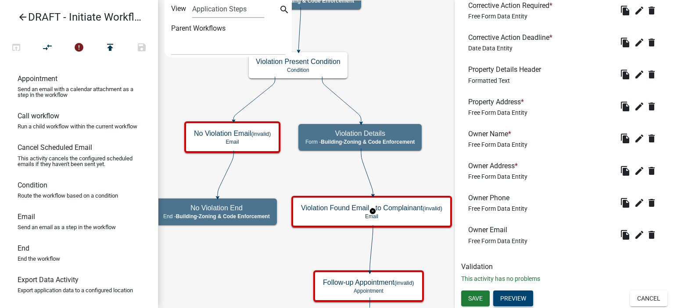
click at [528, 307] on div "Save Preview Cancel" at bounding box center [563, 300] width 219 height 18
click at [528, 303] on button "Preview" at bounding box center [513, 299] width 40 height 16
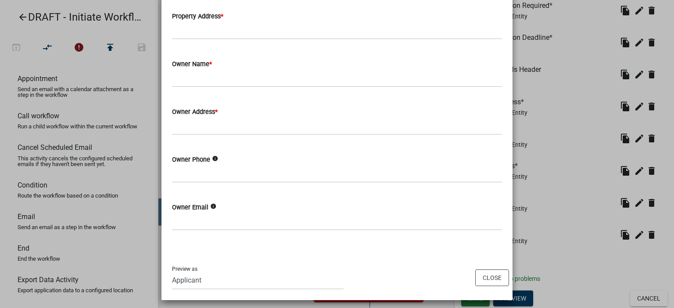
scroll to position [488, 0]
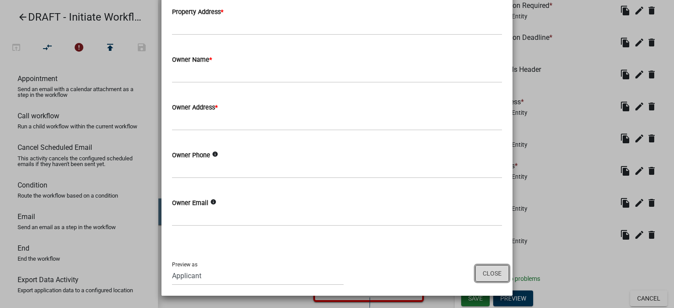
click at [483, 279] on button "Close" at bounding box center [492, 273] width 34 height 17
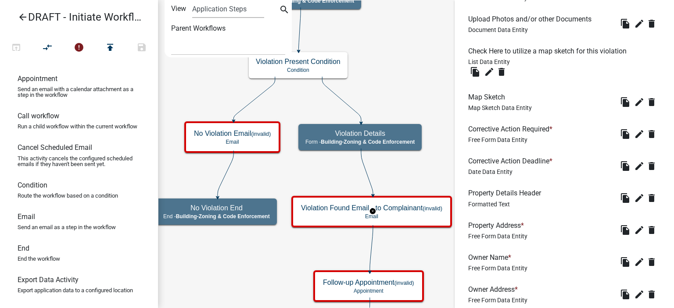
scroll to position [558, 0]
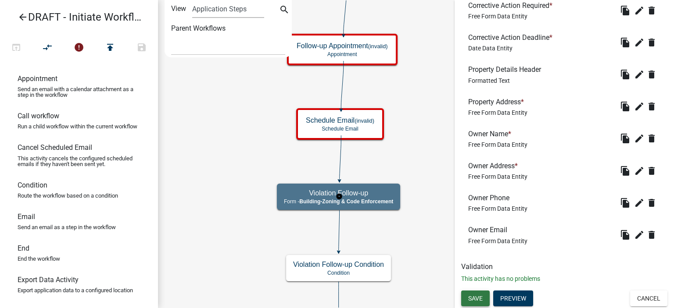
click at [473, 300] on span "Save" at bounding box center [475, 298] width 14 height 7
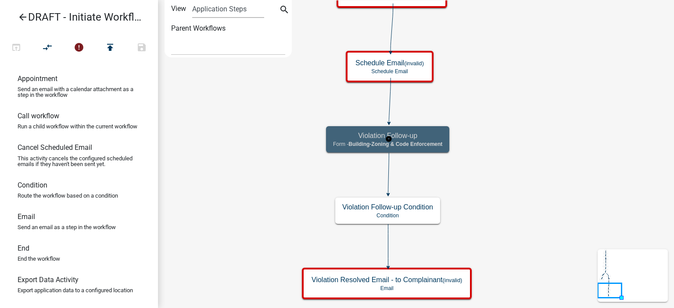
click at [436, 140] on div "Violation Follow-up Form - Building-Zoning & Code Enforcement" at bounding box center [387, 139] width 123 height 26
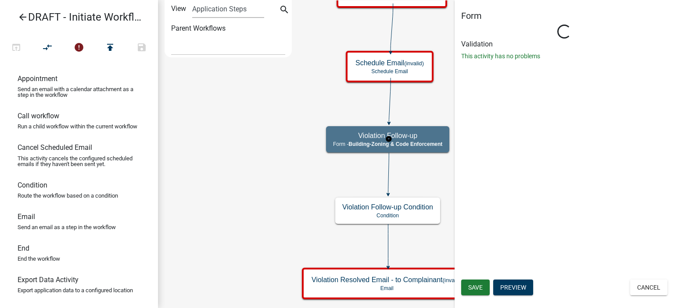
select select "AA0F0E89-27AD-4056-A8DF-C2D0F55E2258"
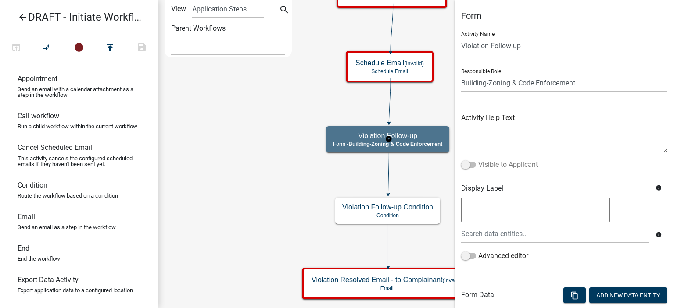
scroll to position [62, 0]
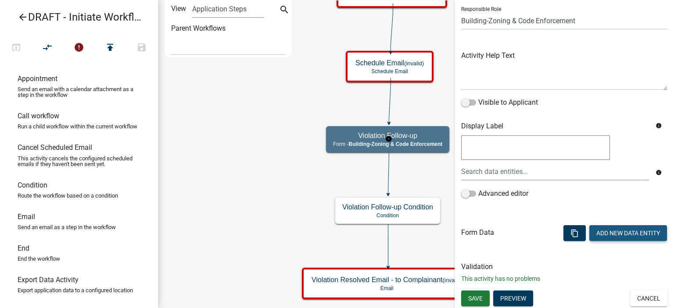
click at [621, 239] on button "Add New Data Entity" at bounding box center [628, 233] width 78 height 16
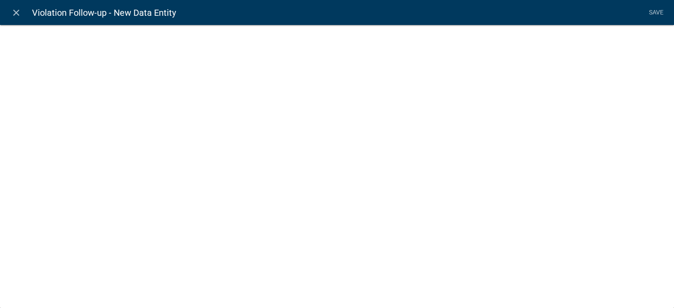
select select
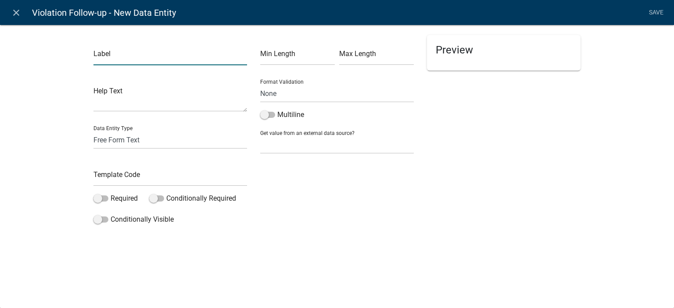
click at [153, 53] on input "text" at bounding box center [170, 56] width 154 height 18
type input "Follow Up Inspection Date"
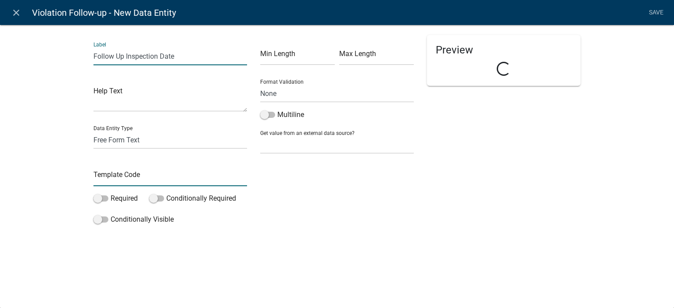
click at [163, 184] on input "text" at bounding box center [170, 177] width 154 height 18
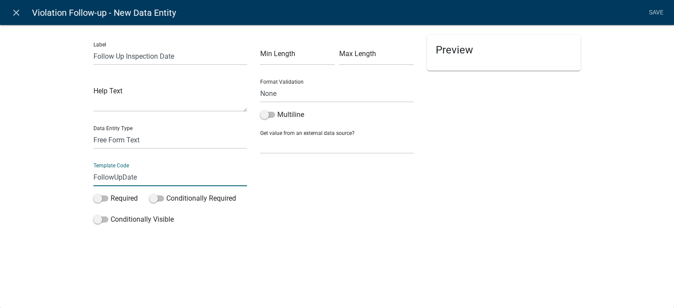
type input "FollowUpDate"
click at [53, 194] on div "Label Follow Up Inspection Date Help Text Data Entity Type Free Form Text Docum…" at bounding box center [337, 141] width 674 height 261
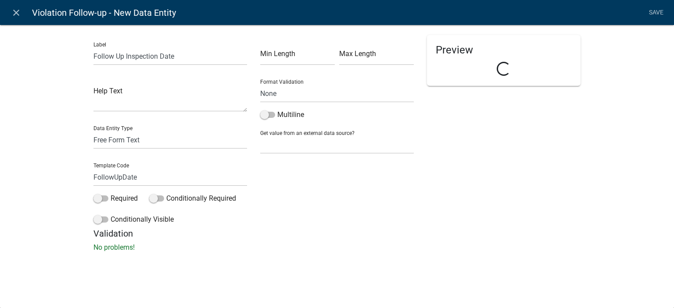
click at [94, 193] on div "Label Follow Up Inspection Date Help Text Data Entity Type Free Form Text Docum…" at bounding box center [170, 131] width 167 height 193
click at [96, 198] on span at bounding box center [100, 199] width 15 height 6
click at [111, 193] on input "Required" at bounding box center [111, 193] width 0 height 0
click at [118, 128] on div "Data Entity Type Free Form Text Document Display Entity Value Fee Numeric Data …" at bounding box center [170, 134] width 154 height 30
click at [116, 136] on select "Free Form Text Document Display Entity Value Fee Numeric Data Date Map Sketch D…" at bounding box center [170, 140] width 154 height 18
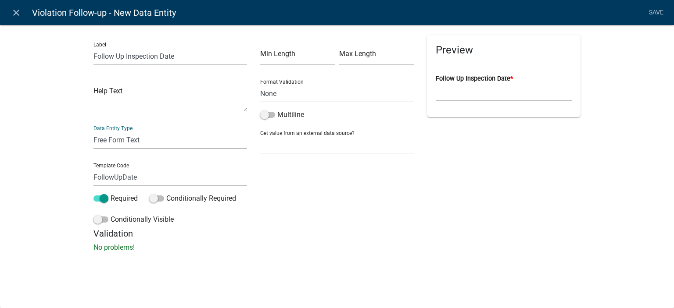
select select "date"
click at [93, 131] on select "Free Form Text Document Display Entity Value Fee Numeric Data Date Map Sketch D…" at bounding box center [170, 140] width 154 height 18
select select "date"
select select
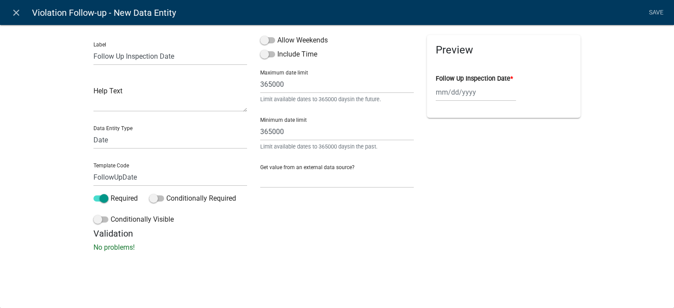
click at [297, 31] on div "Label Follow Up Inspection Date Help Text Data Entity Type Free Form Text Docum…" at bounding box center [337, 141] width 674 height 261
click at [295, 40] on label "Allow Weekends" at bounding box center [294, 40] width 68 height 11
click at [277, 35] on input "Allow Weekends" at bounding box center [277, 35] width 0 height 0
click at [650, 11] on link "Save" at bounding box center [656, 12] width 22 height 17
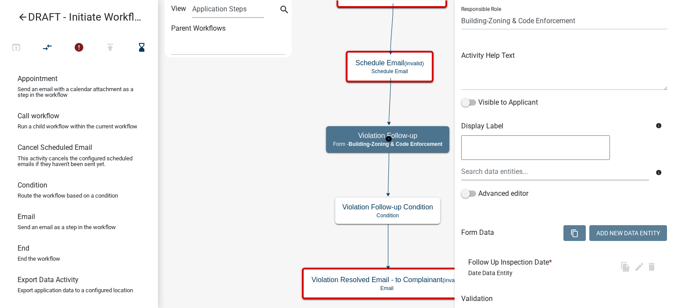
scroll to position [0, 0]
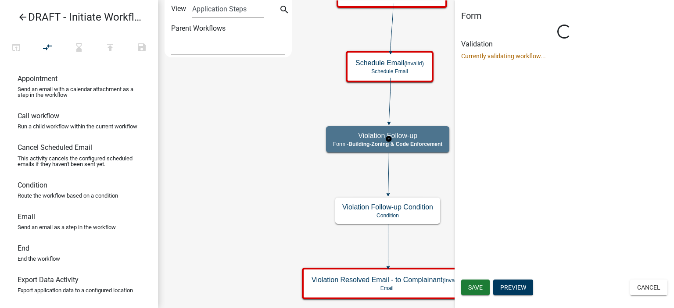
select select "AA0F0E89-27AD-4056-A8DF-C2D0F55E2258"
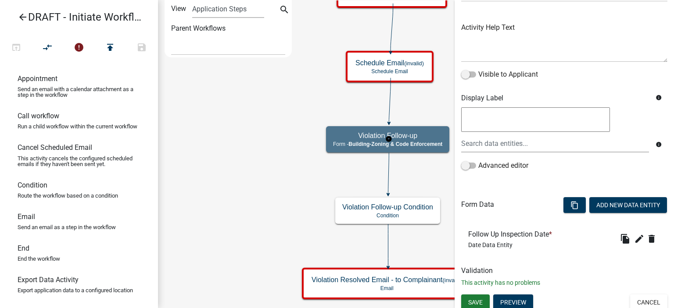
scroll to position [94, 0]
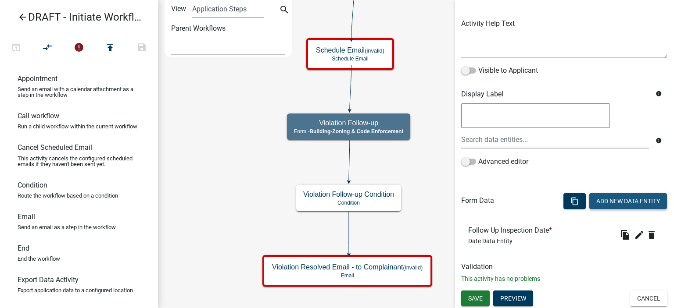
click at [604, 197] on button "Add New Data Entity" at bounding box center [628, 201] width 78 height 16
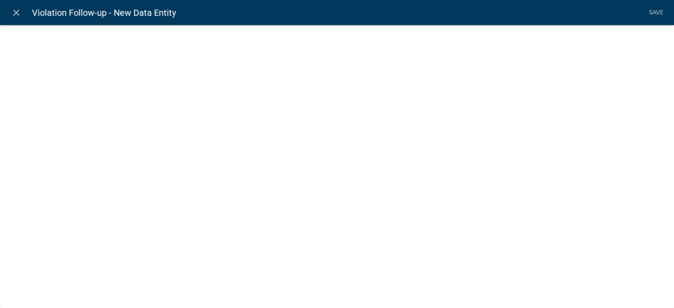
select select
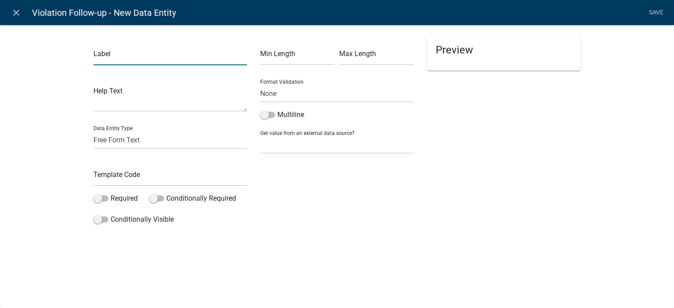
click at [122, 57] on input "text" at bounding box center [170, 56] width 154 height 18
type input "Was the violation resolved?"
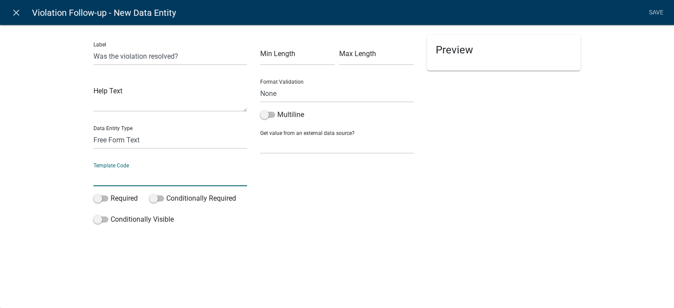
click at [132, 180] on input "text" at bounding box center [170, 177] width 154 height 18
type input "ViolationResolvedYN"
click at [46, 188] on div "Label Was the violation resolved? Help Text Data Entity Type Free Form Text Doc…" at bounding box center [337, 129] width 674 height 236
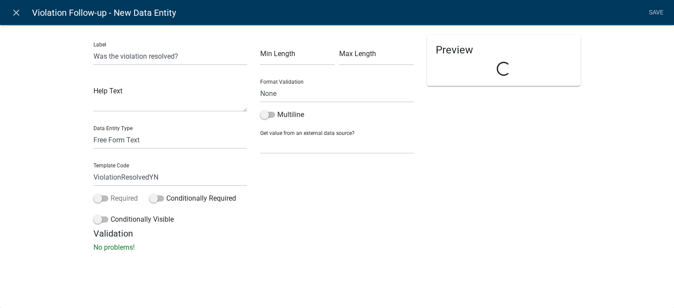
click at [112, 198] on label "Required" at bounding box center [115, 198] width 44 height 11
click at [111, 193] on input "Required" at bounding box center [111, 193] width 0 height 0
click at [127, 142] on select "Free Form Text Document Display Entity Value Fee Numeric Data Date Map Sketch D…" at bounding box center [170, 140] width 154 height 18
select select "list-data"
click at [93, 131] on select "Free Form Text Document Display Entity Value Fee Numeric Data Date Map Sketch D…" at bounding box center [170, 140] width 154 height 18
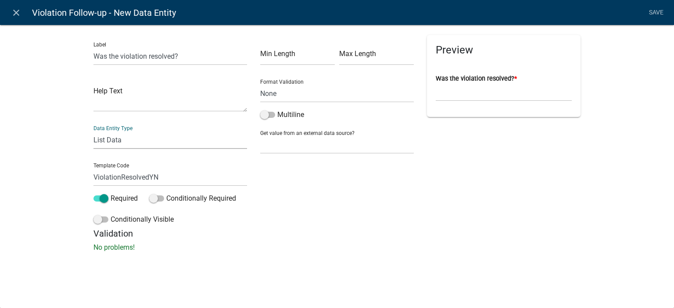
select select "list-data"
select select
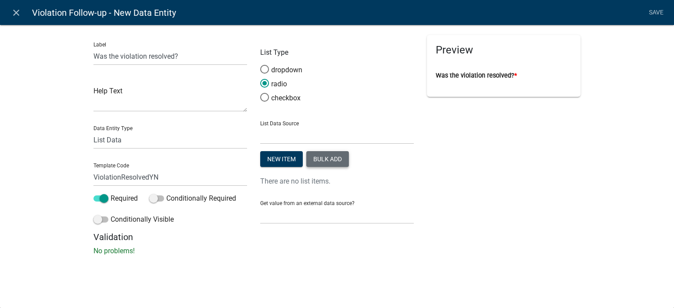
click at [336, 163] on button "Bulk add" at bounding box center [327, 159] width 43 height 16
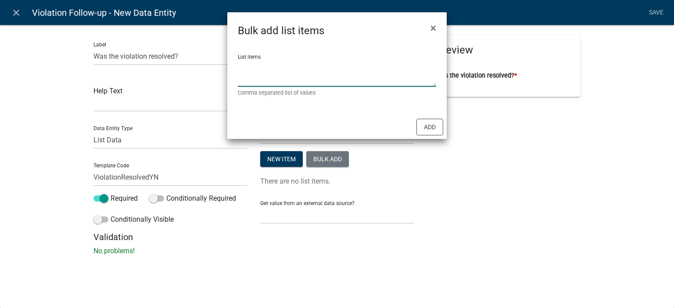
click at [314, 75] on textarea "List items" at bounding box center [337, 73] width 198 height 27
type textarea "Yes, No"
click at [432, 128] on button "Add" at bounding box center [429, 127] width 27 height 17
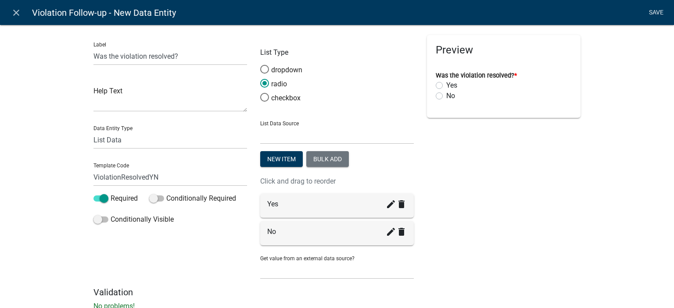
click at [662, 11] on link "Save" at bounding box center [656, 12] width 22 height 17
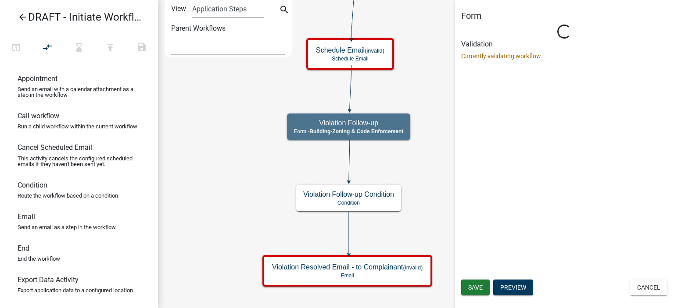
scroll to position [0, 0]
select select "AA0F0E89-27AD-4056-A8DF-C2D0F55E2258"
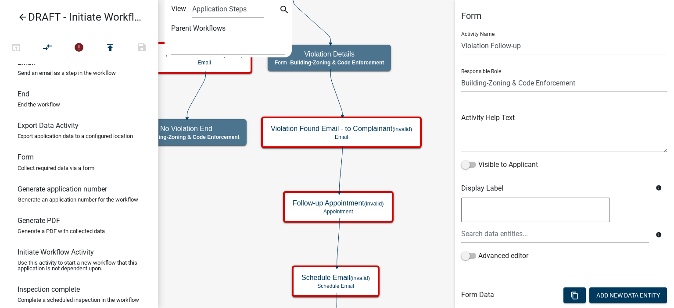
scroll to position [175, 0]
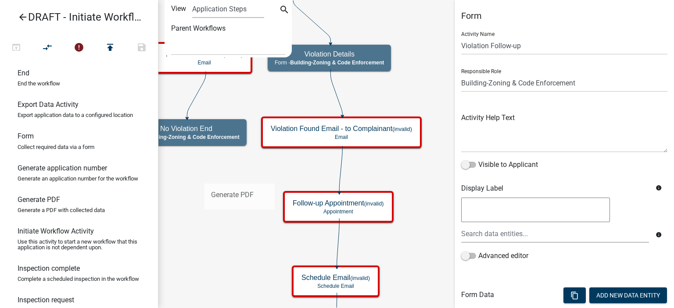
drag, startPoint x: 79, startPoint y: 225, endPoint x: 203, endPoint y: 177, distance: 132.9
click at [203, 177] on div "arrow_back DRAFT - Initiate Workflow Test for Code Enforcement open_in_browser …" at bounding box center [337, 154] width 674 height 308
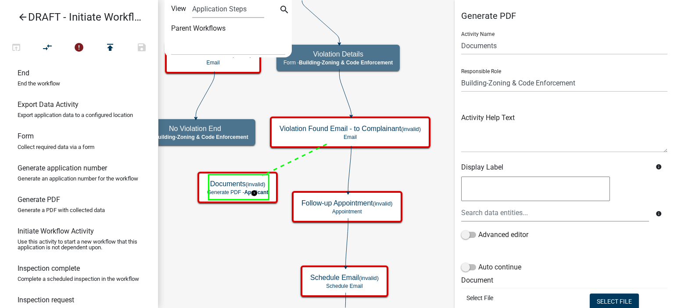
select select "AA0F0E89-27AD-4056-A8DF-C2D0F55E2258"
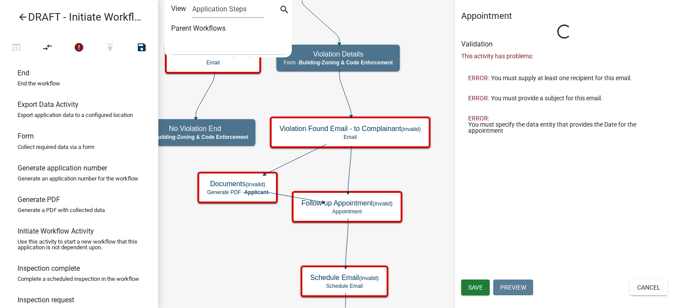
type input "Appointment"
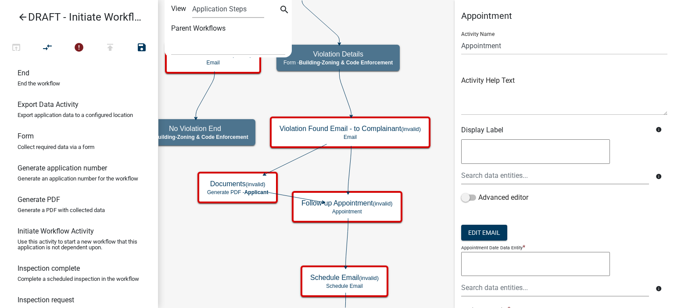
click at [349, 175] on icon at bounding box center [349, 169] width 3 height 46
click at [240, 254] on icon "Start Start - Applicant Complainant Information Form - Front Office ([EMAIL_ADD…" at bounding box center [415, 257] width 515 height 514
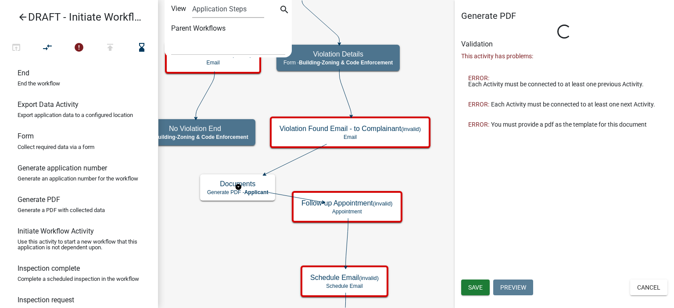
select select "AA0F0E89-27AD-4056-A8DF-C2D0F55E2258"
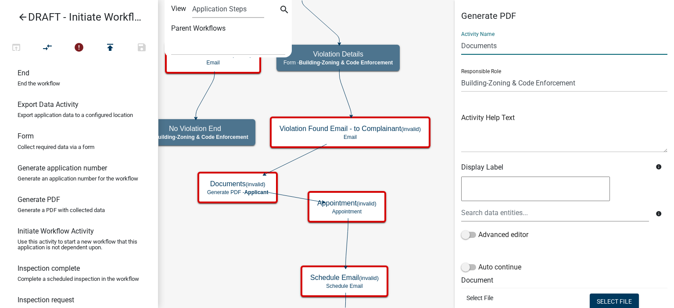
click at [485, 47] on input "Documents" at bounding box center [564, 46] width 206 height 18
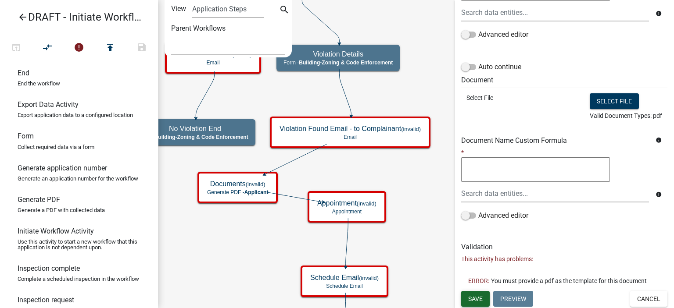
type input "Generate Initial Violation Letter"
click at [479, 300] on span "Save" at bounding box center [475, 298] width 14 height 7
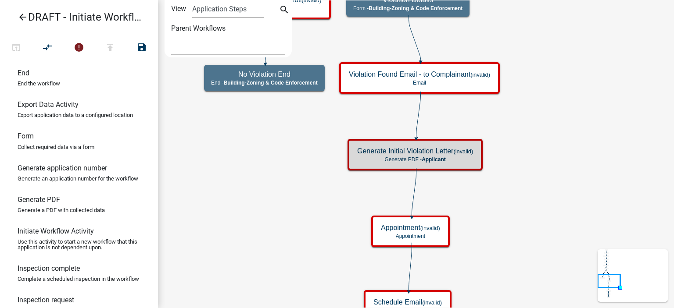
scroll to position [0, 0]
click at [513, 238] on icon "Start Start - Applicant Complainant Information Form - Front Office ([EMAIL_ADD…" at bounding box center [415, 269] width 515 height 538
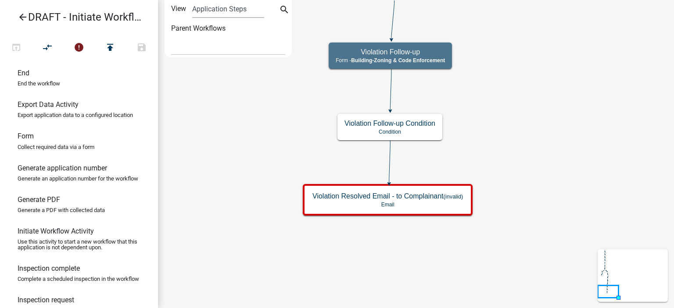
click at [255, 193] on icon "Start Start - Applicant Complainant Information Form - Front Office ([EMAIL_ADD…" at bounding box center [415, 153] width 515 height 307
click at [256, 191] on icon "Start Start - Applicant Complainant Information Form - Front Office ([EMAIL_ADD…" at bounding box center [415, 153] width 515 height 307
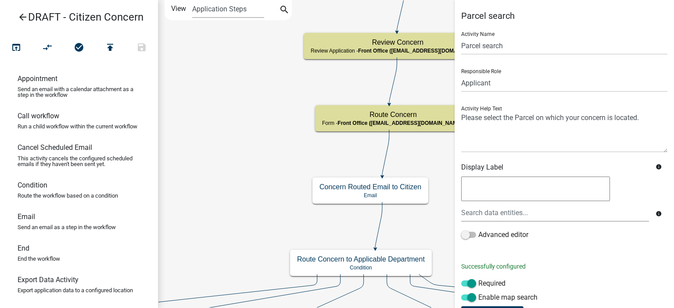
click at [20, 12] on icon "arrow_back" at bounding box center [23, 18] width 11 height 12
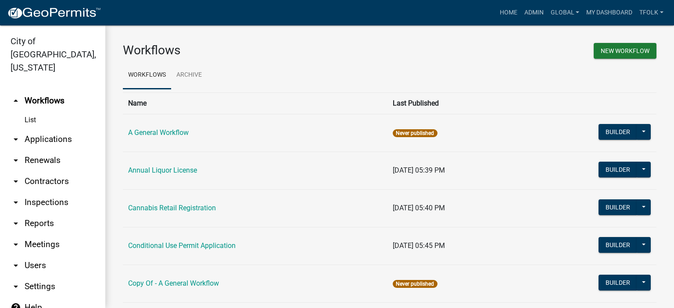
click at [46, 129] on link "arrow_drop_down Applications" at bounding box center [52, 139] width 105 height 21
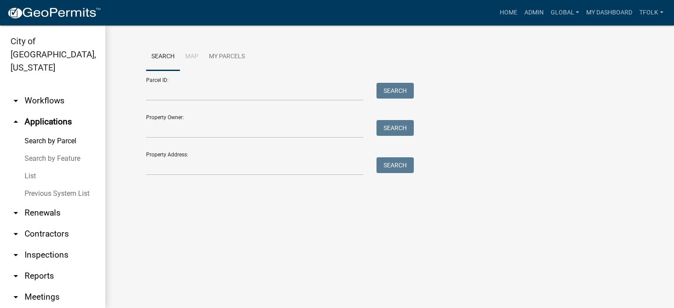
click at [43, 168] on link "List" at bounding box center [52, 177] width 105 height 18
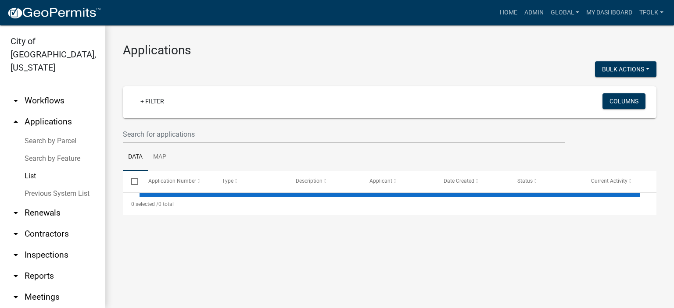
select select "2: 50"
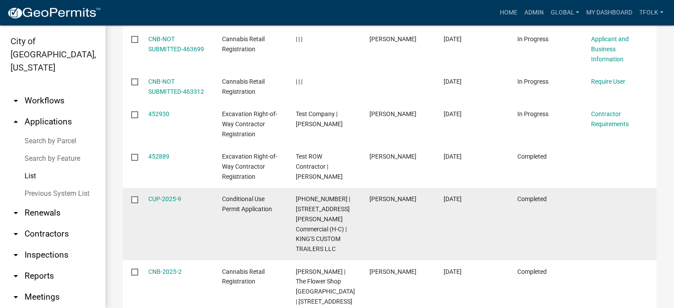
scroll to position [351, 0]
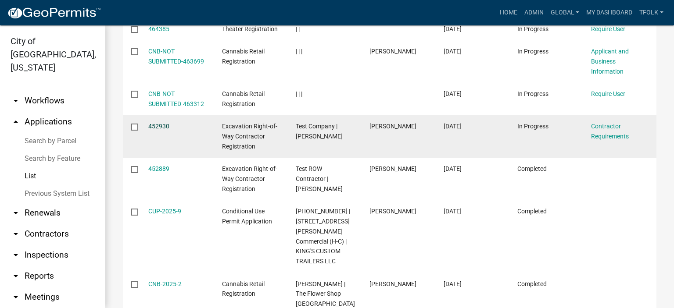
click at [161, 126] on link "452930" at bounding box center [158, 126] width 21 height 7
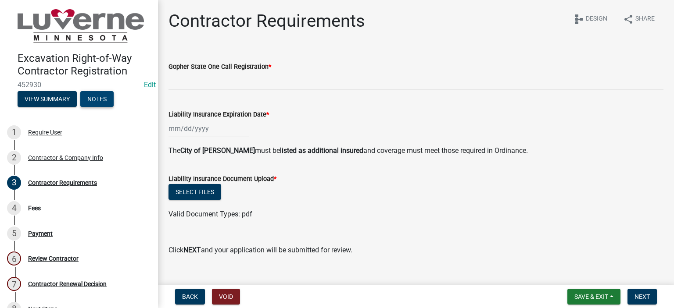
click at [91, 101] on button "Notes" at bounding box center [96, 99] width 33 height 16
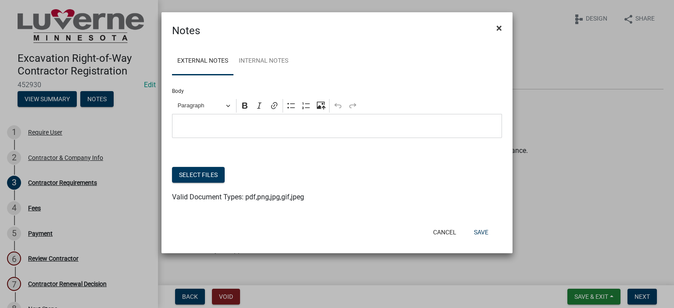
click at [501, 29] on span "×" at bounding box center [499, 28] width 6 height 12
